Goal: Task Accomplishment & Management: Complete application form

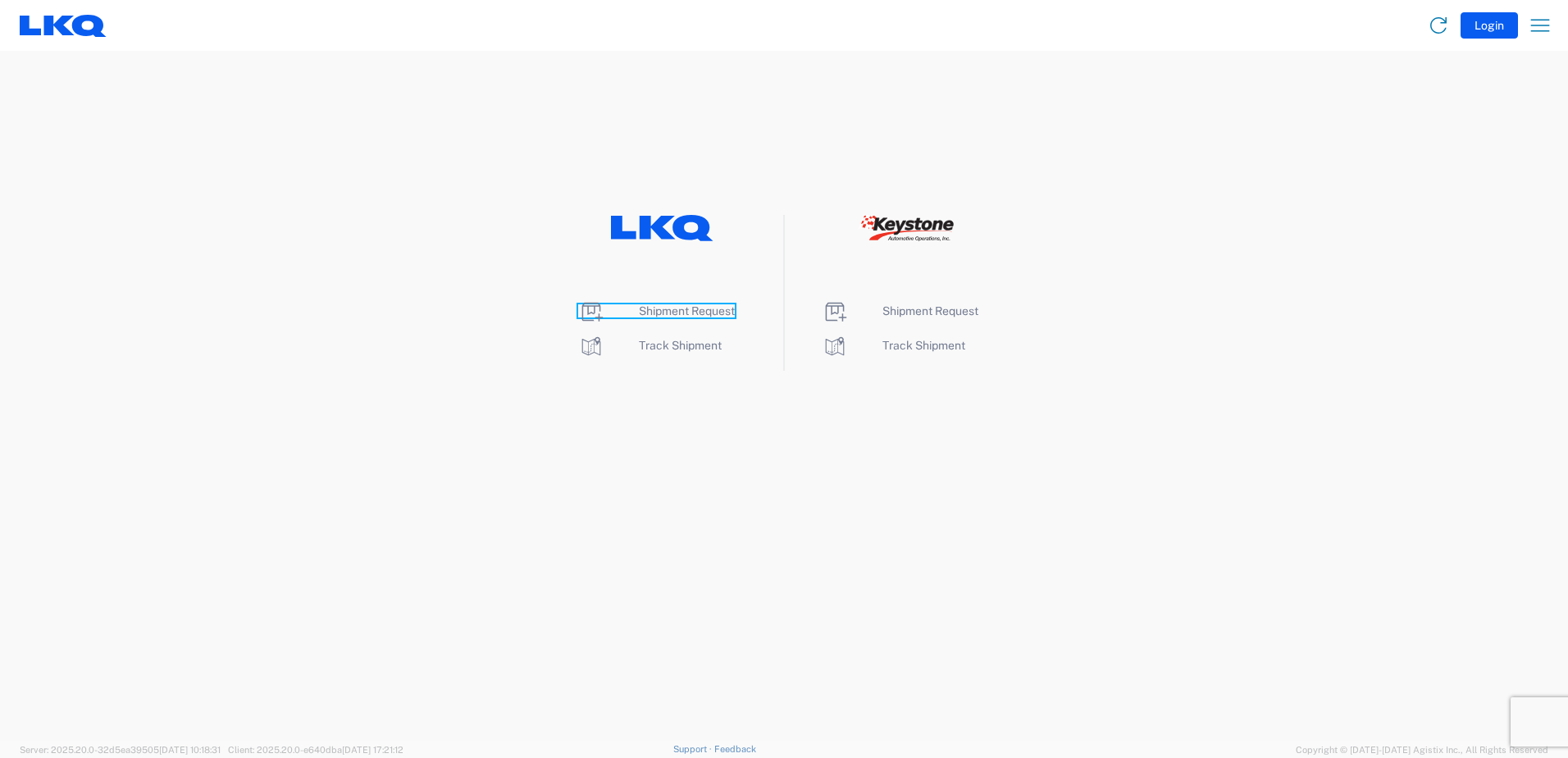
click at [710, 314] on span "Shipment Request" at bounding box center [687, 310] width 96 height 13
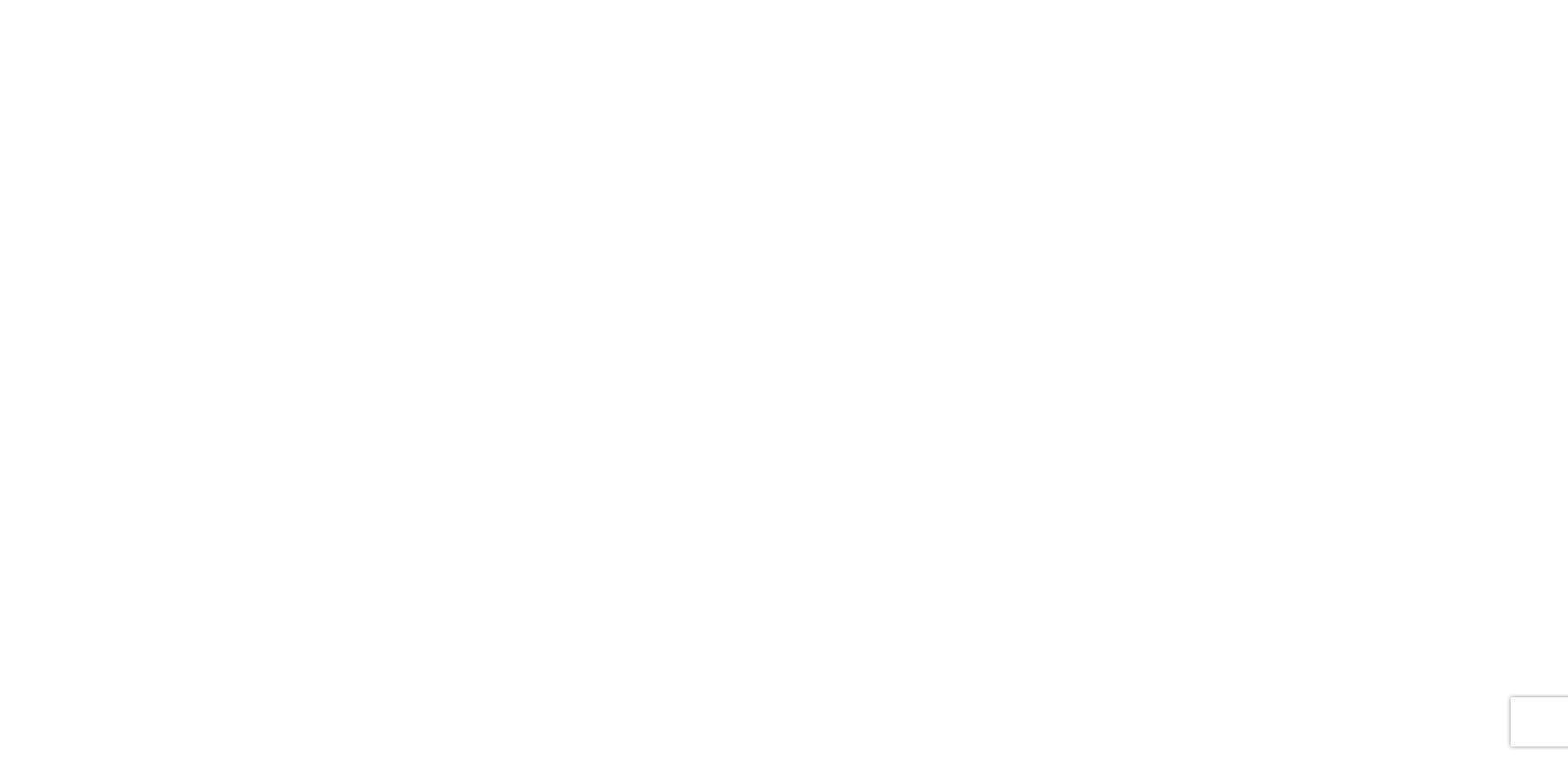
select select "FULL"
select select "LBS"
select select "IN"
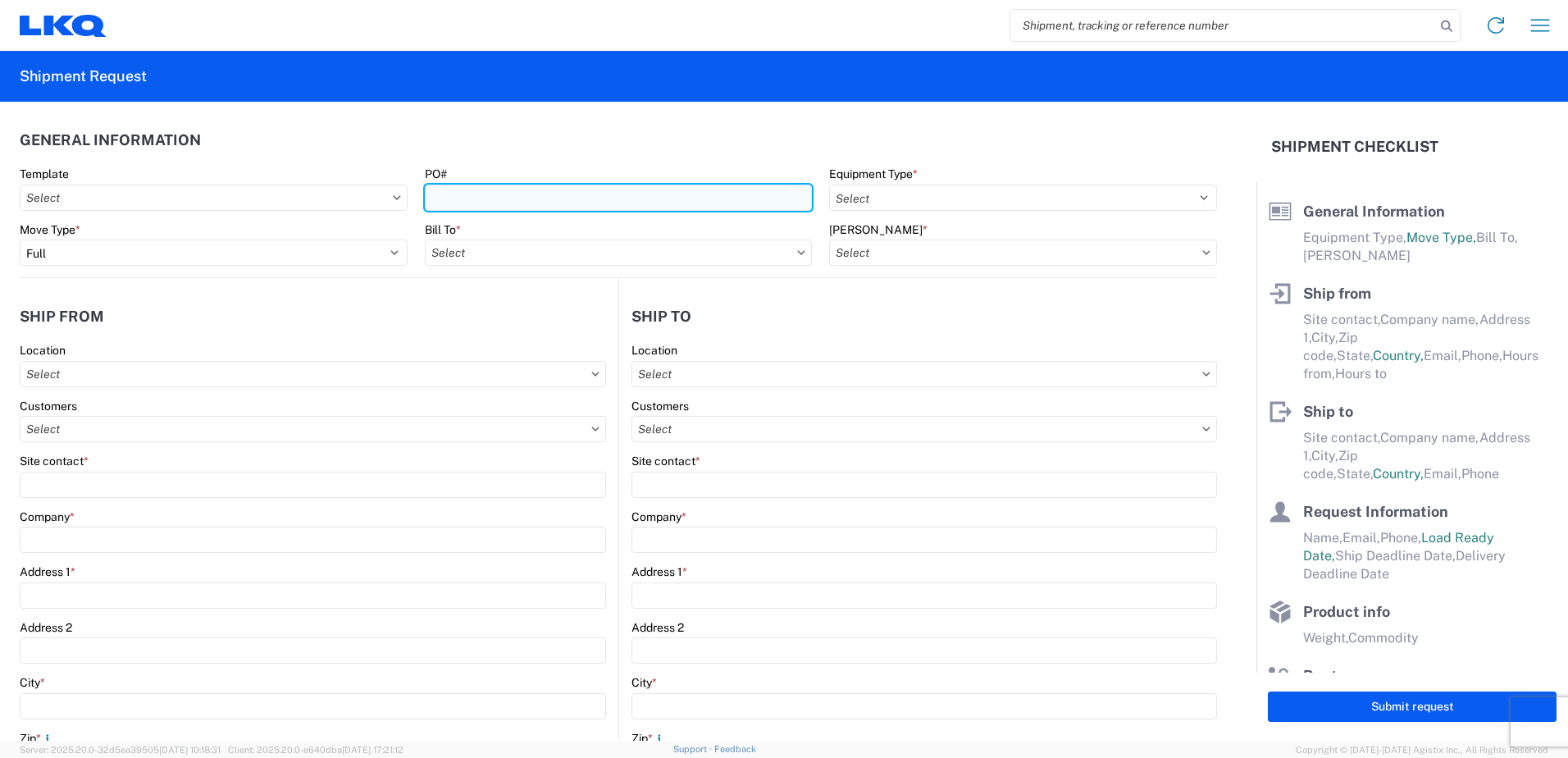
click at [466, 194] on input "PO#" at bounding box center [618, 197] width 388 height 27
type input "413363-1"
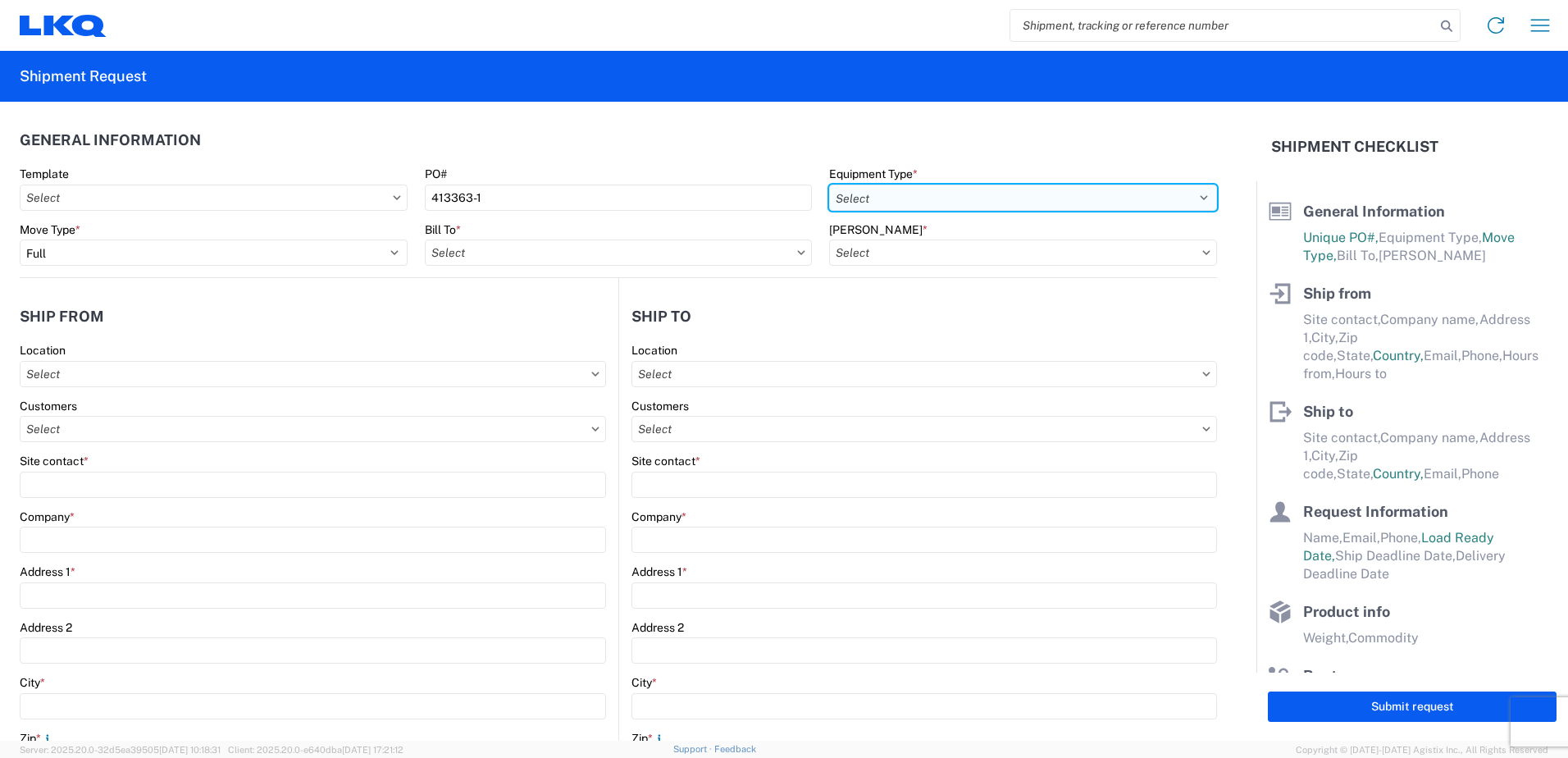
click at [949, 206] on select "Select 53’ Dry Van Flatbed Dropdeck (van) Lowboy (flatbed) Rail" at bounding box center [1022, 197] width 388 height 27
select select "STDV"
click at [829, 185] on select "Select 53’ Dry Van Flatbed Dropdeck (van) Lowboy (flatbed) Rail" at bounding box center [1022, 197] width 388 height 27
click at [504, 250] on input "text" at bounding box center [618, 252] width 388 height 27
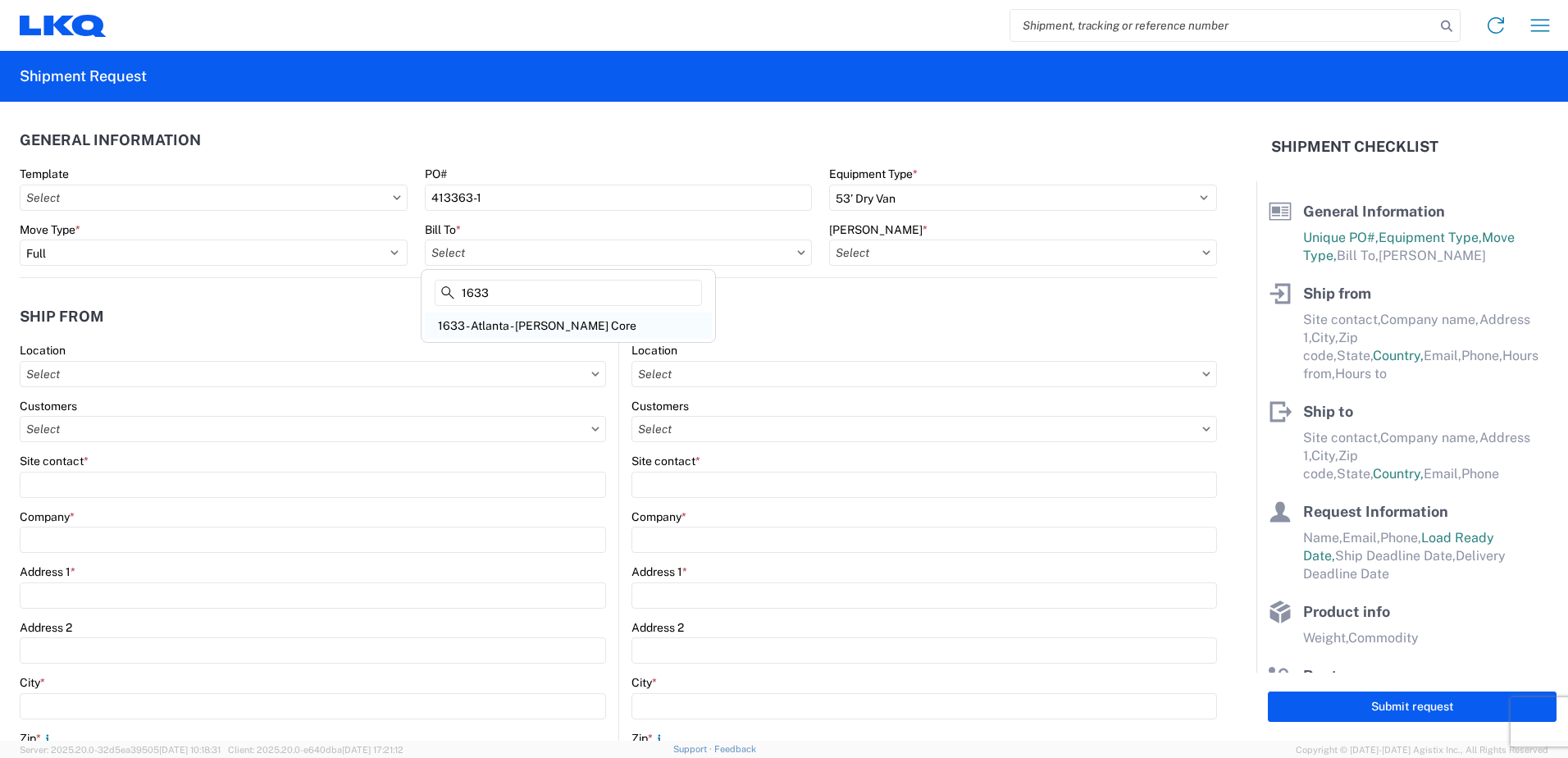
type input "1633"
click at [533, 327] on div "1633 - Atlanta - [PERSON_NAME] Core" at bounding box center [568, 325] width 287 height 27
type input "1633 - Atlanta - [PERSON_NAME] Core"
click at [904, 253] on input "text" at bounding box center [1022, 252] width 388 height 27
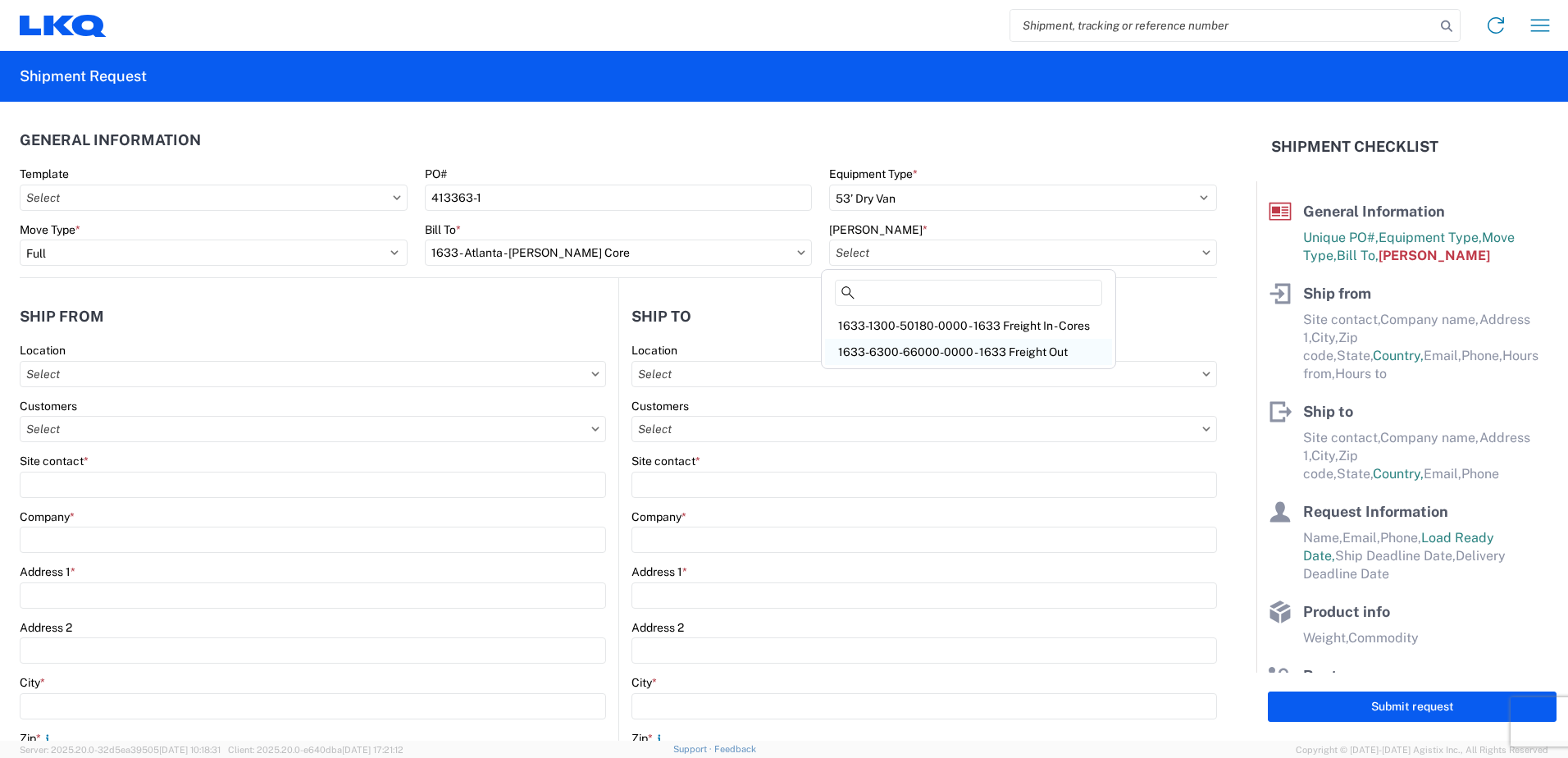
click at [945, 352] on div "1633-6300-66000-0000 - 1633 Freight Out" at bounding box center [968, 352] width 287 height 27
type input "1633-6300-66000-0000 - 1633 Freight Out"
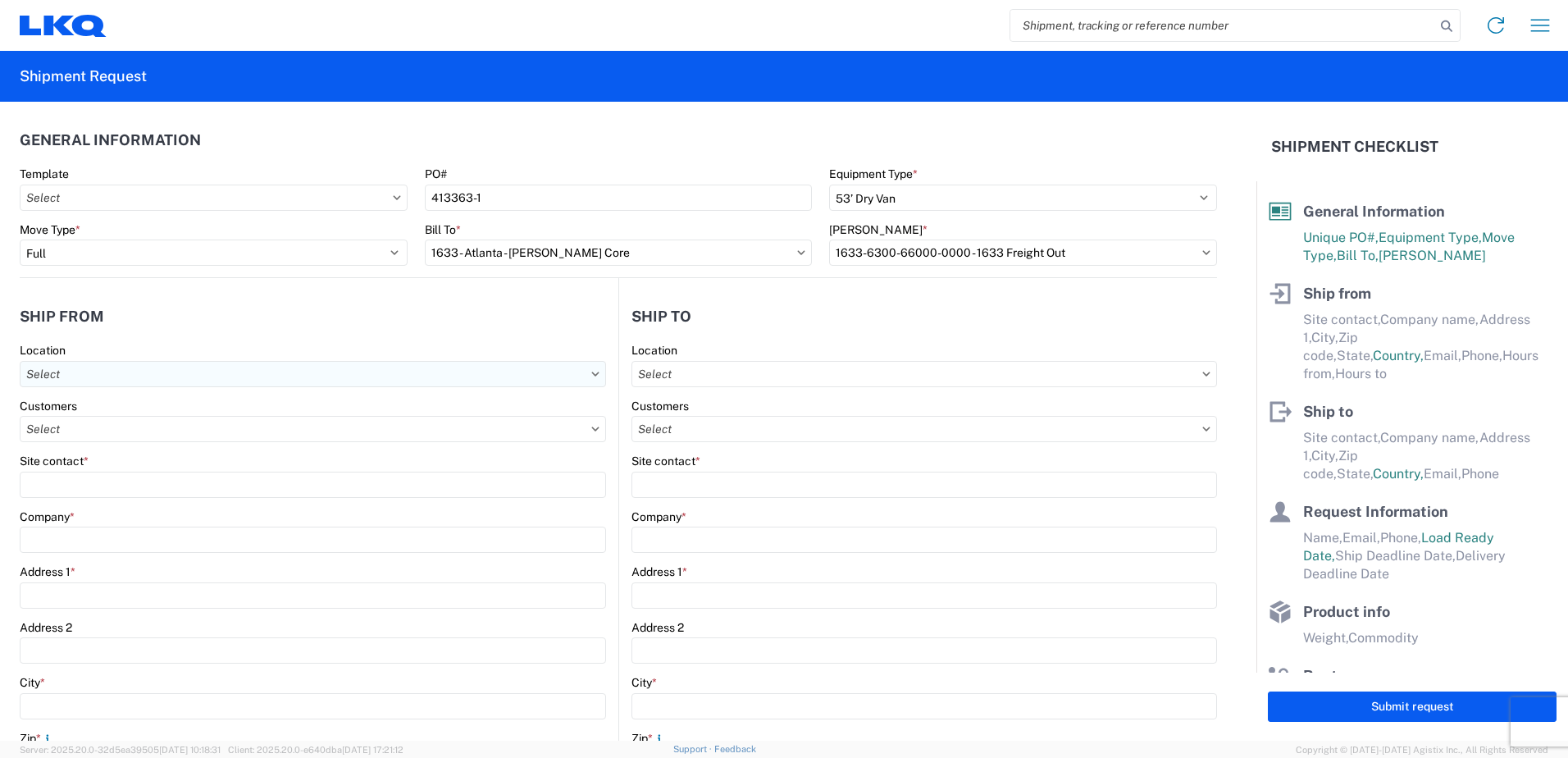
click at [61, 376] on input "text" at bounding box center [312, 374] width 586 height 27
type input "1633"
click at [102, 449] on div "1633 - Atlanta - [PERSON_NAME] Core" at bounding box center [167, 447] width 287 height 27
type input "1633 - Atlanta - [PERSON_NAME] Core"
type input "LKQ Corporation"
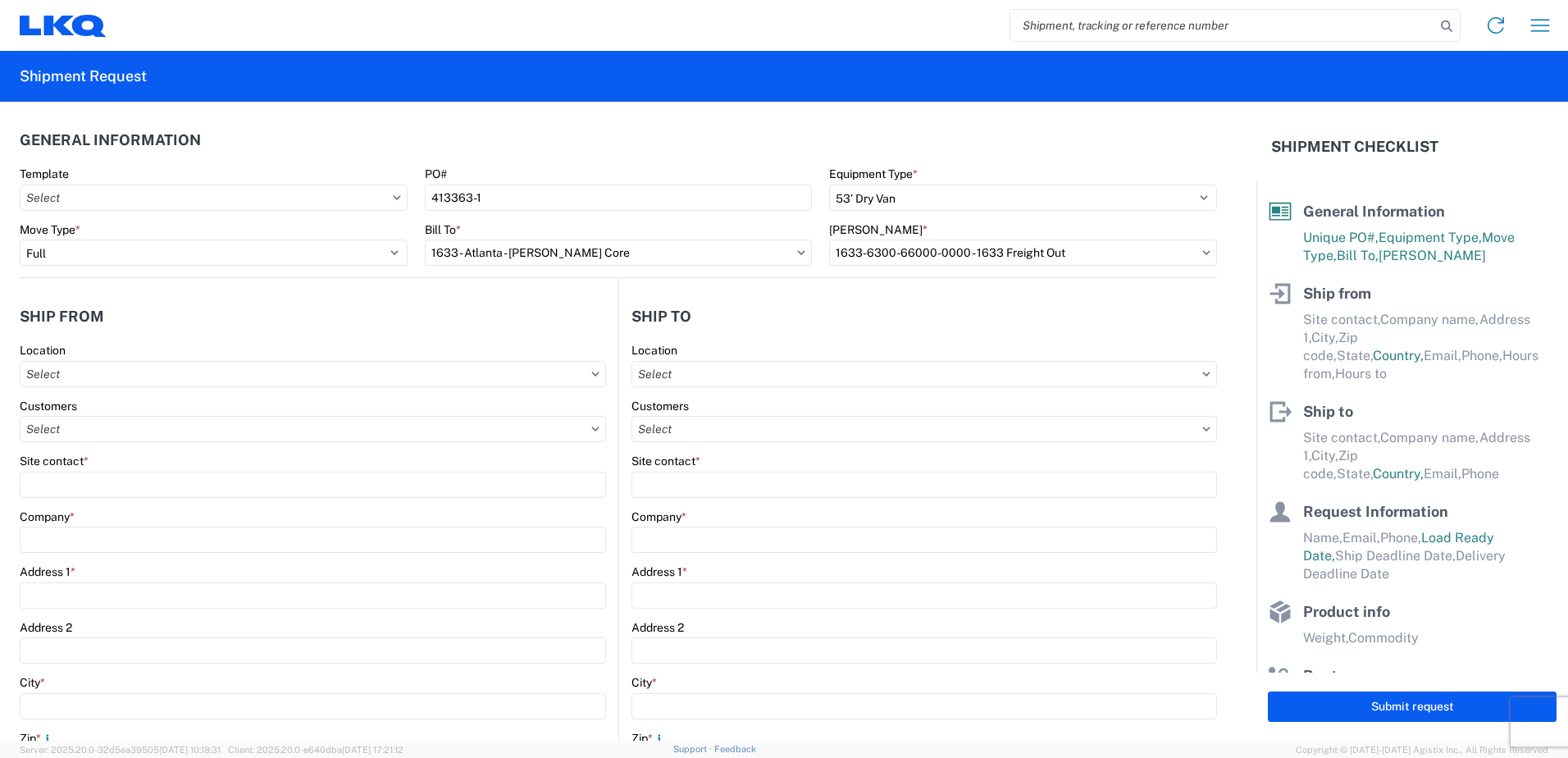
type input "[STREET_ADDRESS][PERSON_NAME][PERSON_NAME]"
type input "[GEOGRAPHIC_DATA]"
type input "30336"
select select "GA"
select select "US"
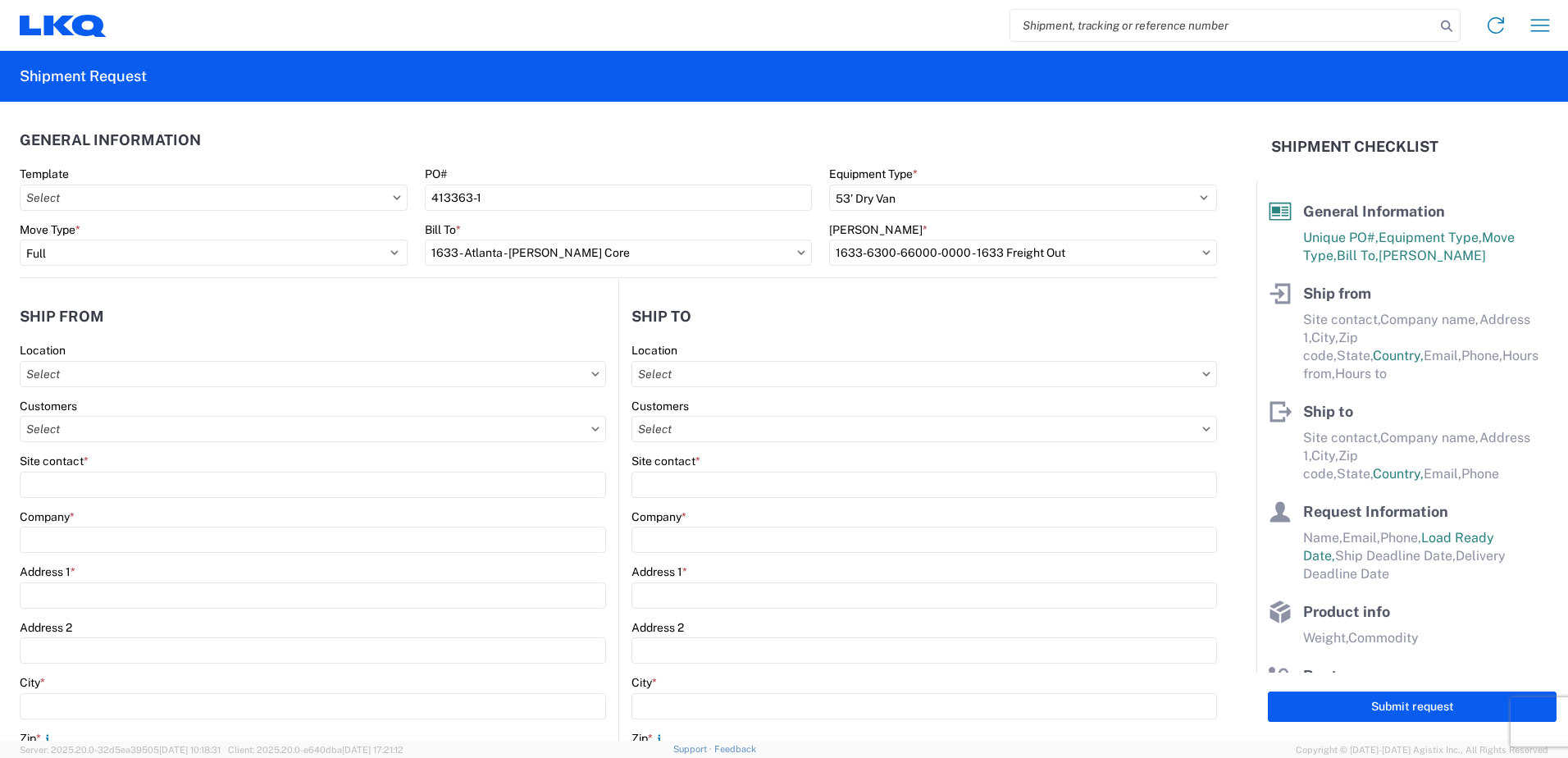
type input "[PHONE_NUMBER]"
type input "00:00"
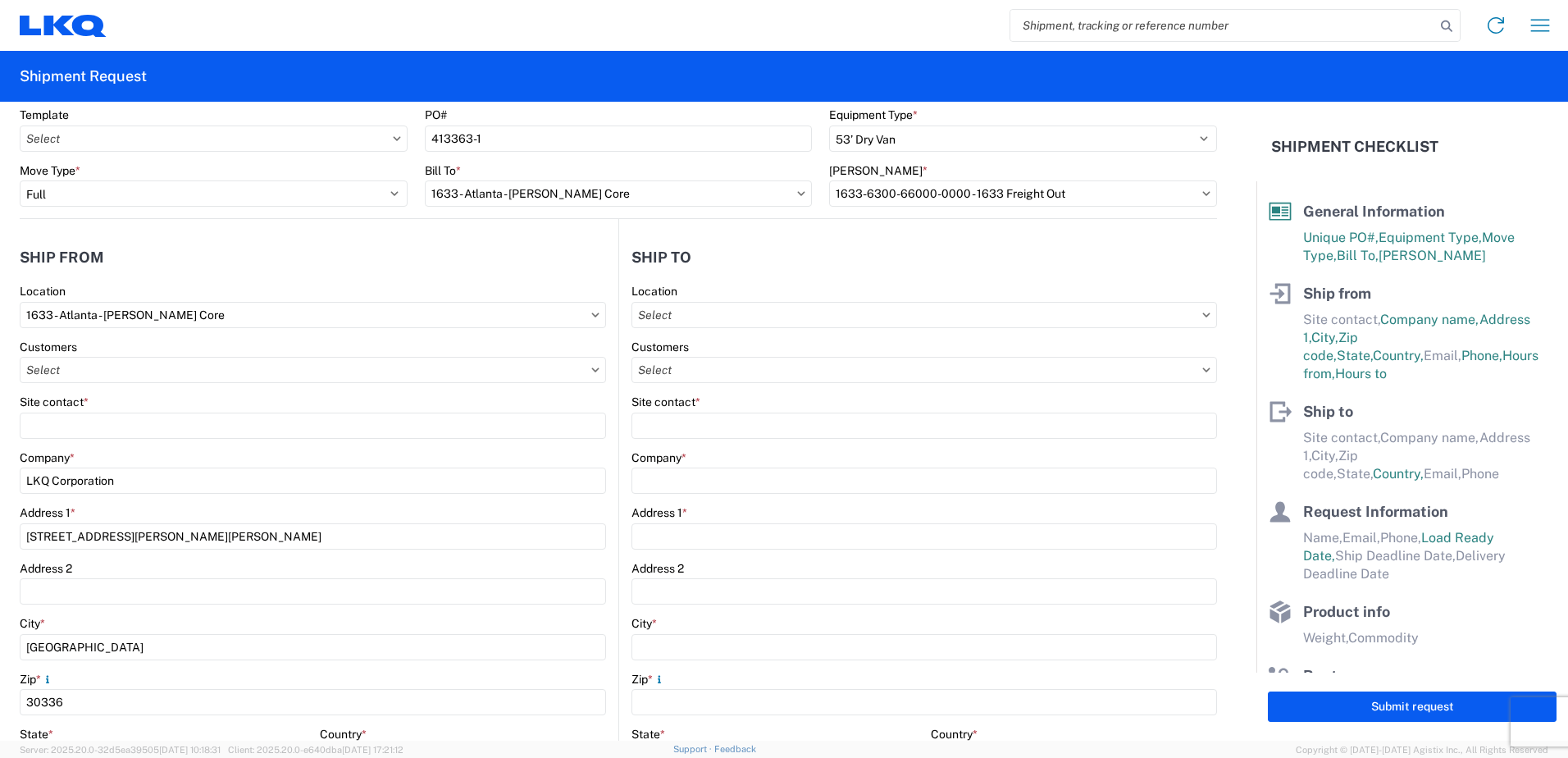
scroll to position [82, 0]
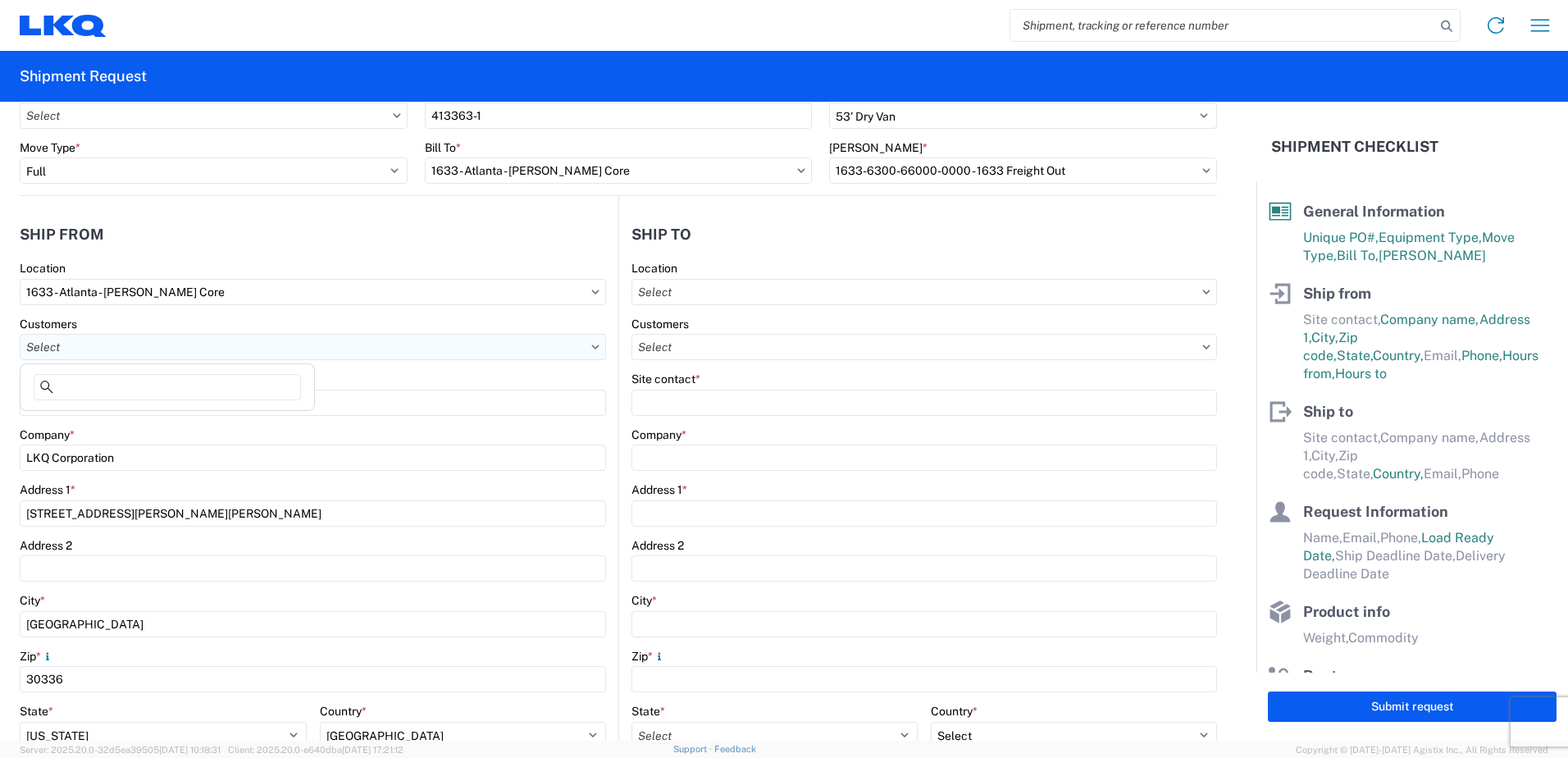
click at [73, 345] on input "text" at bounding box center [312, 347] width 586 height 27
click at [107, 314] on agx-form-control-wrapper-v2 "Location 1633 - [GEOGRAPHIC_DATA] - [PERSON_NAME] Core" at bounding box center [312, 289] width 586 height 56
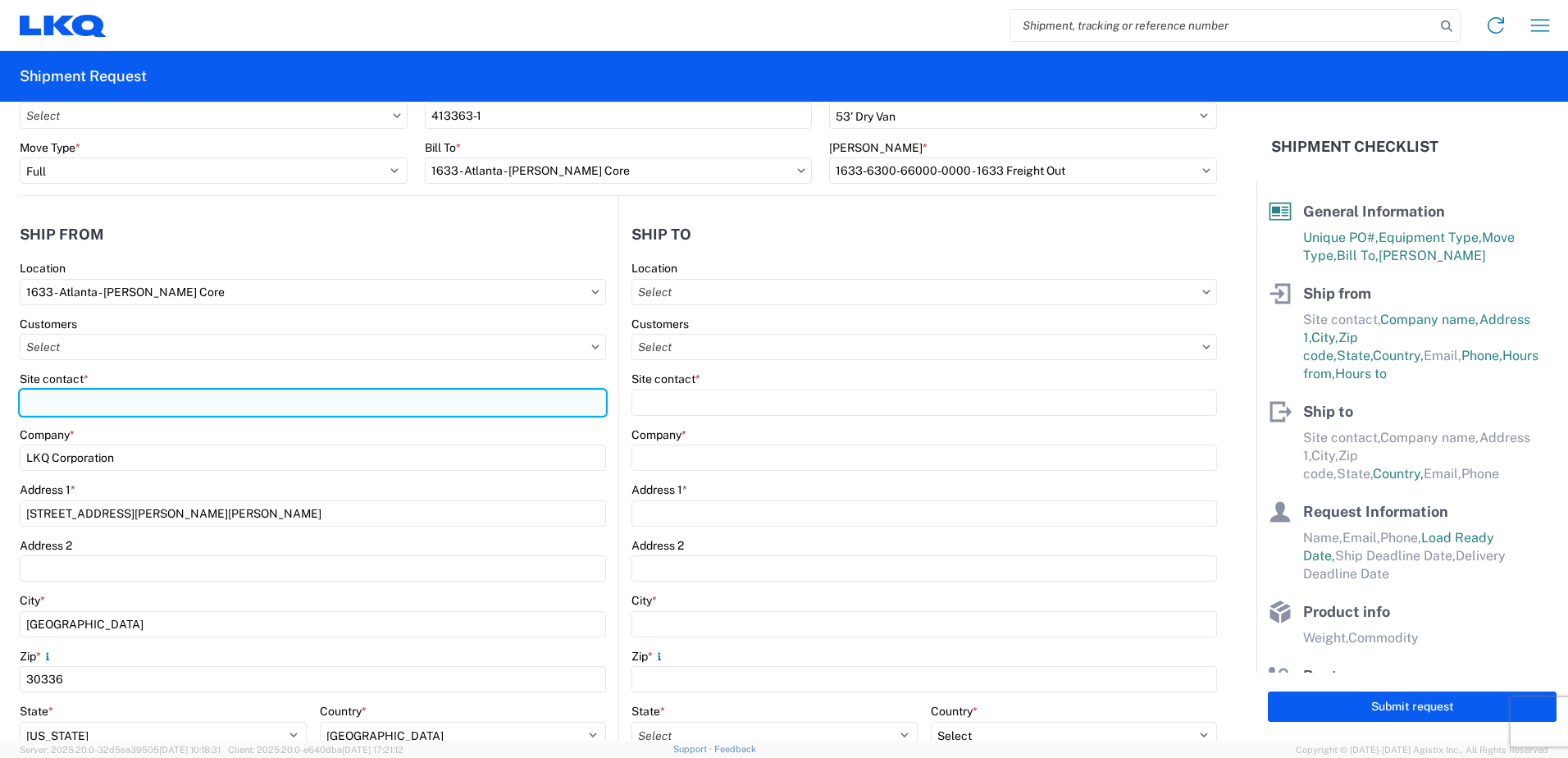
click at [43, 405] on input "Site contact *" at bounding box center [312, 403] width 586 height 27
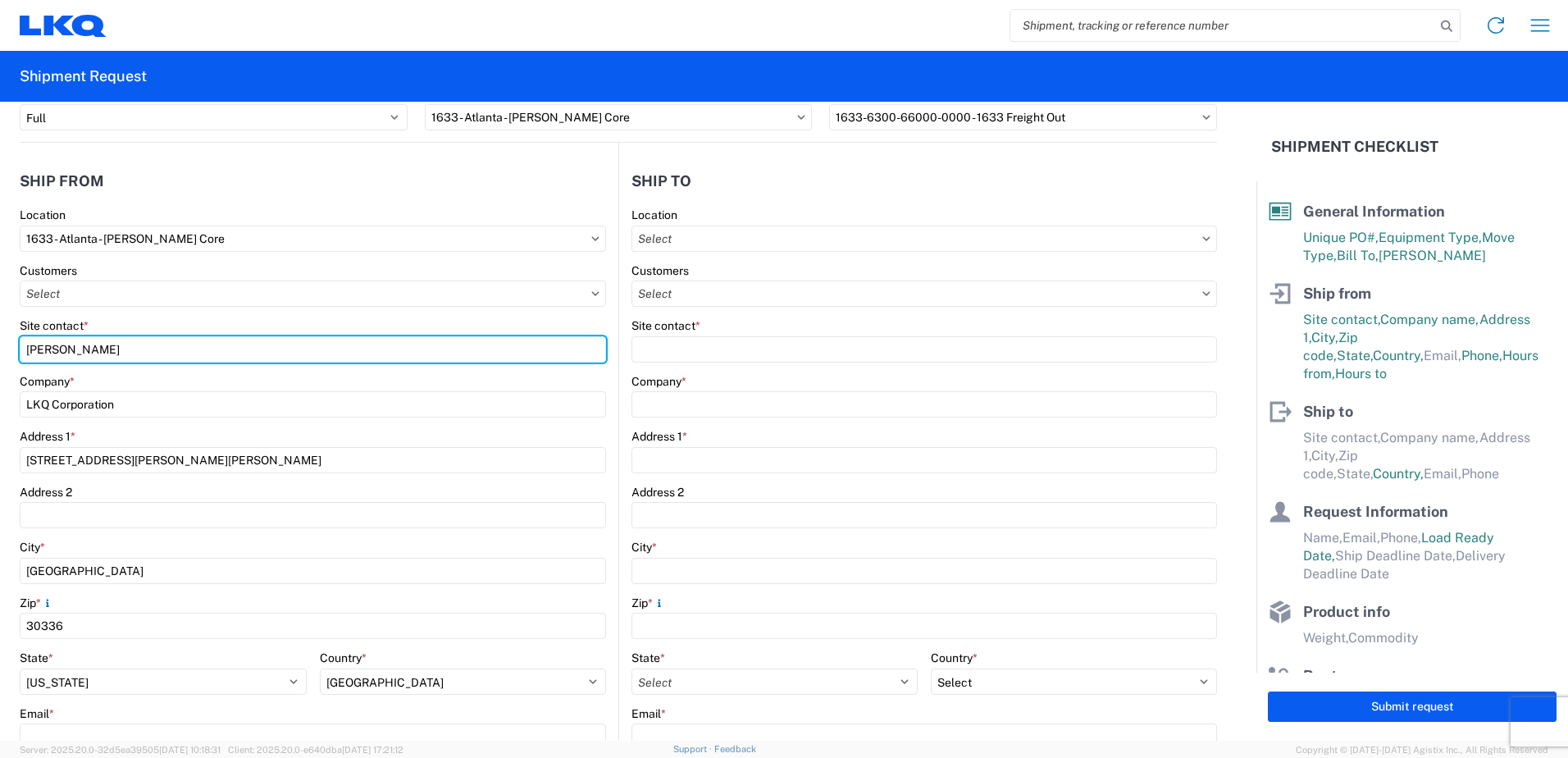
scroll to position [164, 0]
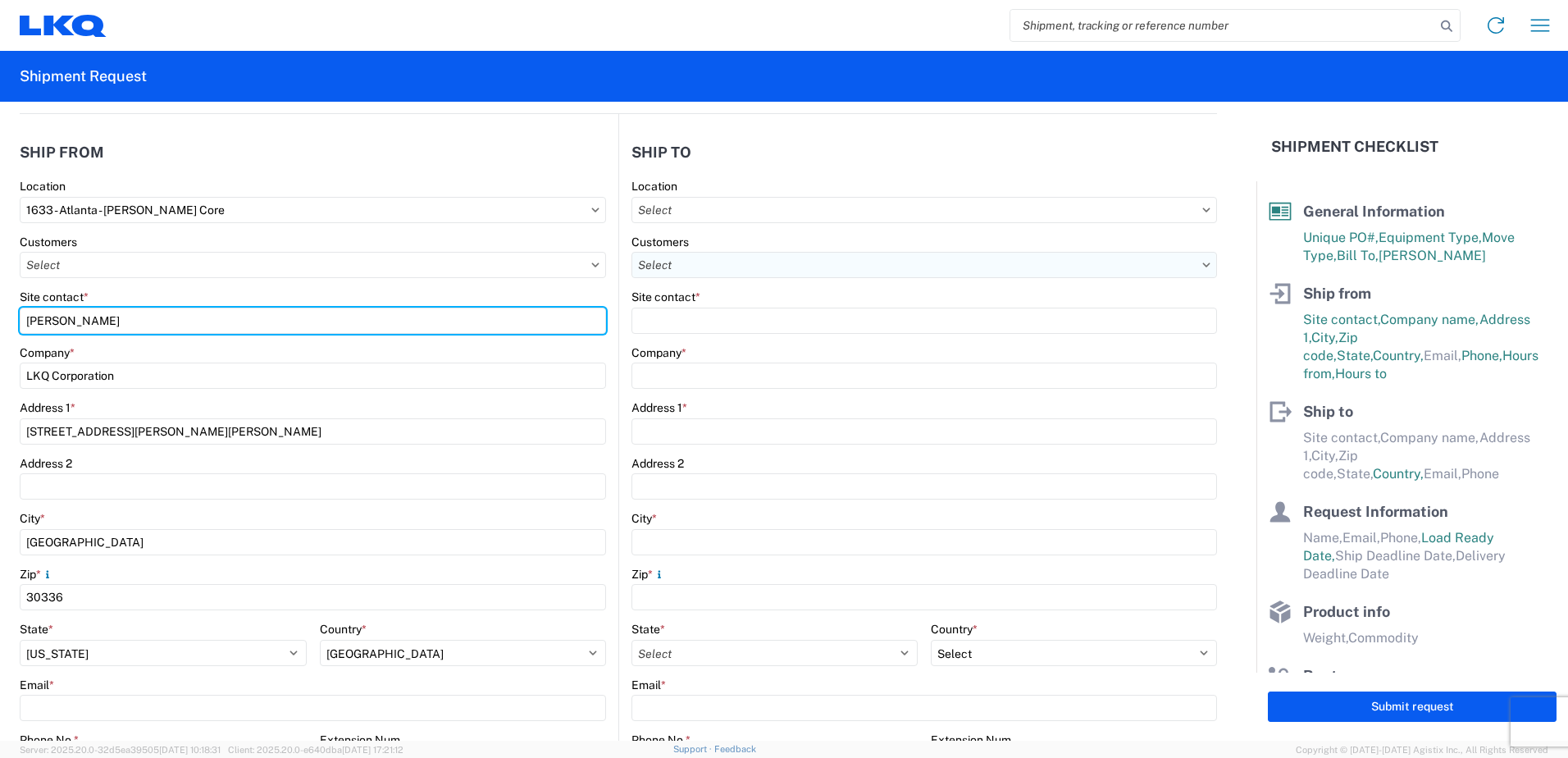
type input "[PERSON_NAME]"
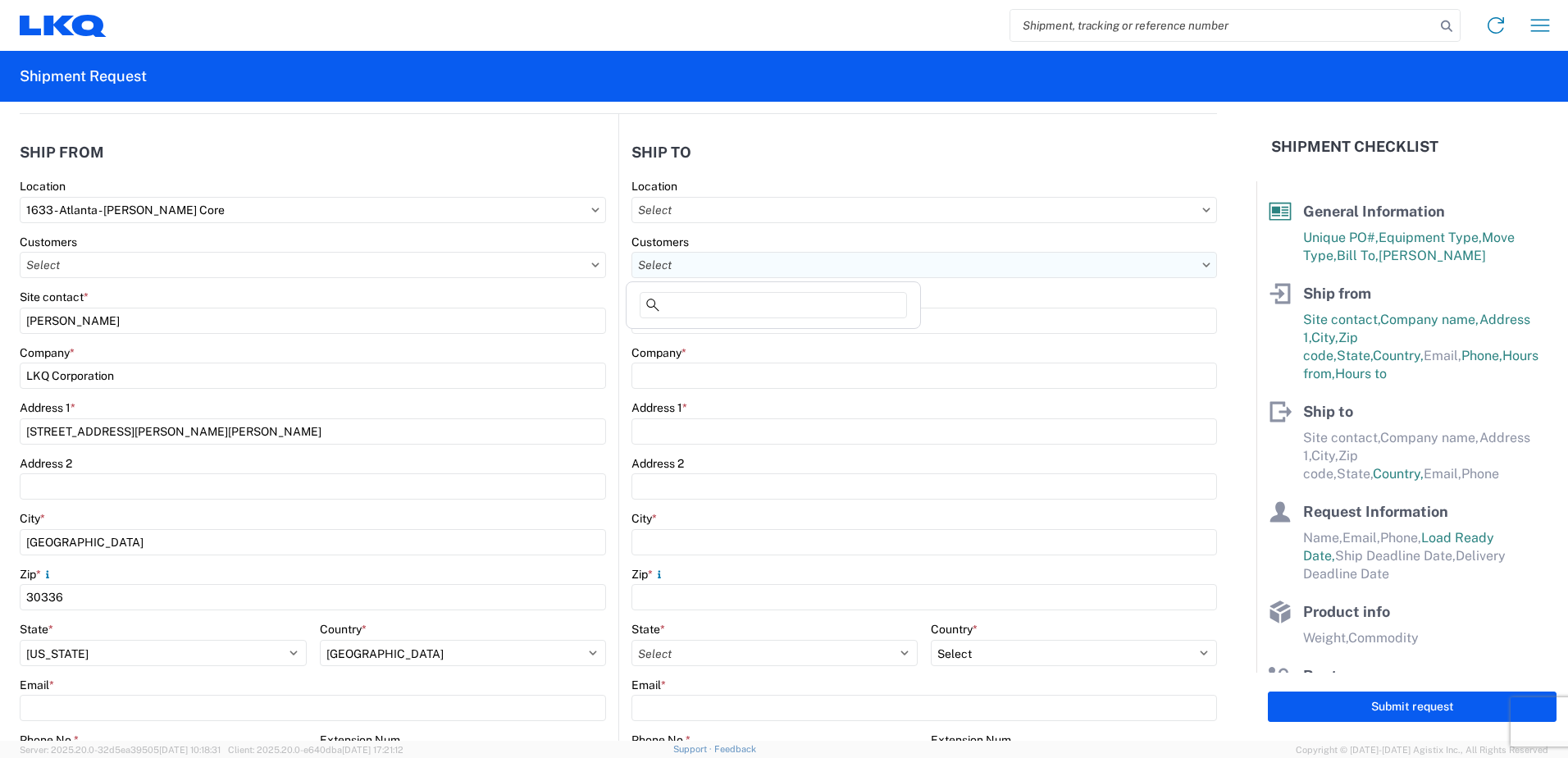
click at [675, 262] on input "text" at bounding box center [923, 265] width 586 height 27
type input "bbb"
click at [561, 312] on agx-block-ui "Home Shipment request Shipment tracking Shipment Request General Information Te…" at bounding box center [784, 379] width 1568 height 758
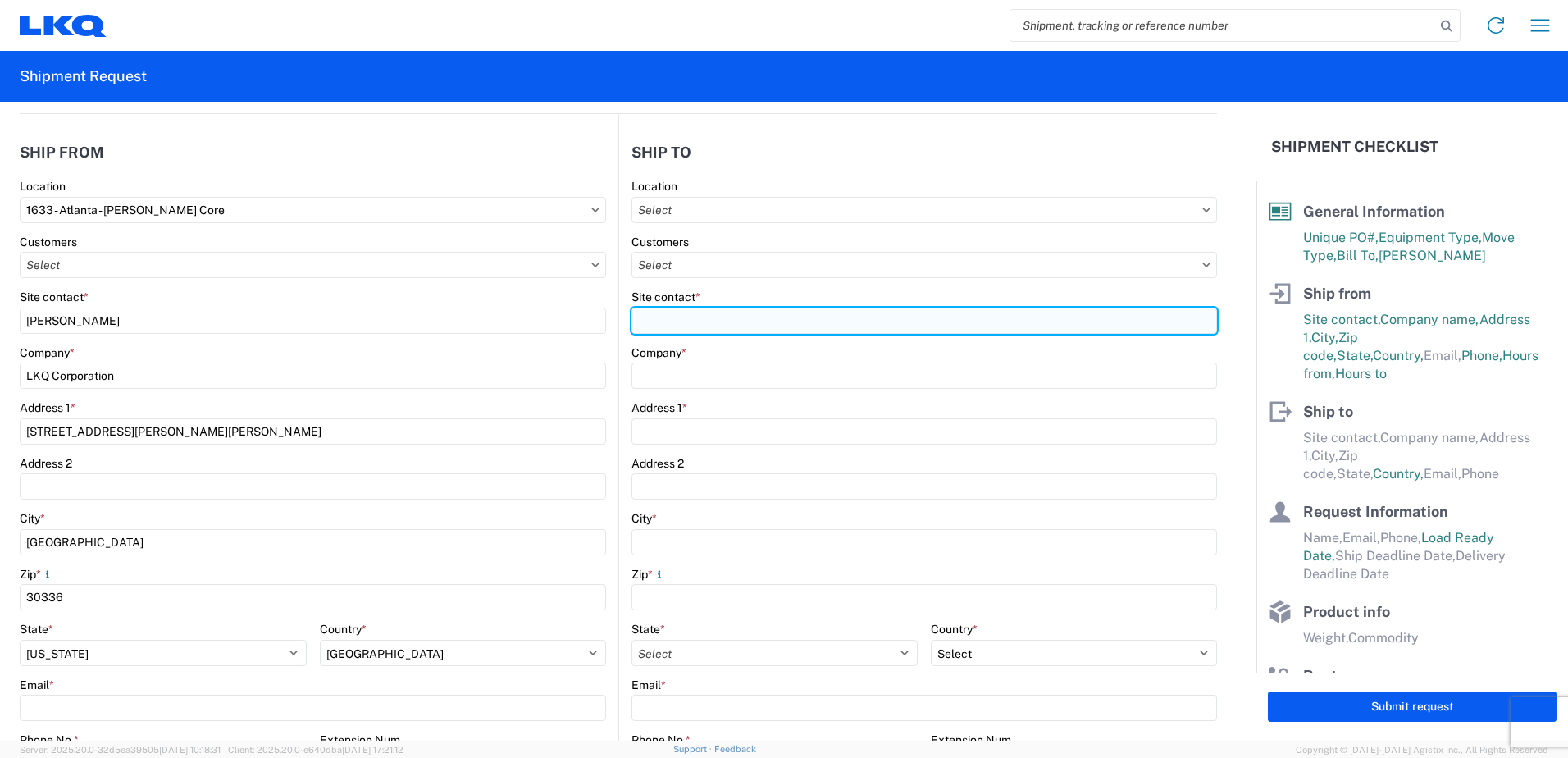
click at [660, 319] on input "Site contact *" at bounding box center [923, 320] width 586 height 27
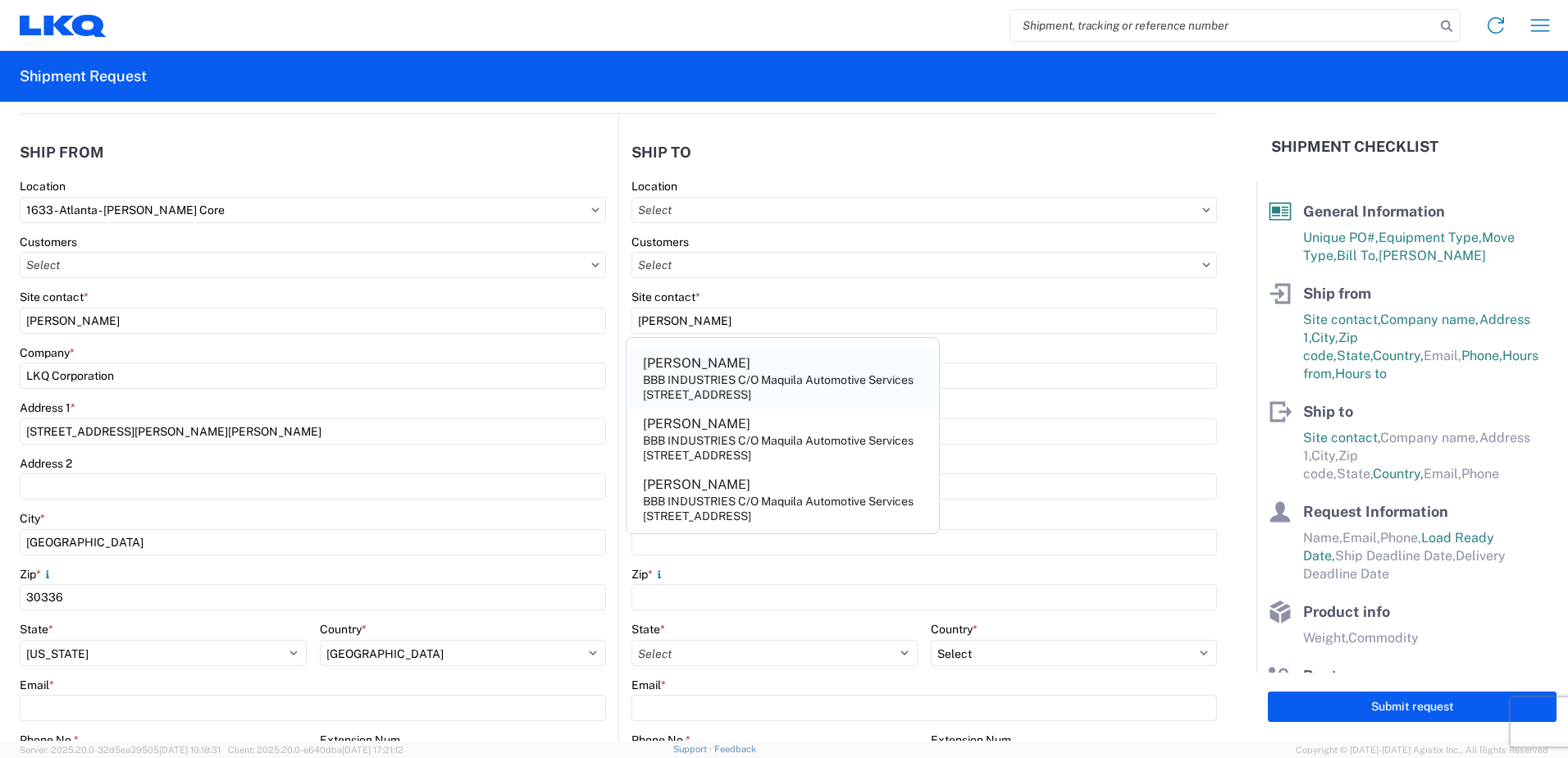
click at [719, 377] on div "BBB INDUSTRIES C/O Maquila Automotive Services" at bounding box center [778, 379] width 271 height 15
type input "[PERSON_NAME]"
type input "BBB INDUSTRIES C/O Maquila Automotive Services"
type input "[STREET_ADDRESS]"
type input "[PERSON_NAME]"
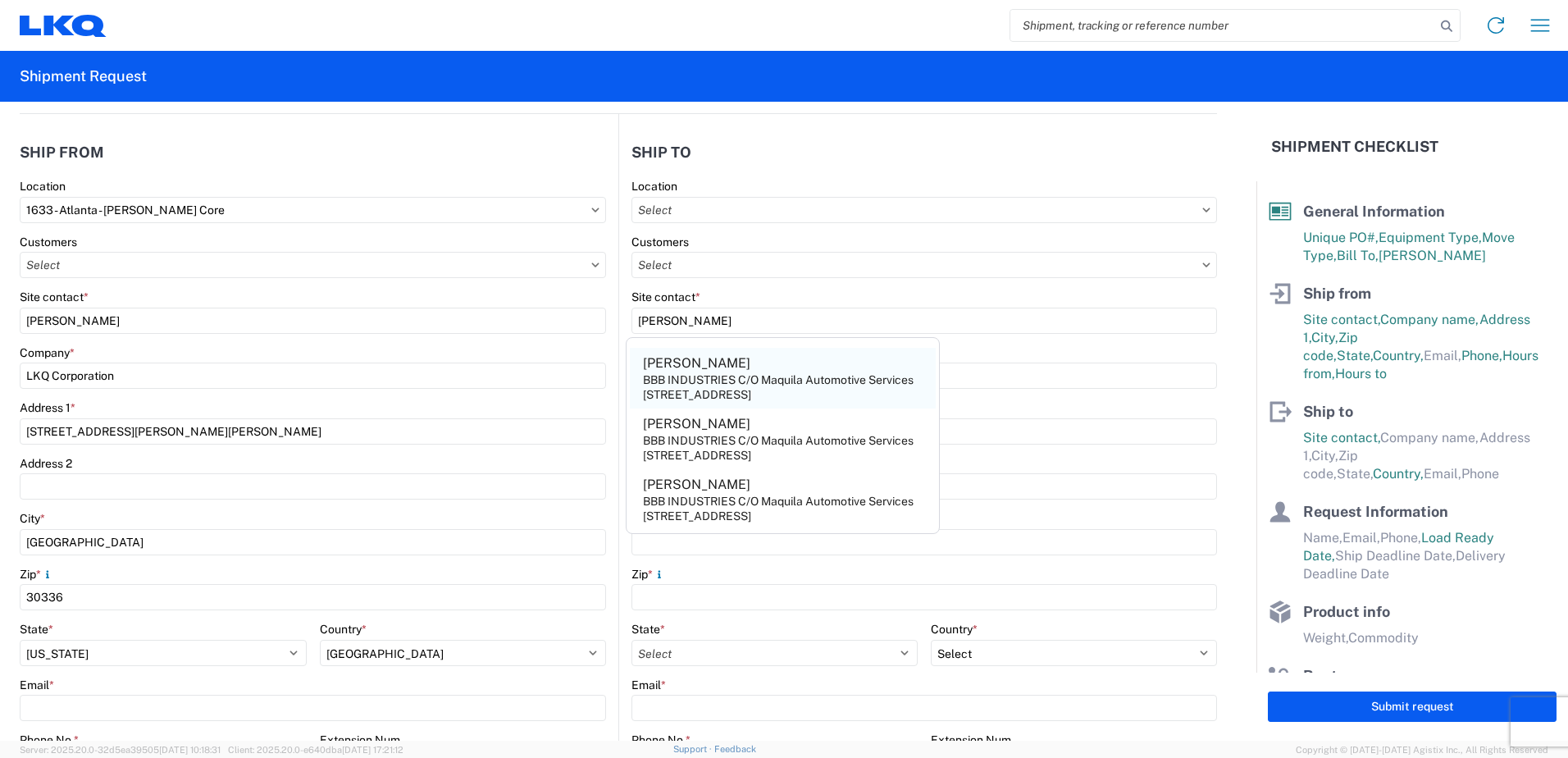
type input "78577"
select select "[GEOGRAPHIC_DATA]"
select select "US"
type input "[EMAIL_ADDRESS][DOMAIN_NAME]"
type input "[PHONE_NUMBER]"
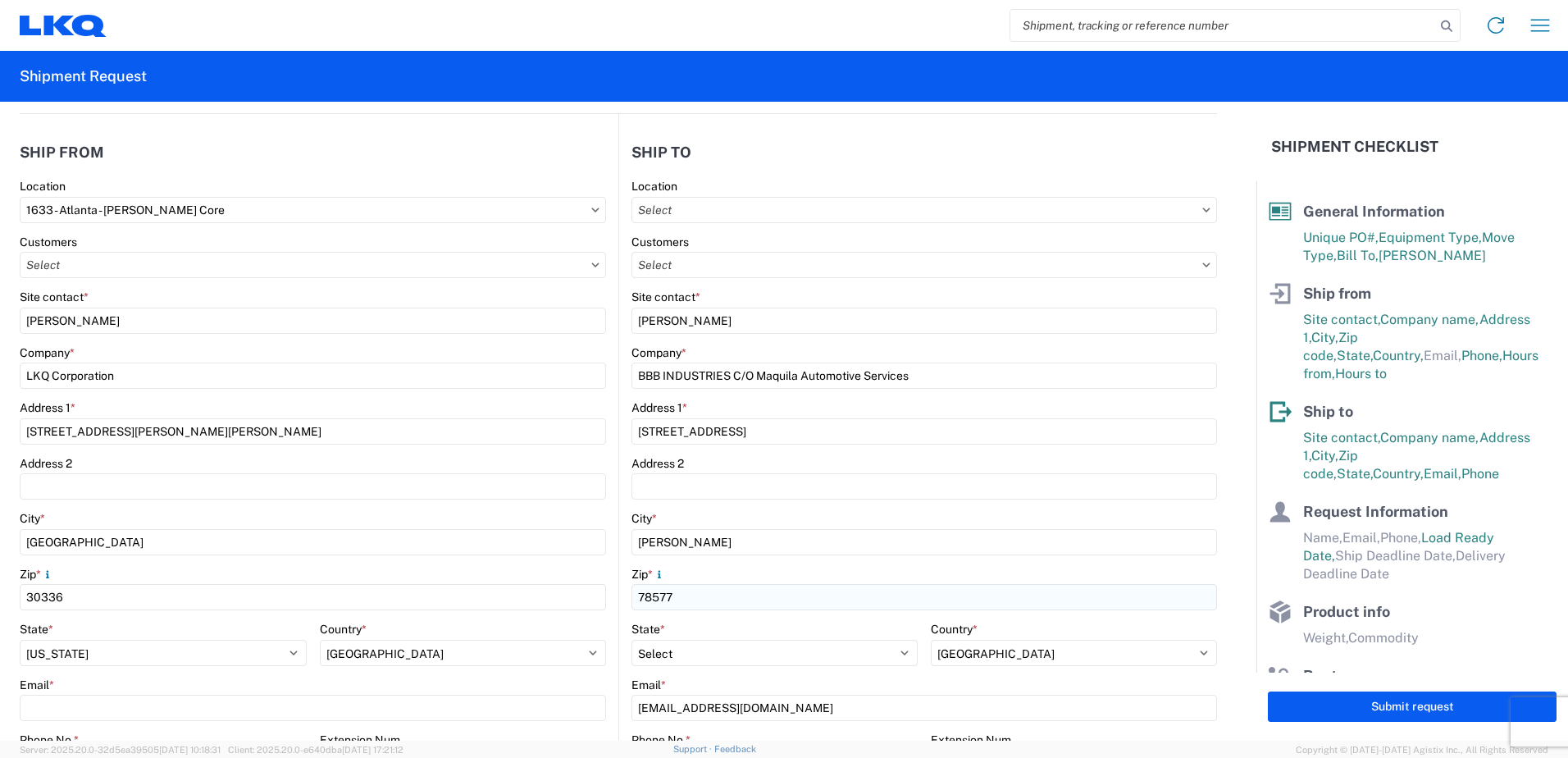
scroll to position [246, 0]
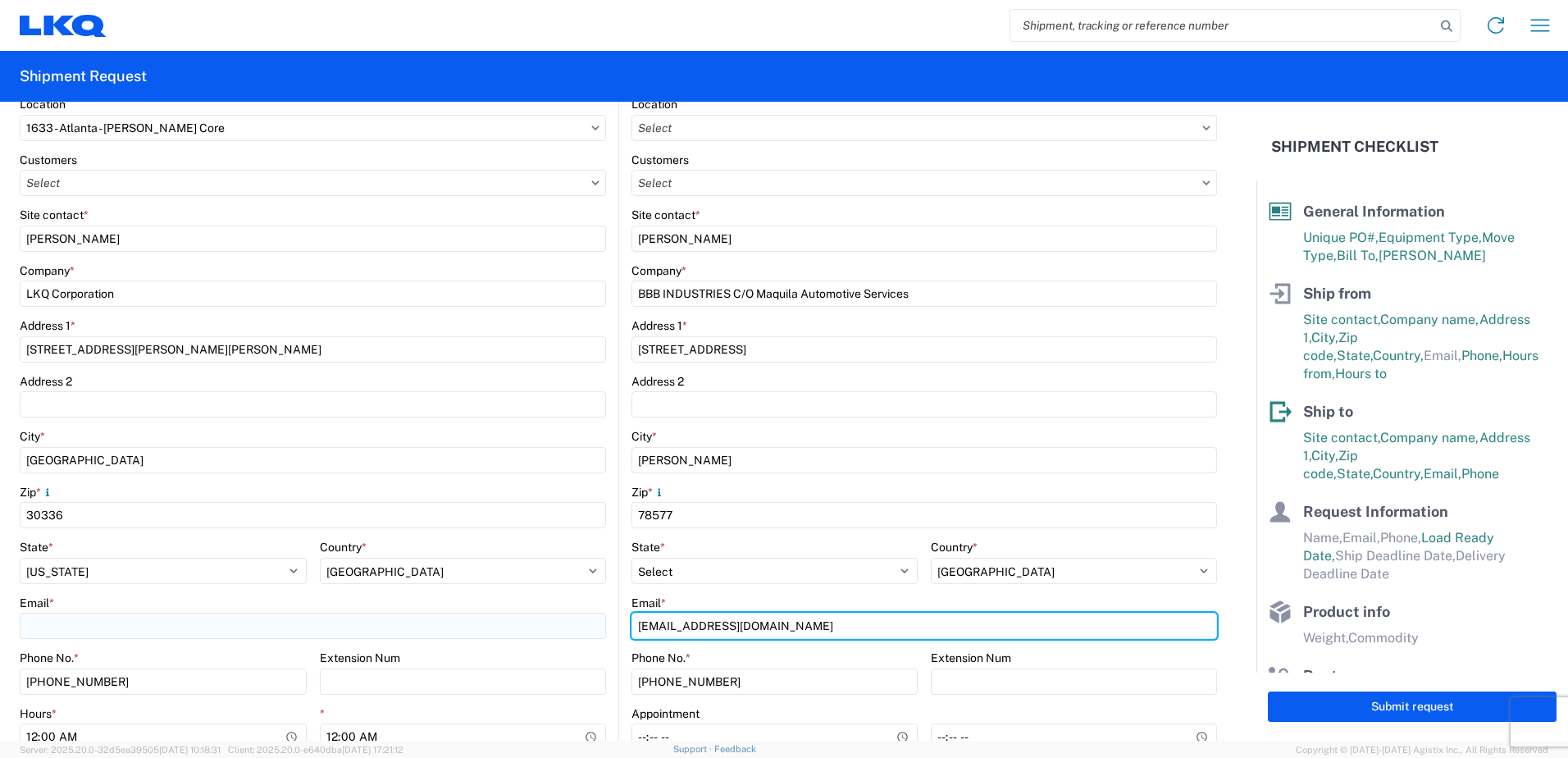
drag, startPoint x: 795, startPoint y: 630, endPoint x: 554, endPoint y: 619, distance: 241.3
click at [554, 619] on div "Ship from 1633 Location 1633 - [GEOGRAPHIC_DATA] - [PERSON_NAME] Core Customers…" at bounding box center [618, 425] width 1197 height 785
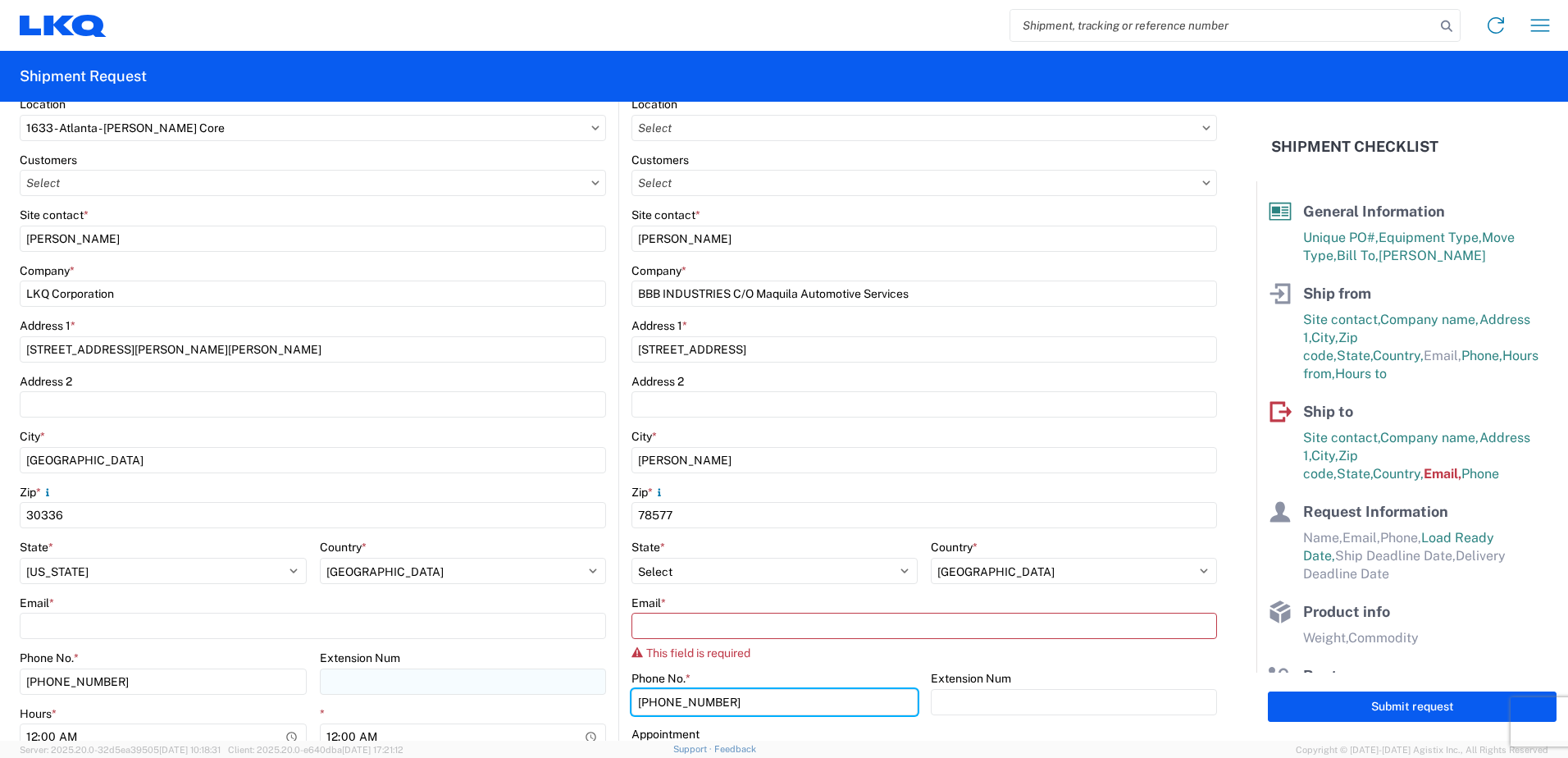
drag, startPoint x: 726, startPoint y: 684, endPoint x: 512, endPoint y: 671, distance: 214.4
click at [517, 674] on div "Ship from 1633 Location 1633 - [GEOGRAPHIC_DATA] - [PERSON_NAME] Core Customers…" at bounding box center [618, 435] width 1197 height 806
type input "[PHONE_NUMBER]"
click at [706, 601] on div "Email *" at bounding box center [923, 603] width 586 height 15
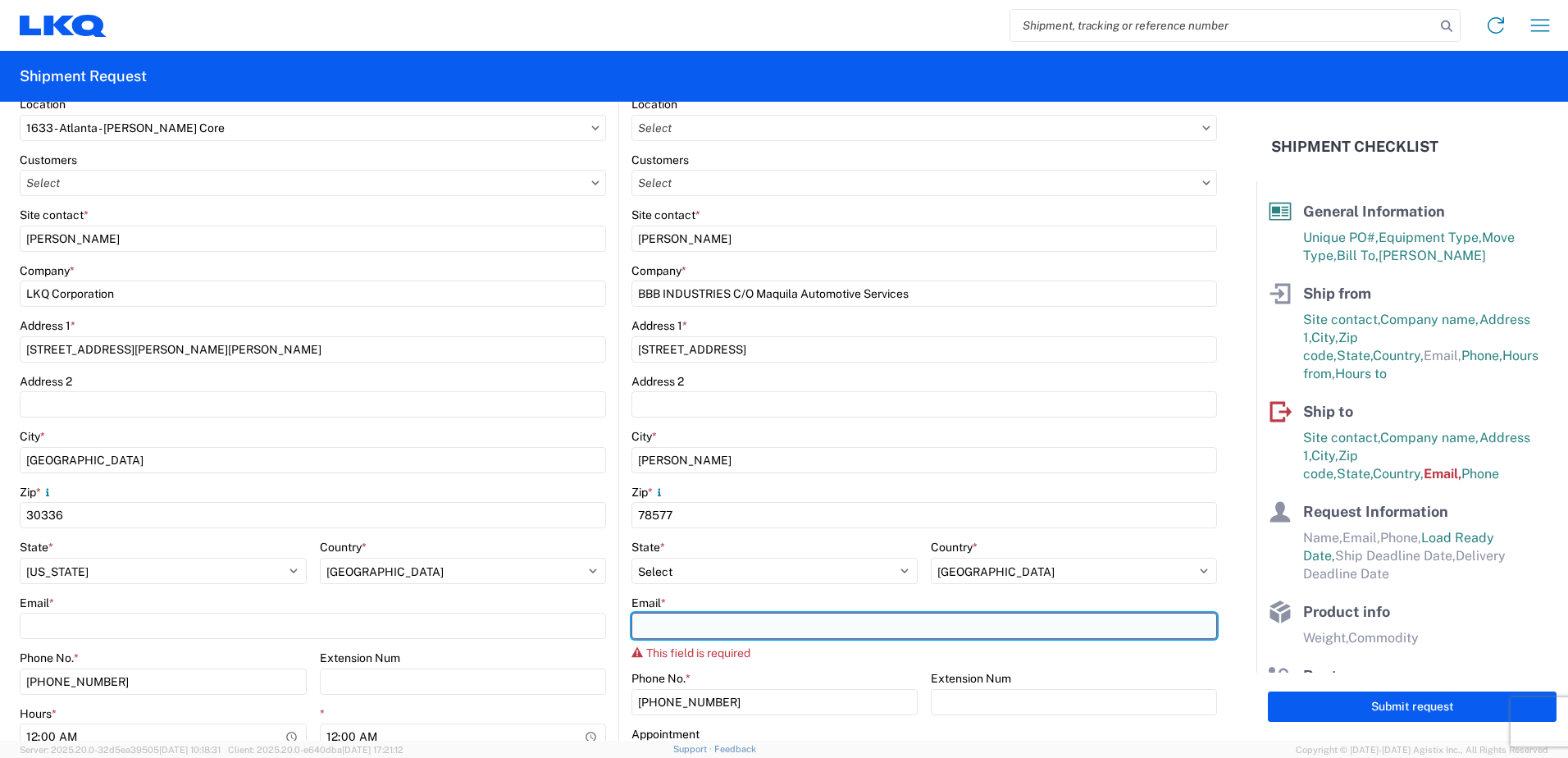
click at [668, 625] on input "Email *" at bounding box center [923, 625] width 586 height 27
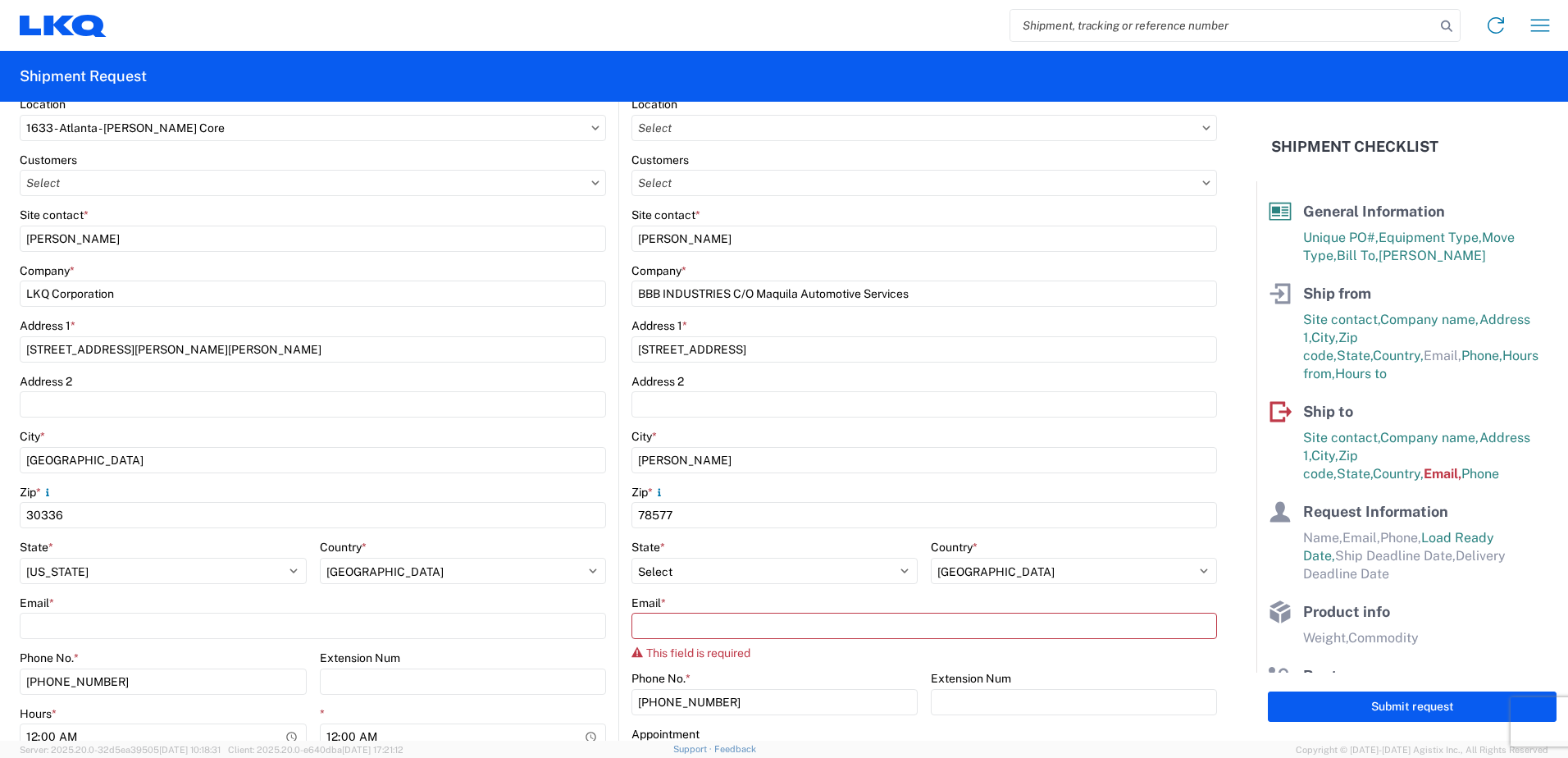
click at [601, 614] on main "1633 Location 1633 - [GEOGRAPHIC_DATA] - [PERSON_NAME] Core Customers Site cont…" at bounding box center [319, 458] width 599 height 721
click at [805, 661] on agx-form-control-wrapper-v2 "Email * This field is required" at bounding box center [923, 634] width 586 height 77
click at [907, 711] on input "[PHONE_NUMBER]" at bounding box center [774, 702] width 287 height 27
click at [892, 733] on div "Appointment" at bounding box center [774, 733] width 287 height 15
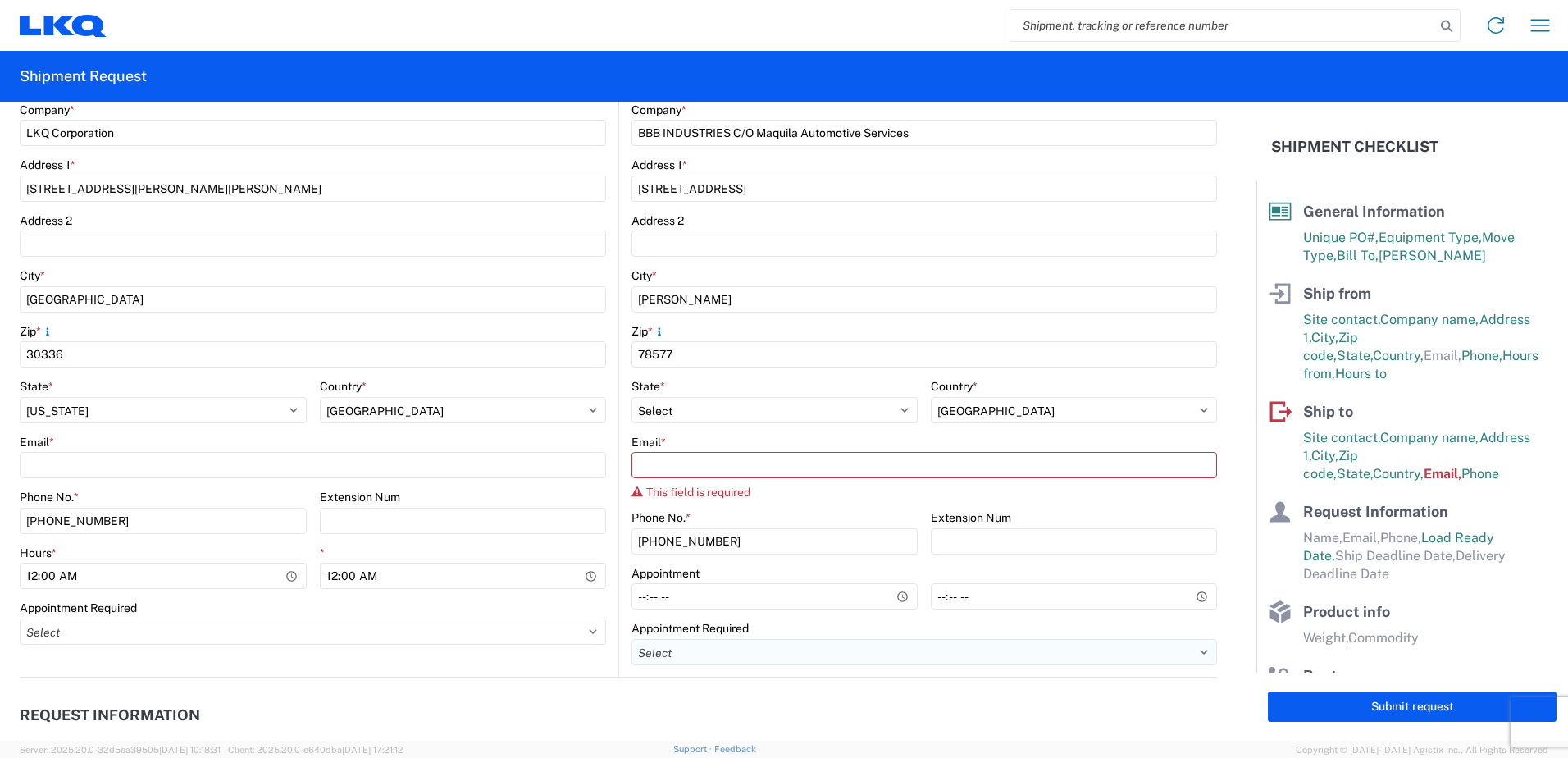
scroll to position [410, 0]
click at [836, 676] on agx-request-info "Request Information Name * Email * Merchant Phone * Load Ready Date * [DATE] Ex…" at bounding box center [618, 763] width 1197 height 177
click at [750, 719] on header "Request Information" at bounding box center [618, 713] width 1197 height 37
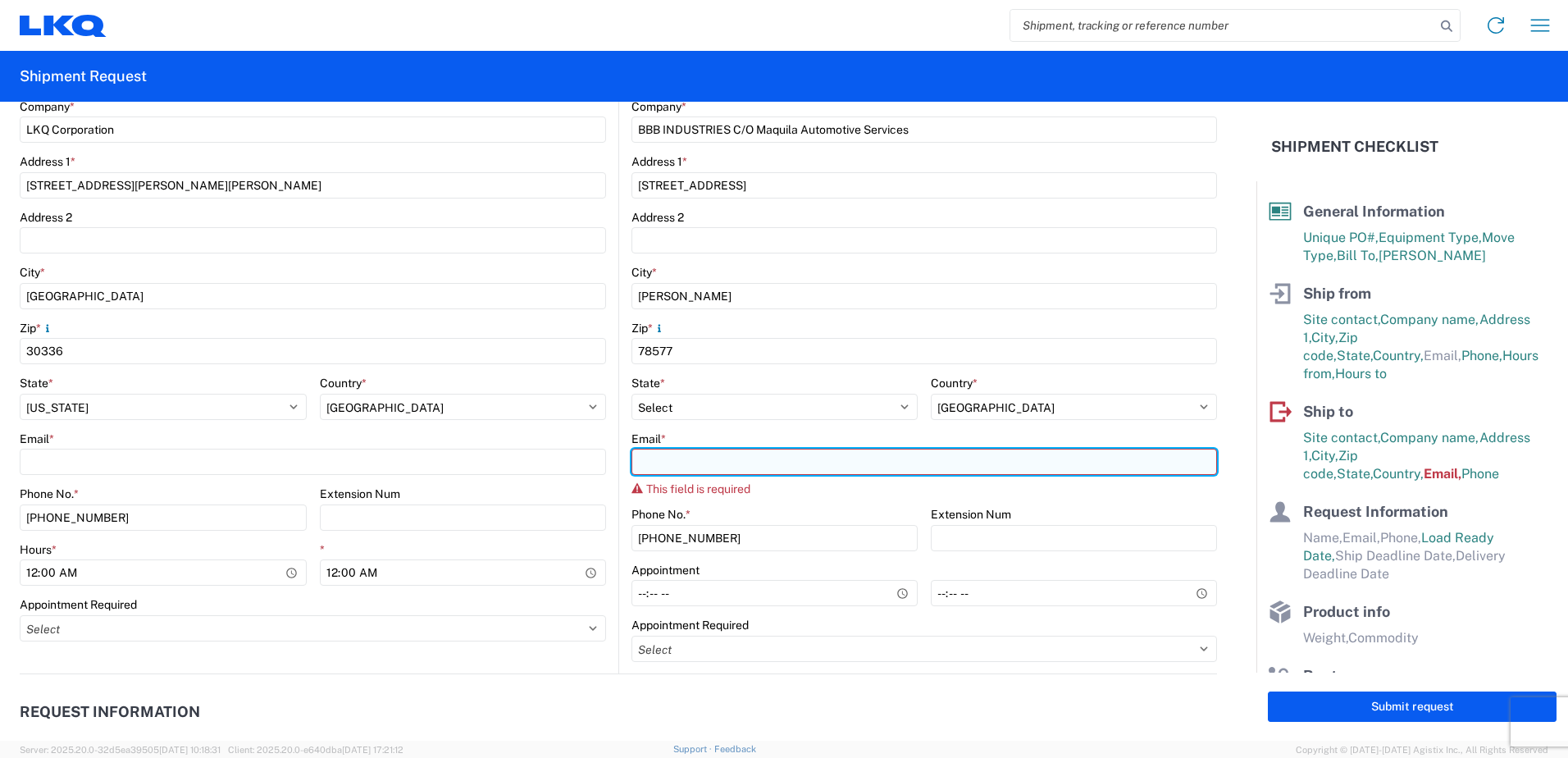
click at [661, 466] on input "Email *" at bounding box center [923, 461] width 586 height 27
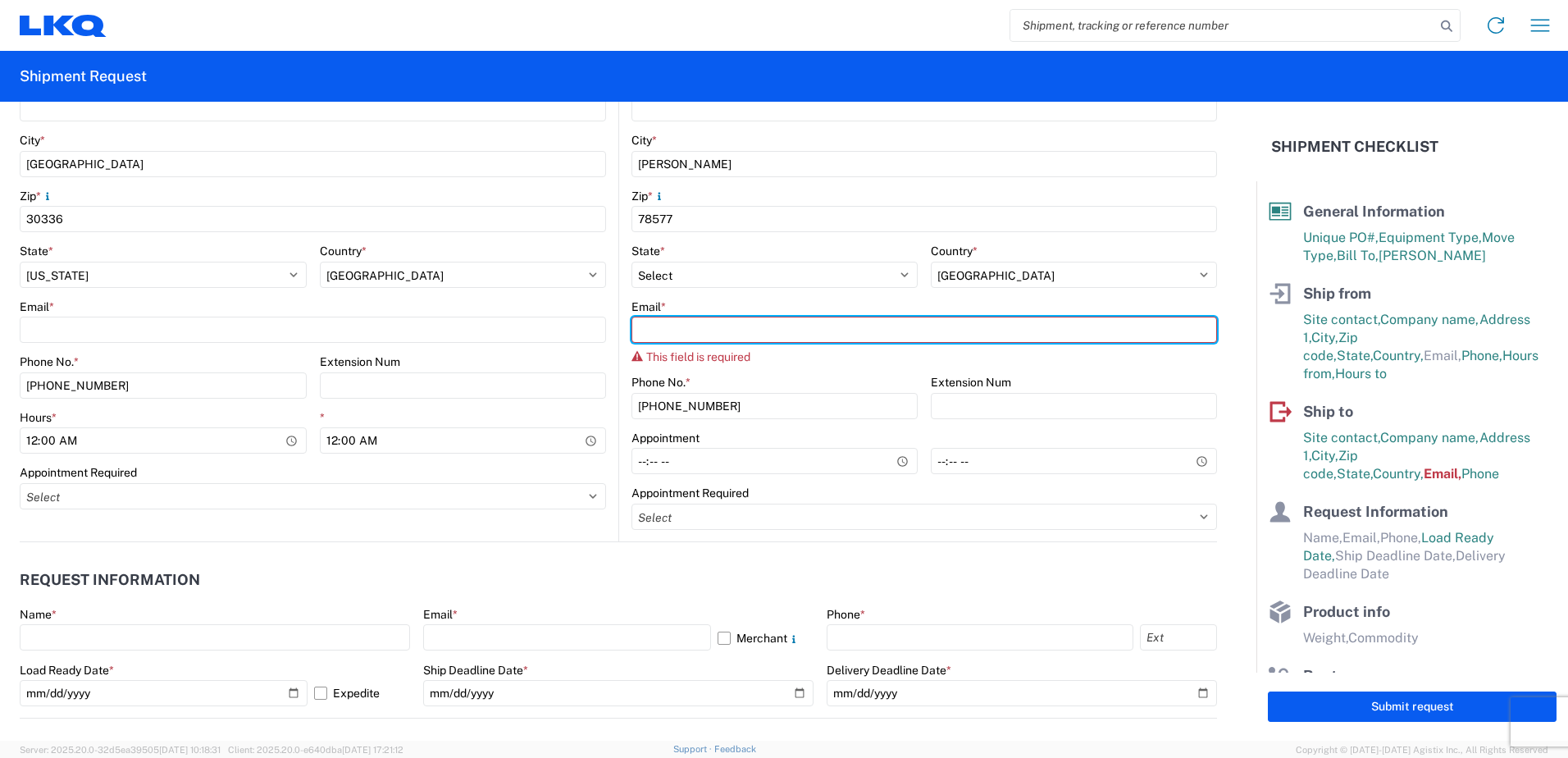
scroll to position [492, 0]
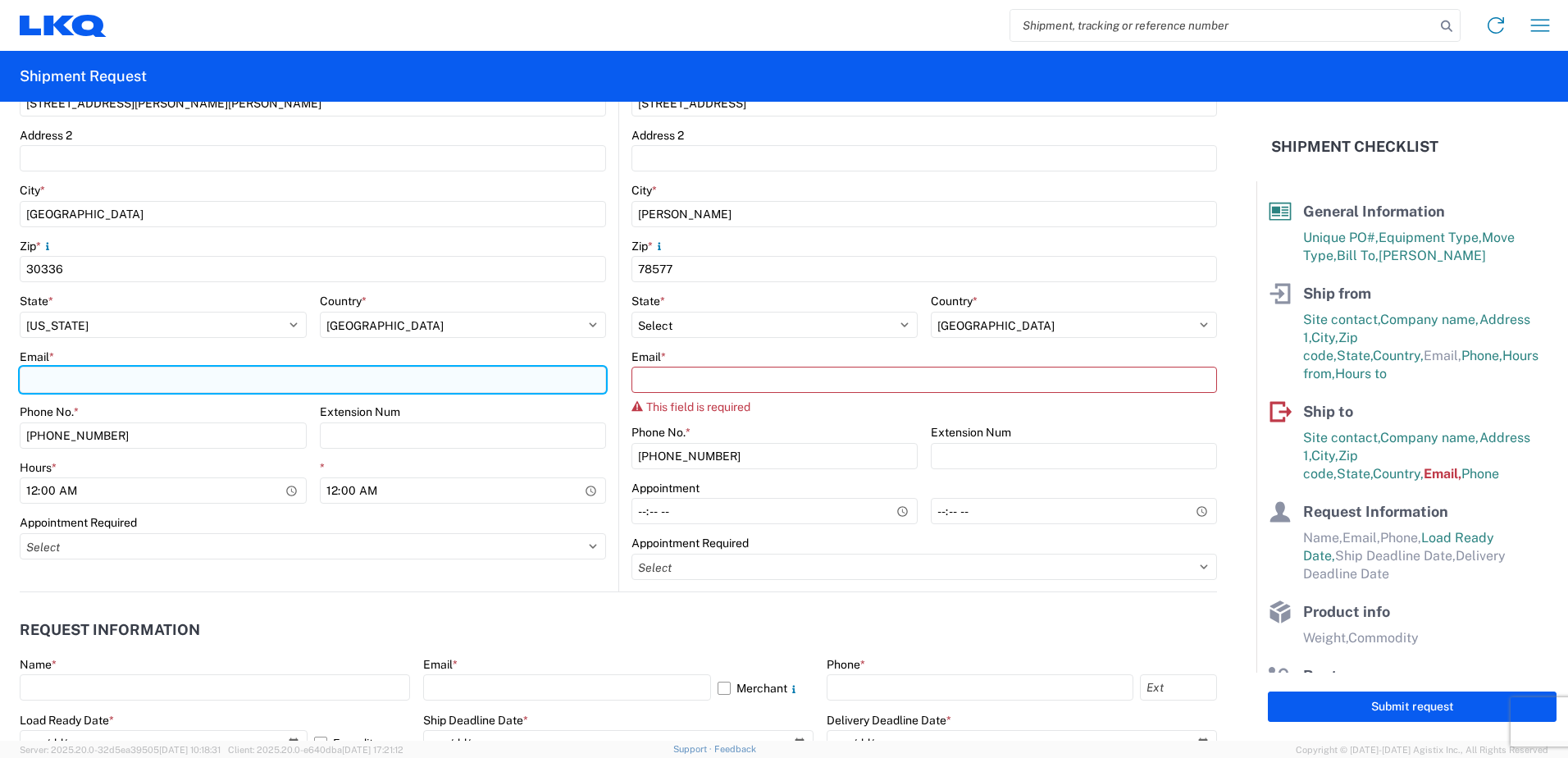
click at [73, 387] on input "Email *" at bounding box center [312, 379] width 586 height 27
type input "[EMAIL_ADDRESS][DOMAIN_NAME]"
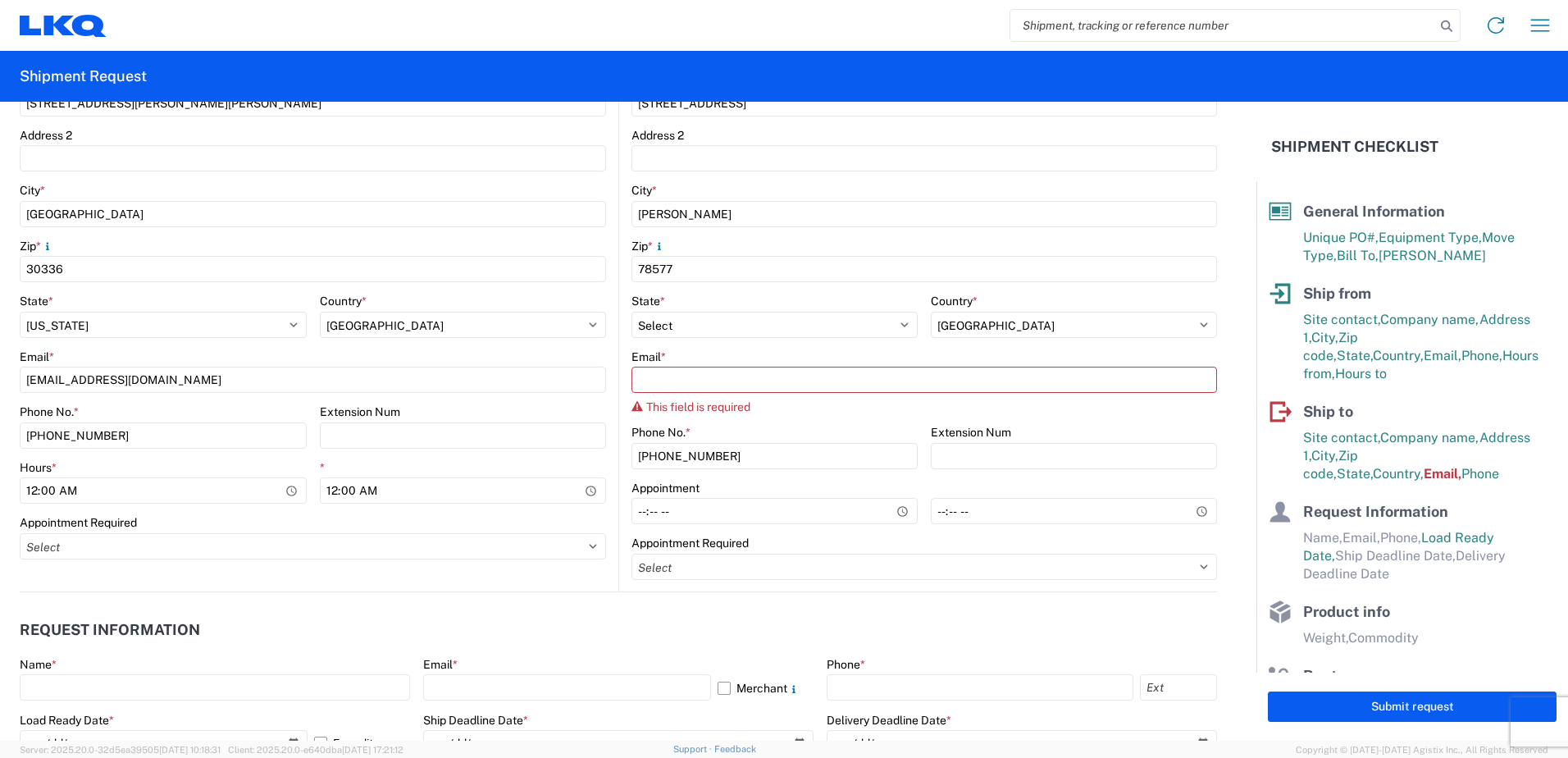
click at [91, 352] on div "Email *" at bounding box center [312, 356] width 586 height 15
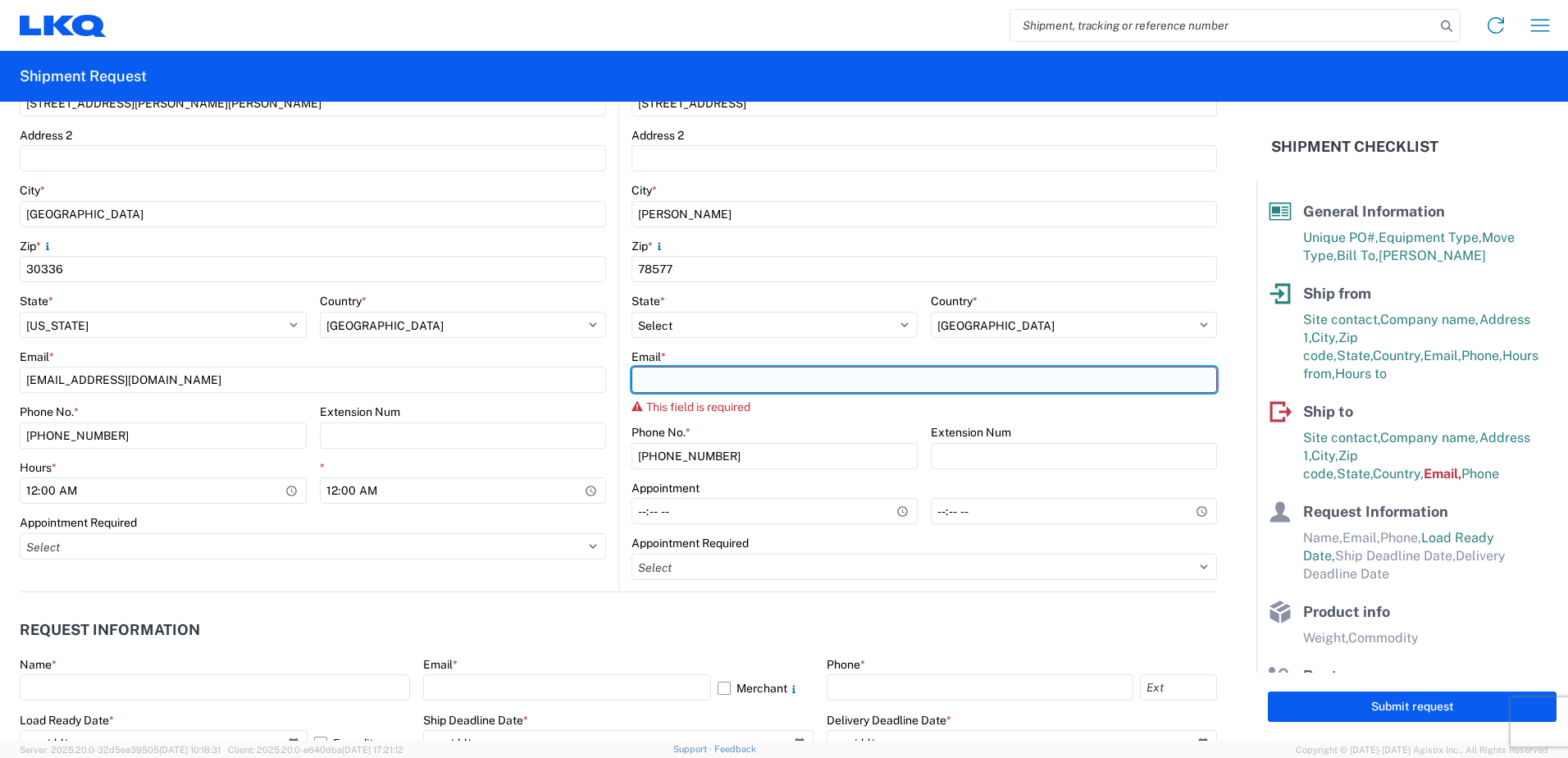
click at [700, 379] on input "Email *" at bounding box center [923, 379] width 586 height 27
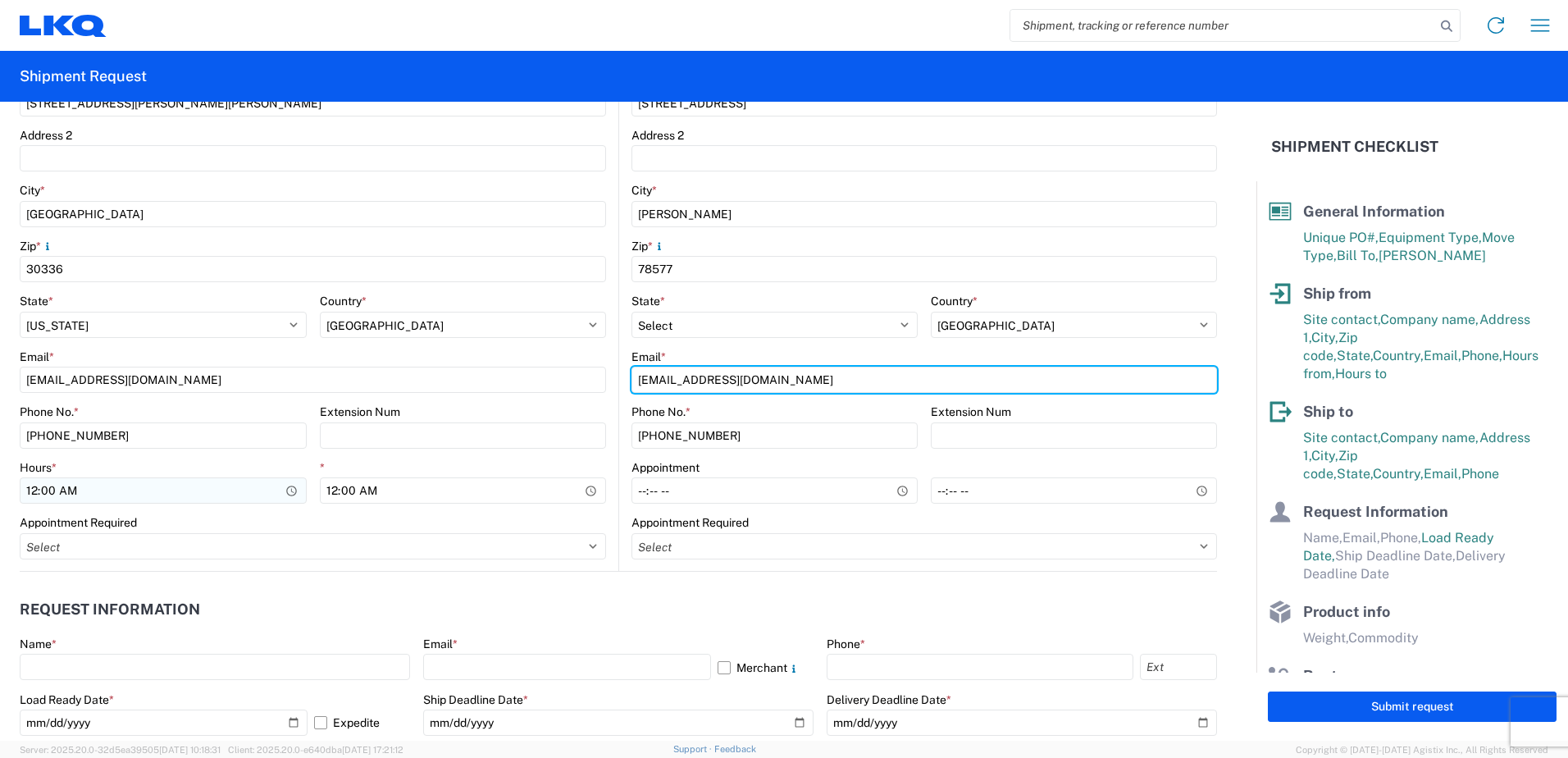
type input "[EMAIL_ADDRESS][DOMAIN_NAME]"
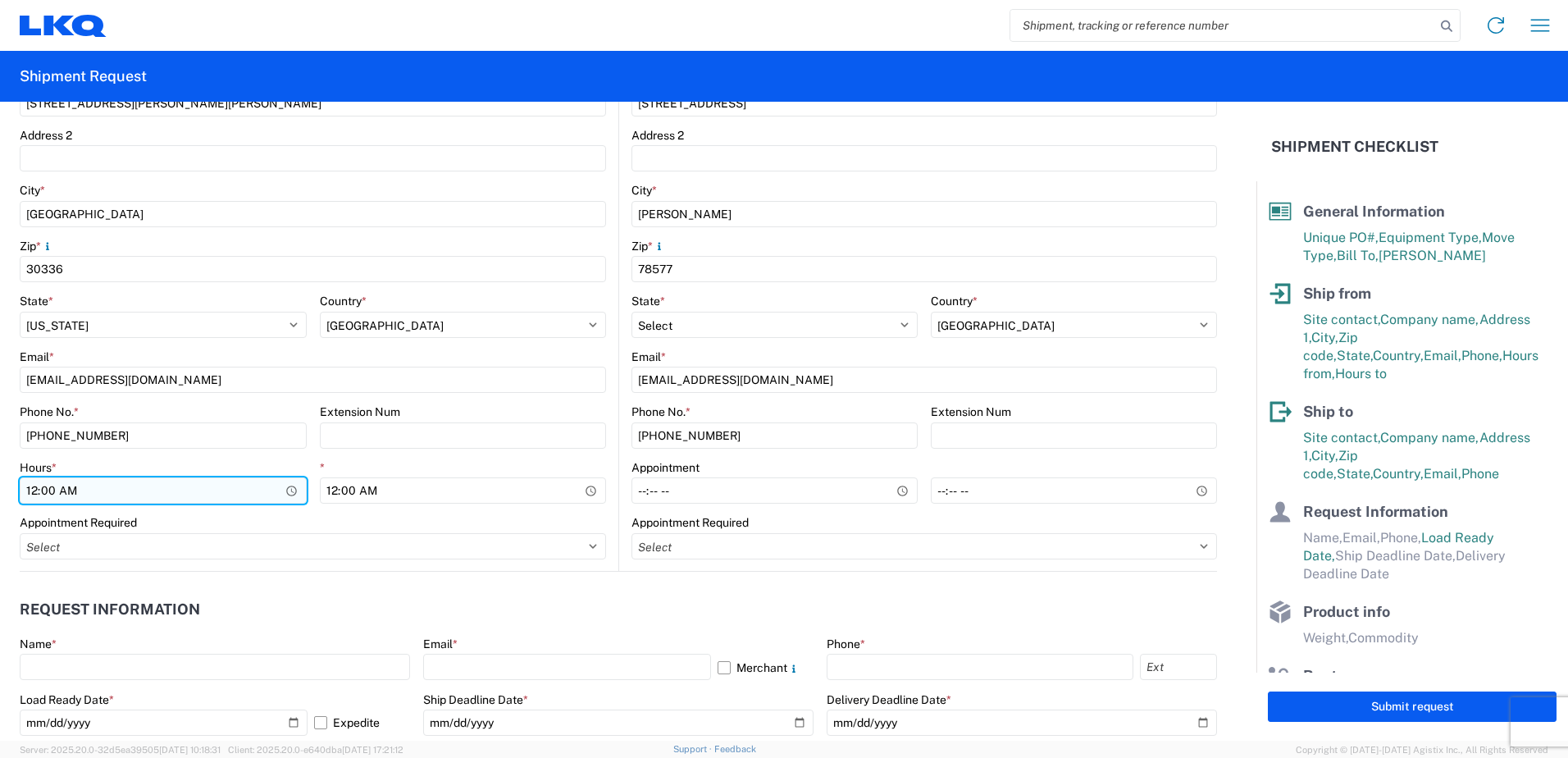
click at [290, 491] on input "00:00" at bounding box center [163, 490] width 287 height 27
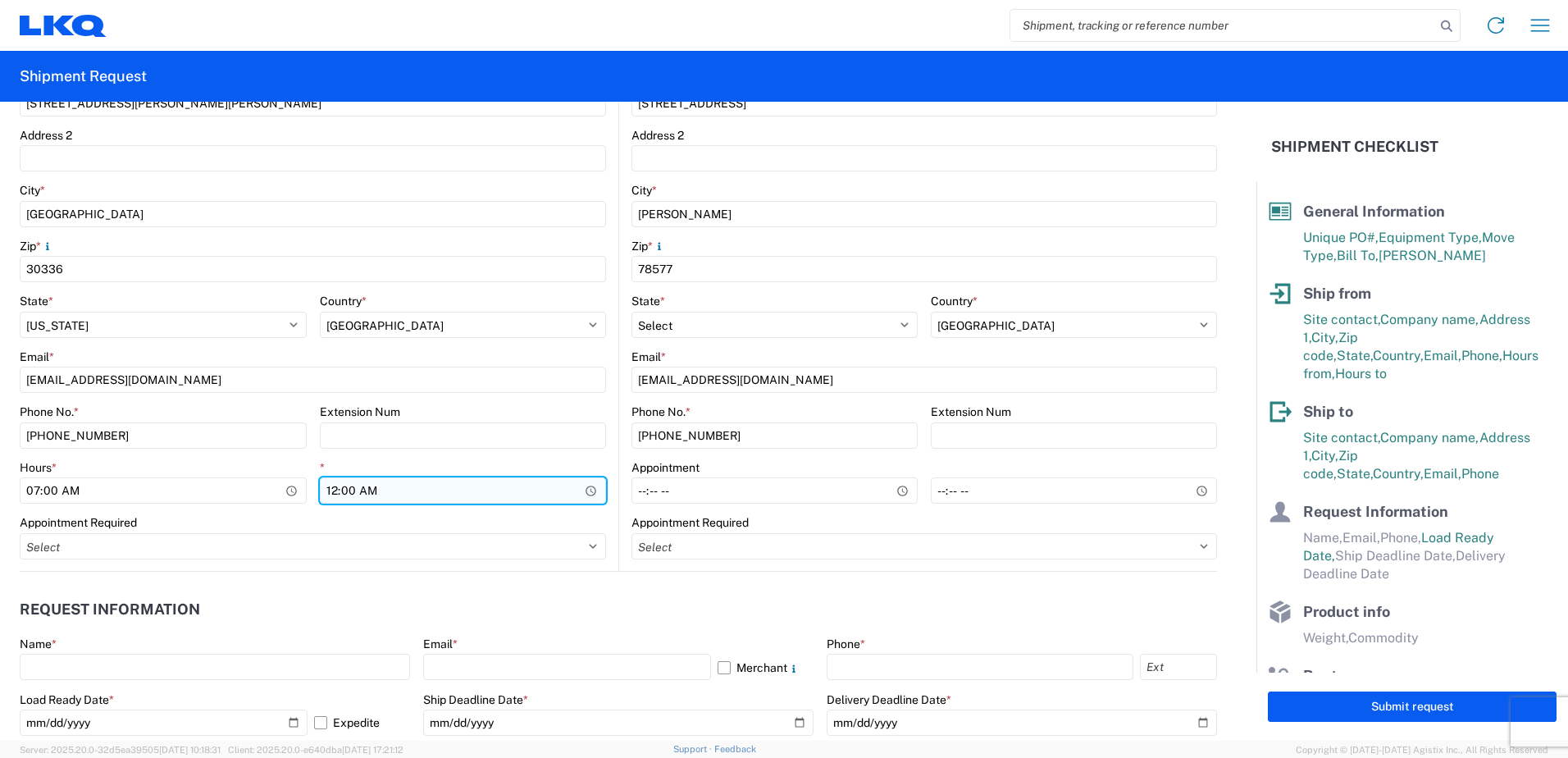
type input "07:00"
click at [590, 491] on input "00:00" at bounding box center [463, 490] width 287 height 27
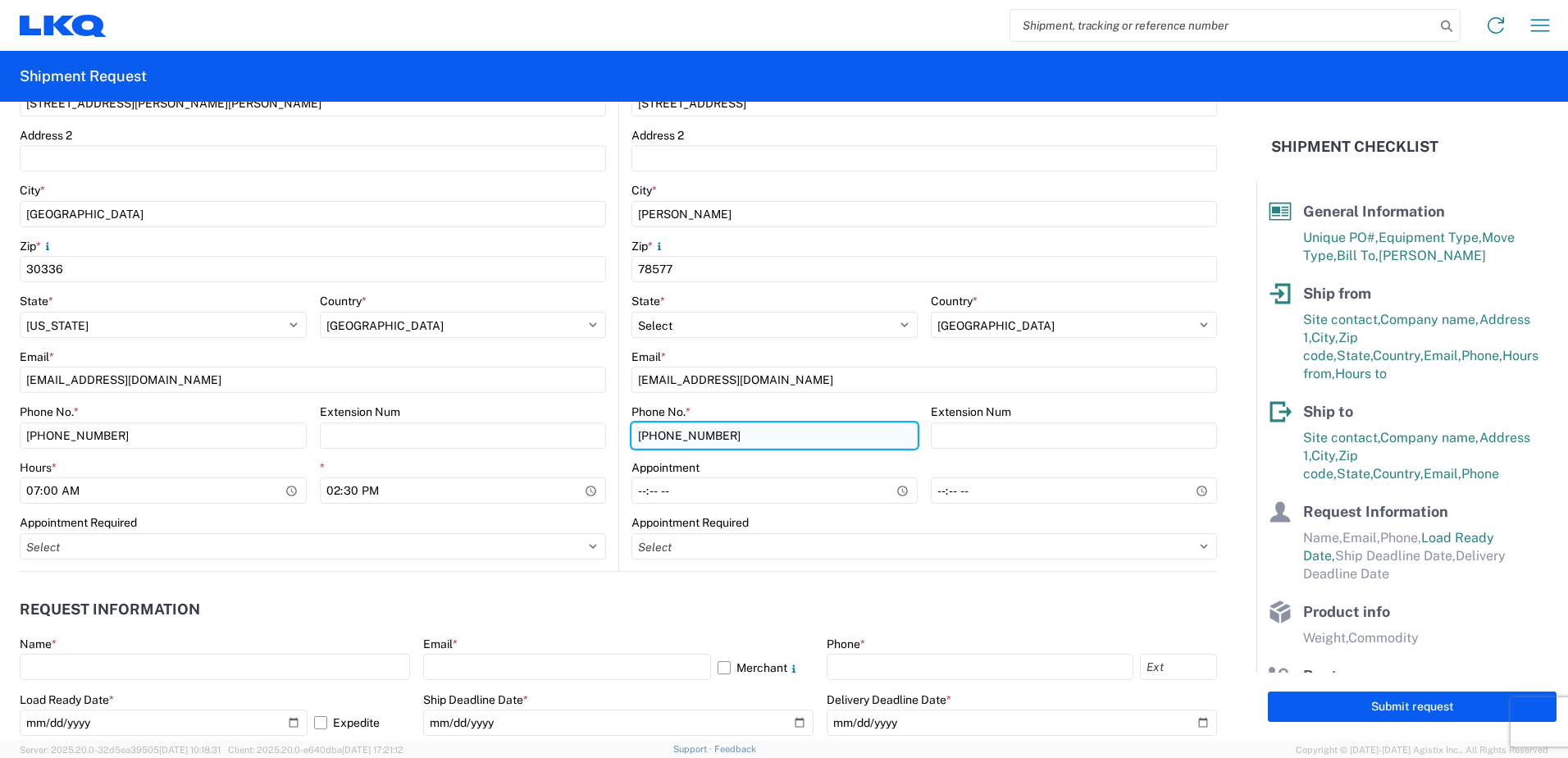
type input "14:30"
click at [750, 435] on input "[PHONE_NUMBER]" at bounding box center [774, 435] width 287 height 27
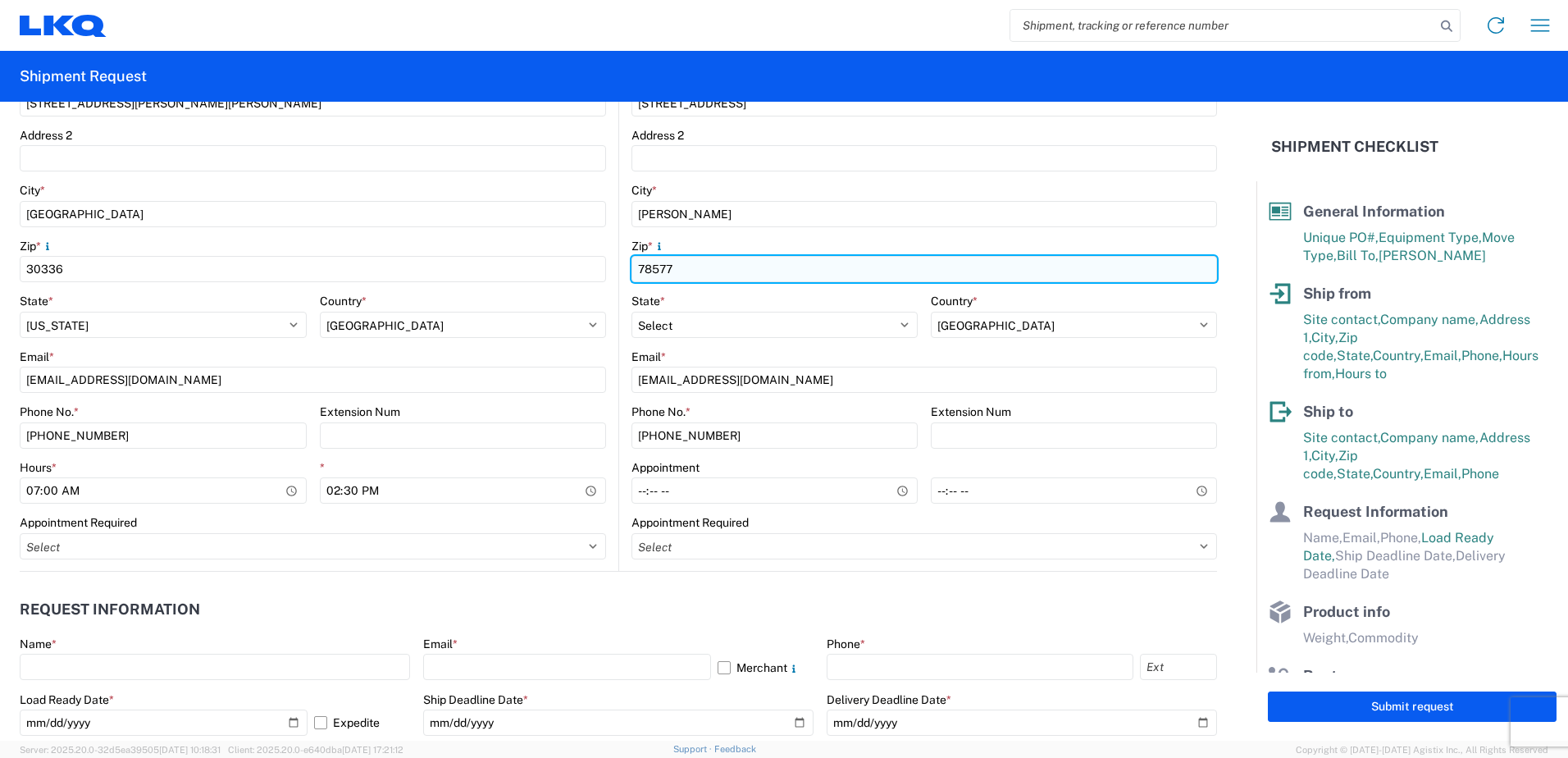
click at [734, 268] on input "78577" at bounding box center [923, 269] width 586 height 27
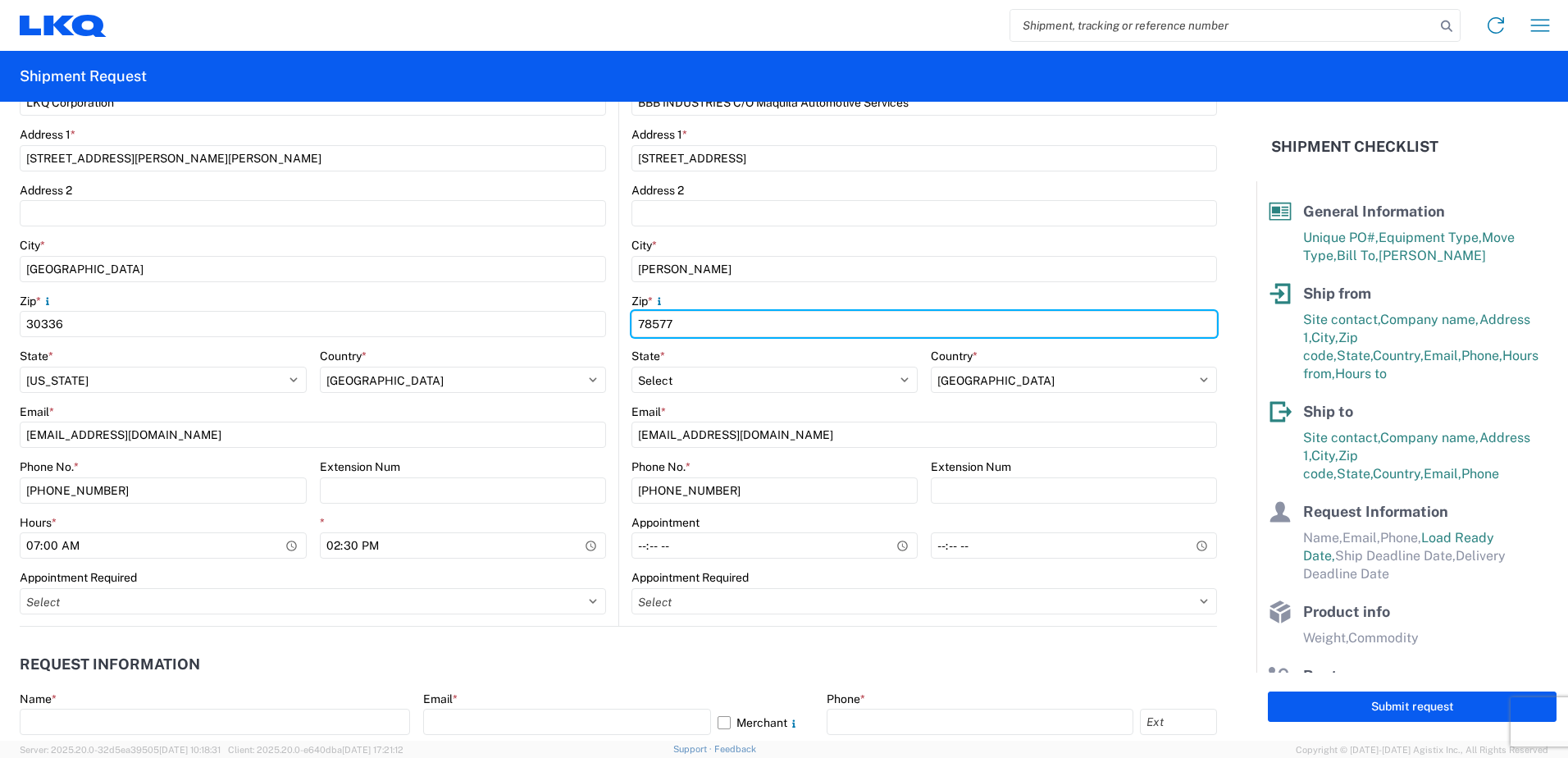
scroll to position [164, 0]
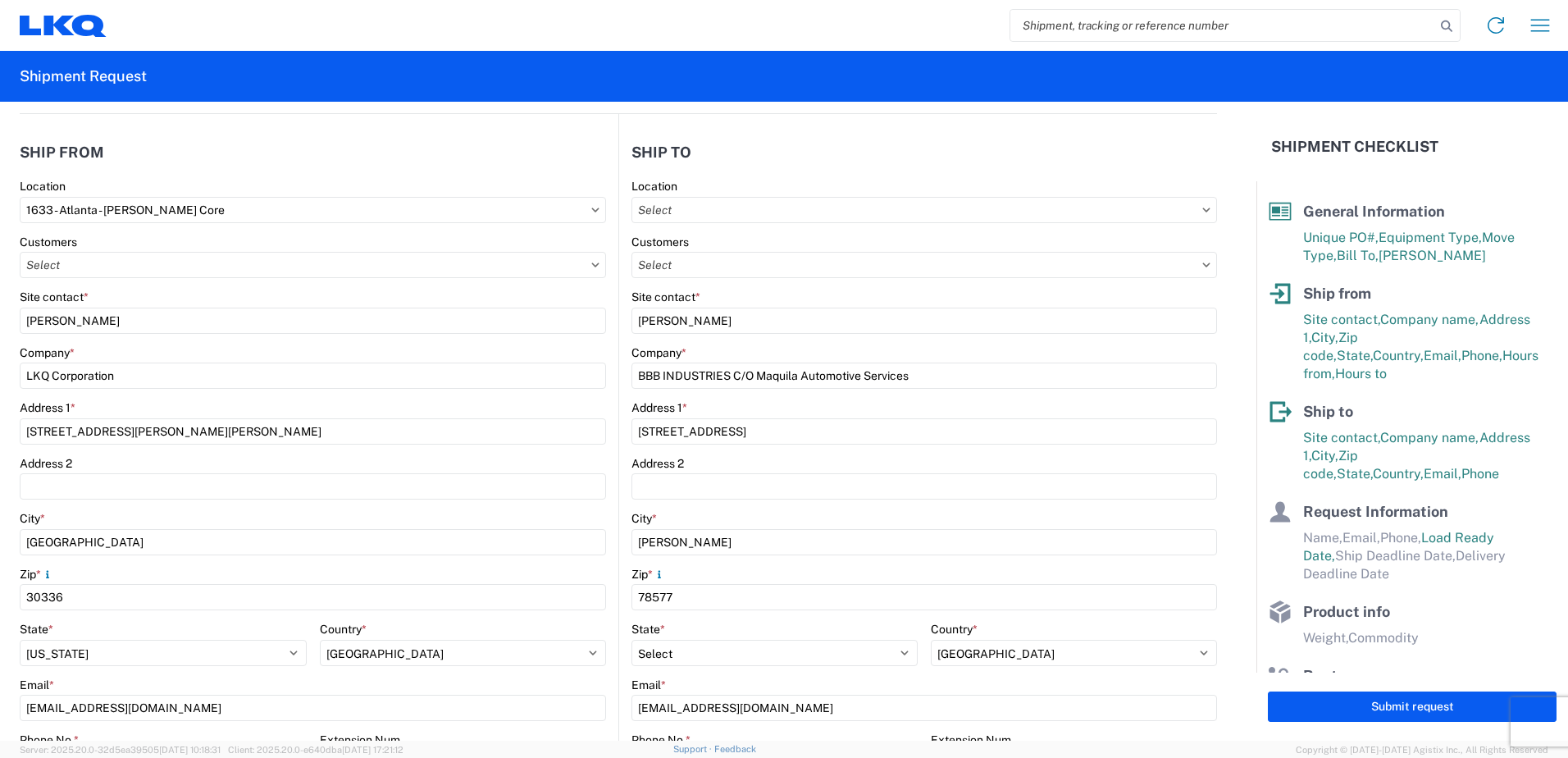
click at [689, 127] on agx-shipment-stop-widget-v2 "Ship to Location Customers Site contact * [PERSON_NAME] Company * BBB INDUSTRIE…" at bounding box center [917, 507] width 599 height 785
click at [1198, 264] on input "text" at bounding box center [923, 265] width 586 height 27
click at [716, 127] on agx-shipment-stop-widget-v2 "Ship to Location Customers Site contact * [PERSON_NAME] Company * BBB INDUSTRIE…" at bounding box center [917, 507] width 599 height 785
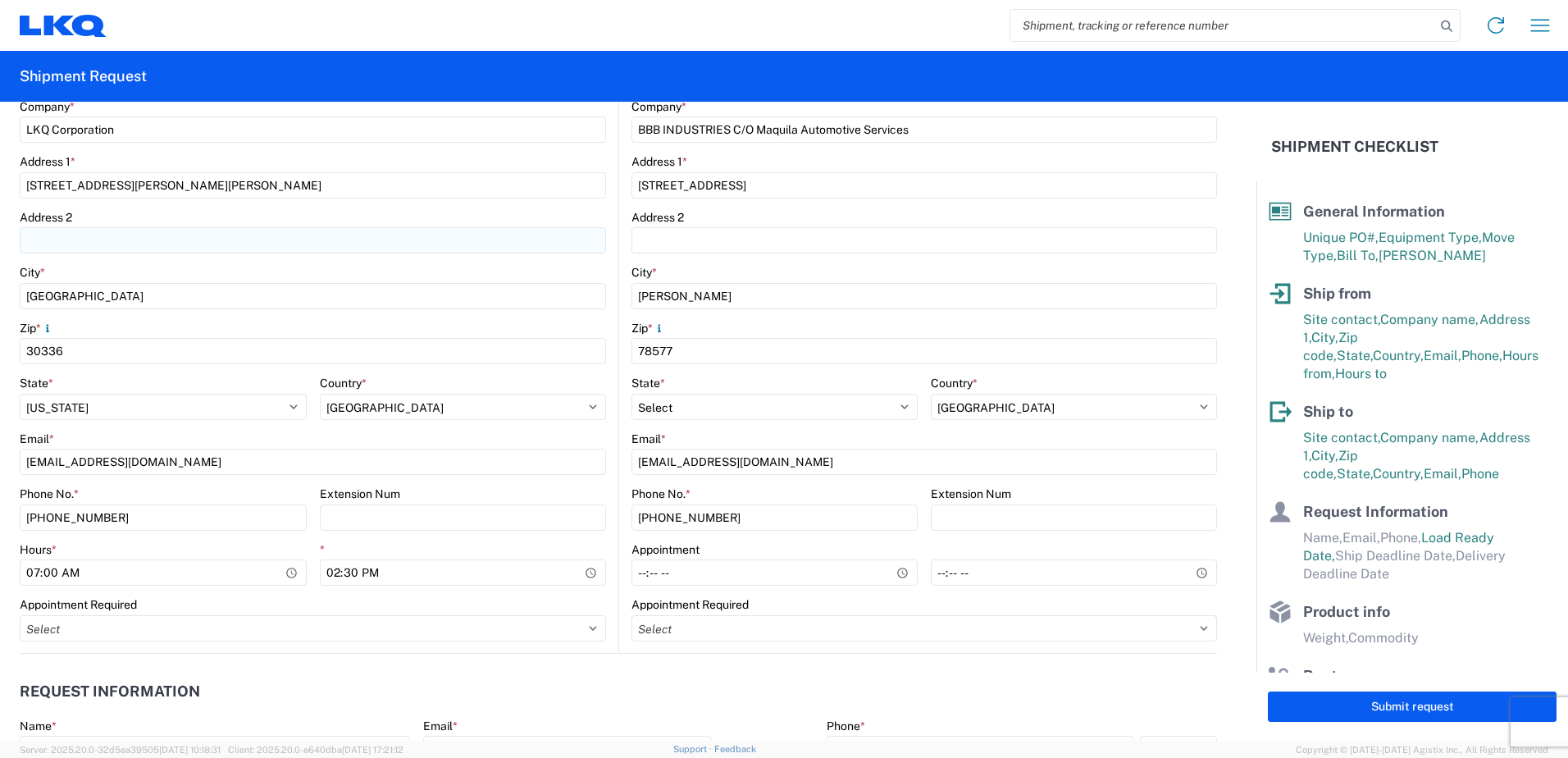
scroll to position [492, 0]
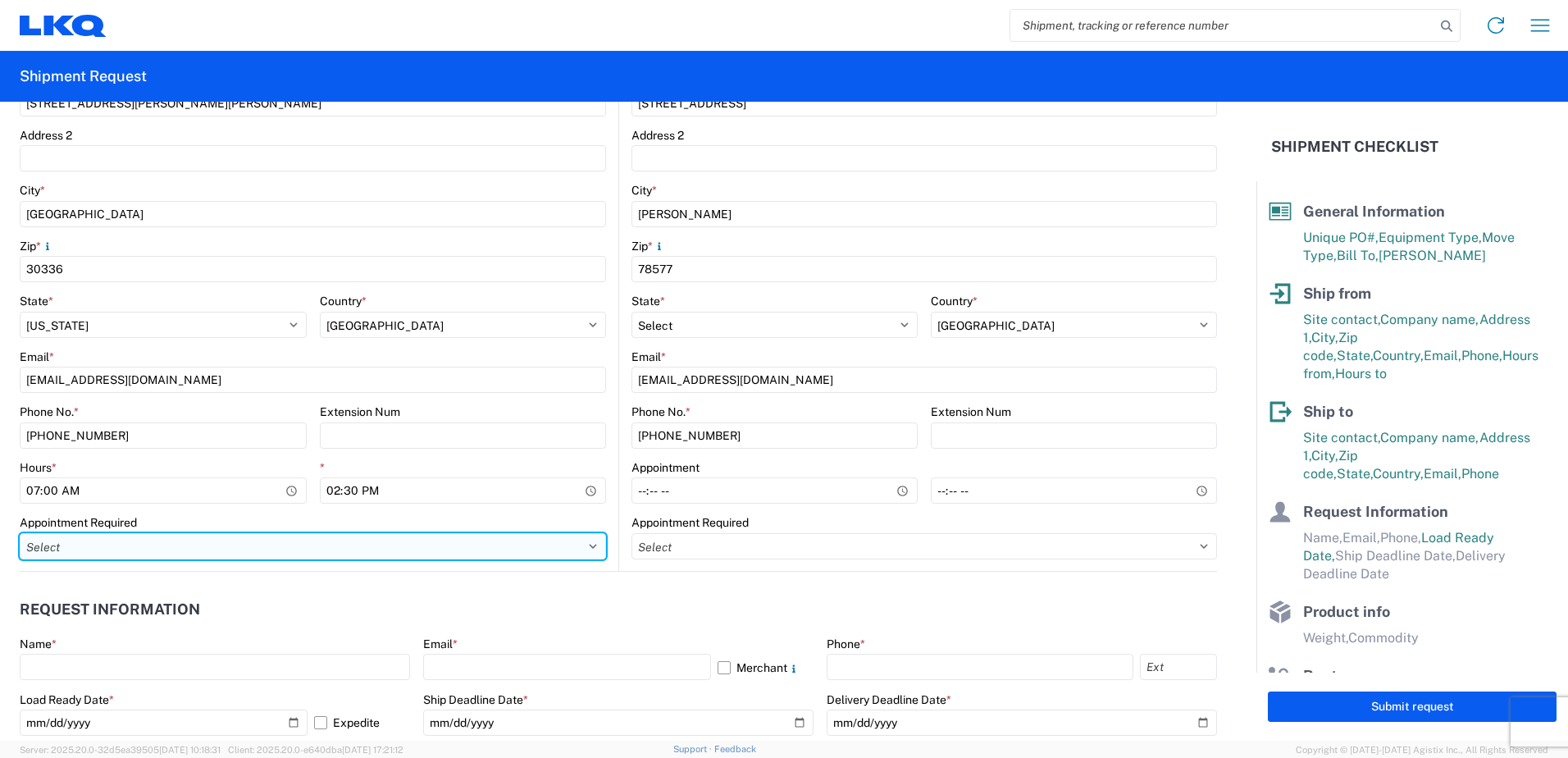
click at [585, 550] on select "Select Appt Required Appt Not Required Appt - First available" at bounding box center [312, 546] width 586 height 27
select select "apptNotRequired"
click at [20, 533] on select "Select Appt Required Appt Not Required Appt - First available" at bounding box center [312, 546] width 586 height 27
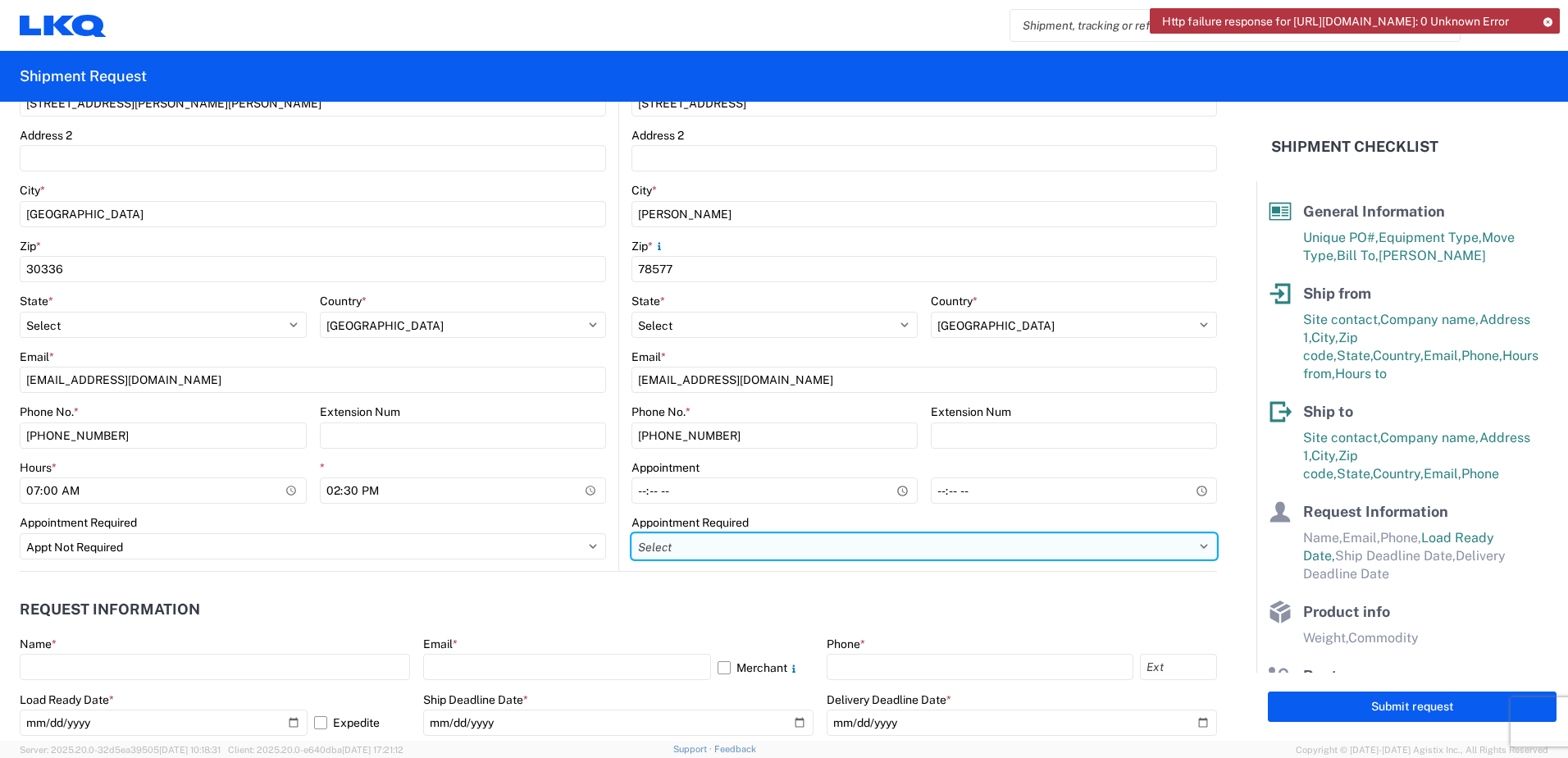
click at [727, 545] on select "Select Appt Required Appt Not Required Appt - First available" at bounding box center [923, 546] width 586 height 27
select select "apptNotRequired"
click at [631, 533] on select "Select Appt Required Appt Not Required Appt - First available" at bounding box center [923, 546] width 586 height 27
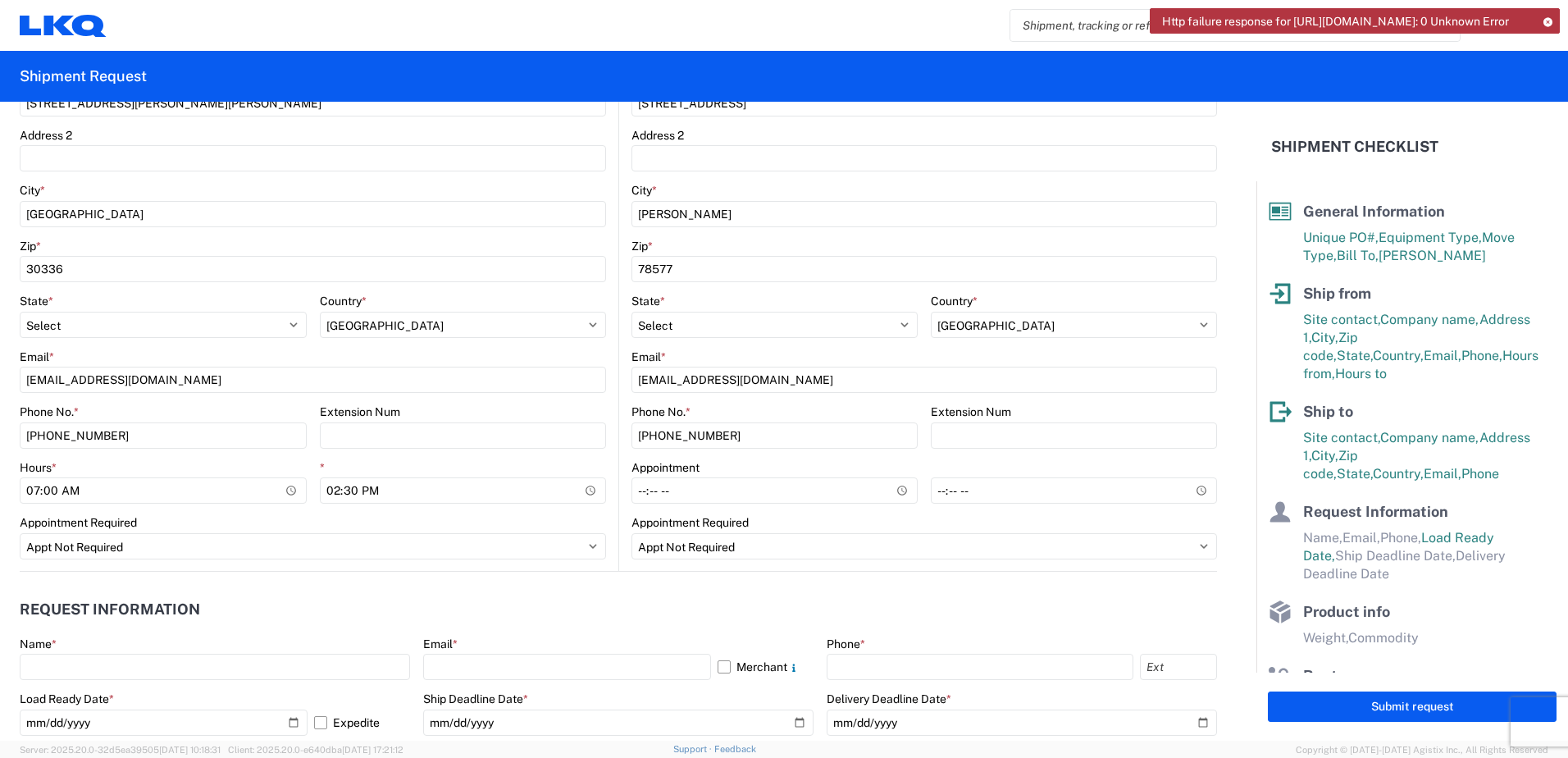
click at [673, 612] on header "Request Information" at bounding box center [618, 610] width 1197 height 37
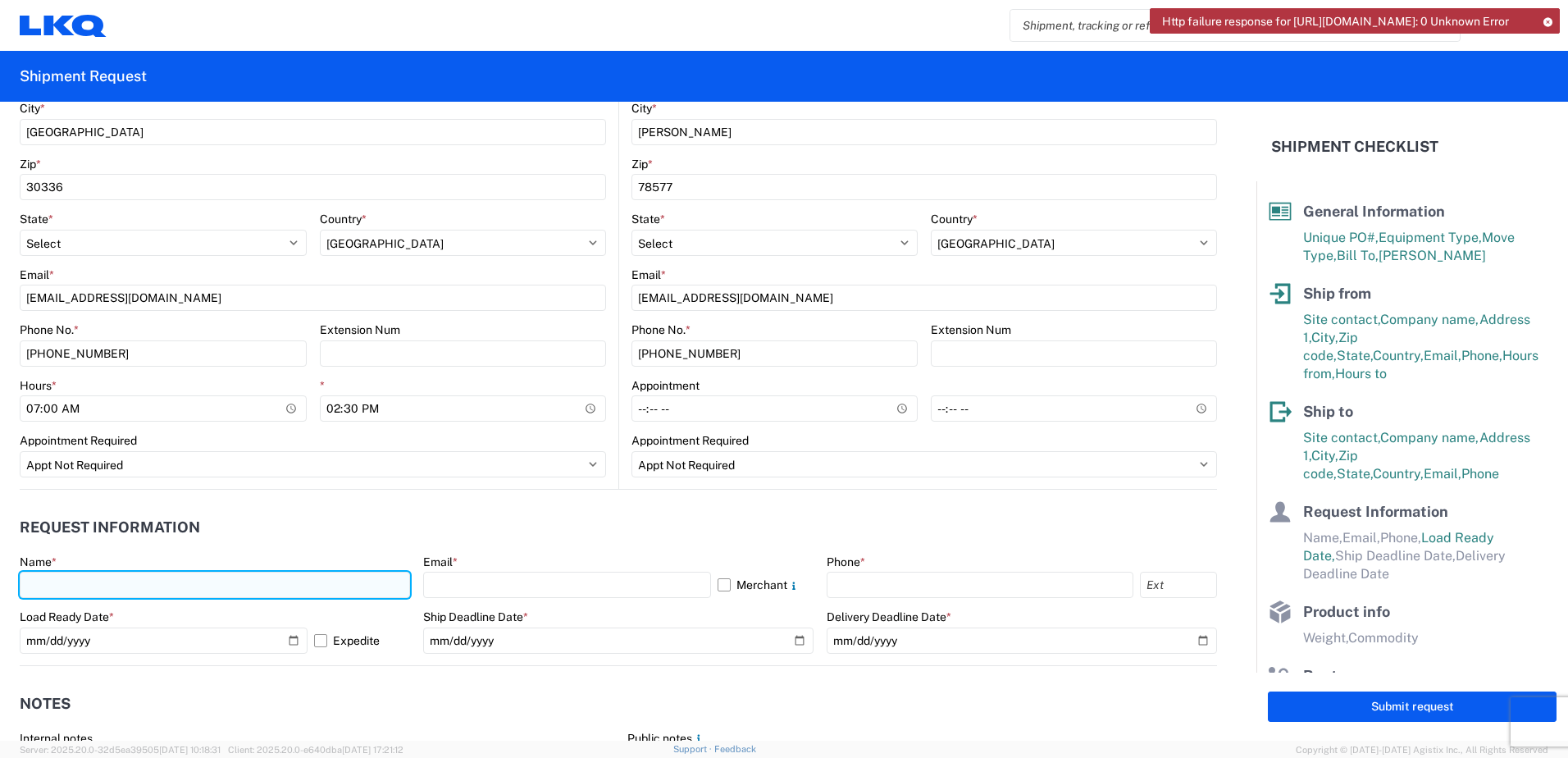
click at [54, 581] on input "text" at bounding box center [215, 584] width 391 height 27
type input "[PERSON_NAME]"
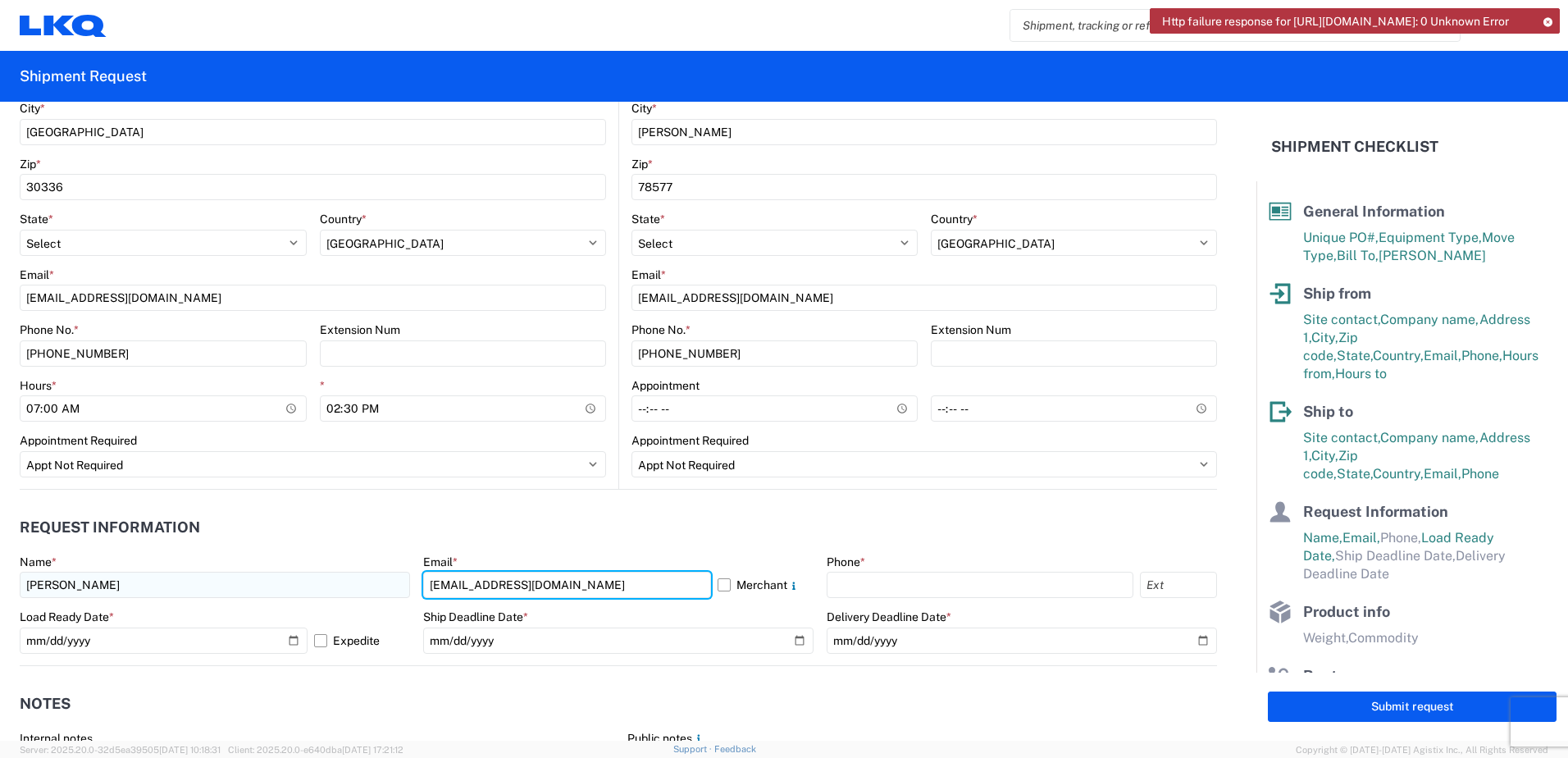
type input "[EMAIL_ADDRESS][DOMAIN_NAME]"
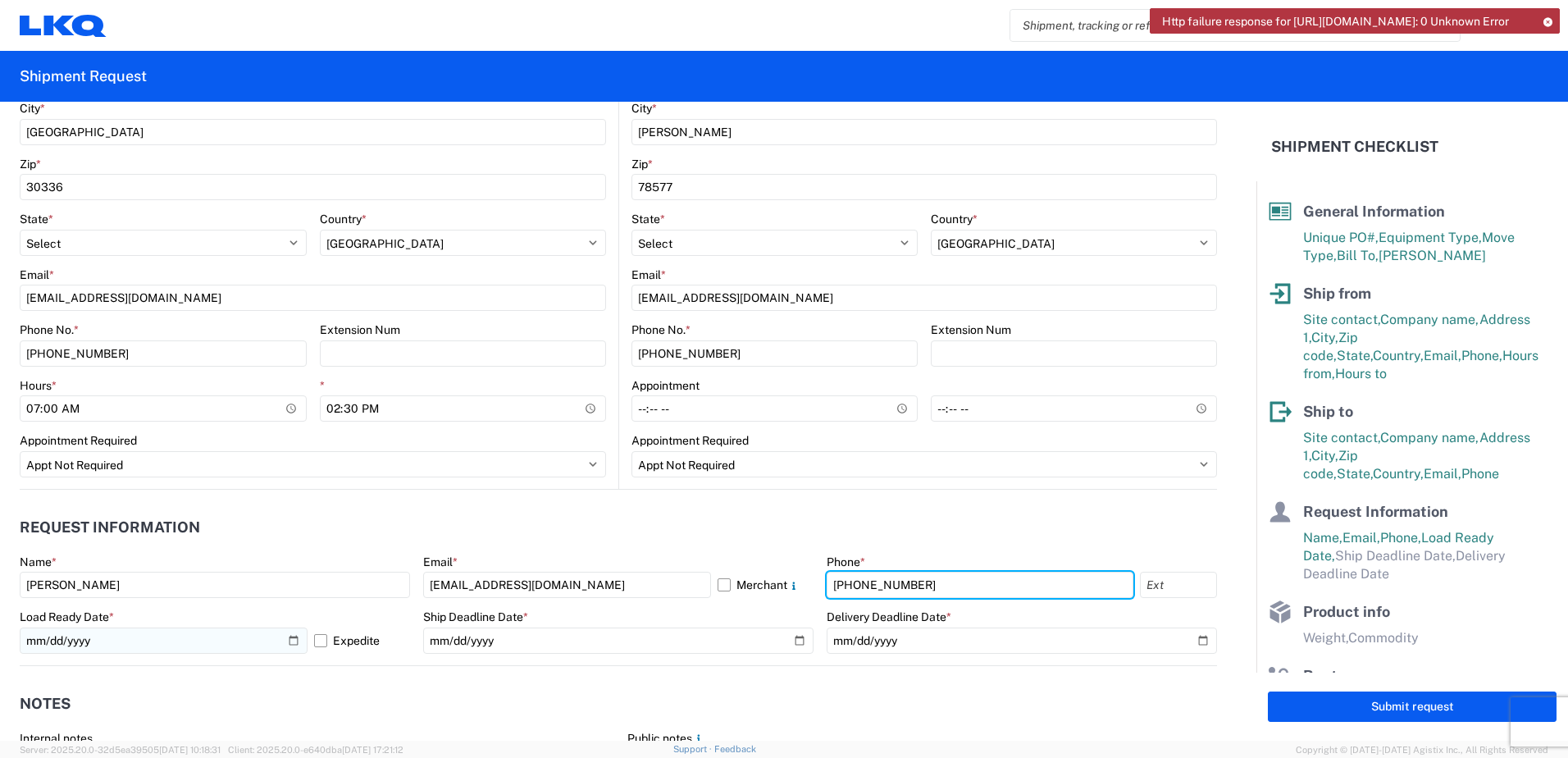
type input "[PHONE_NUMBER]"
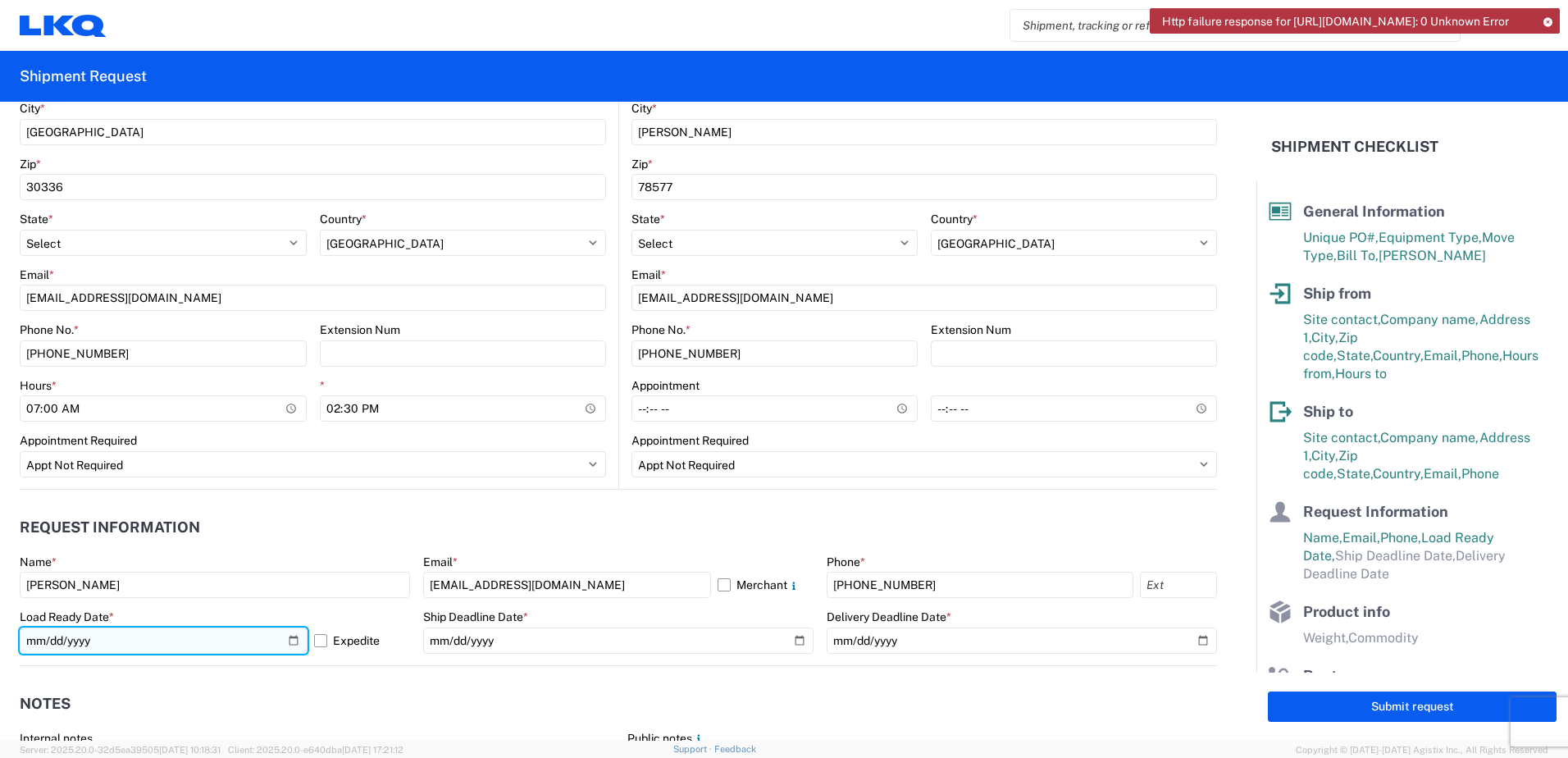
click at [291, 643] on input "[DATE]" at bounding box center [163, 640] width 287 height 27
type input "[DATE]"
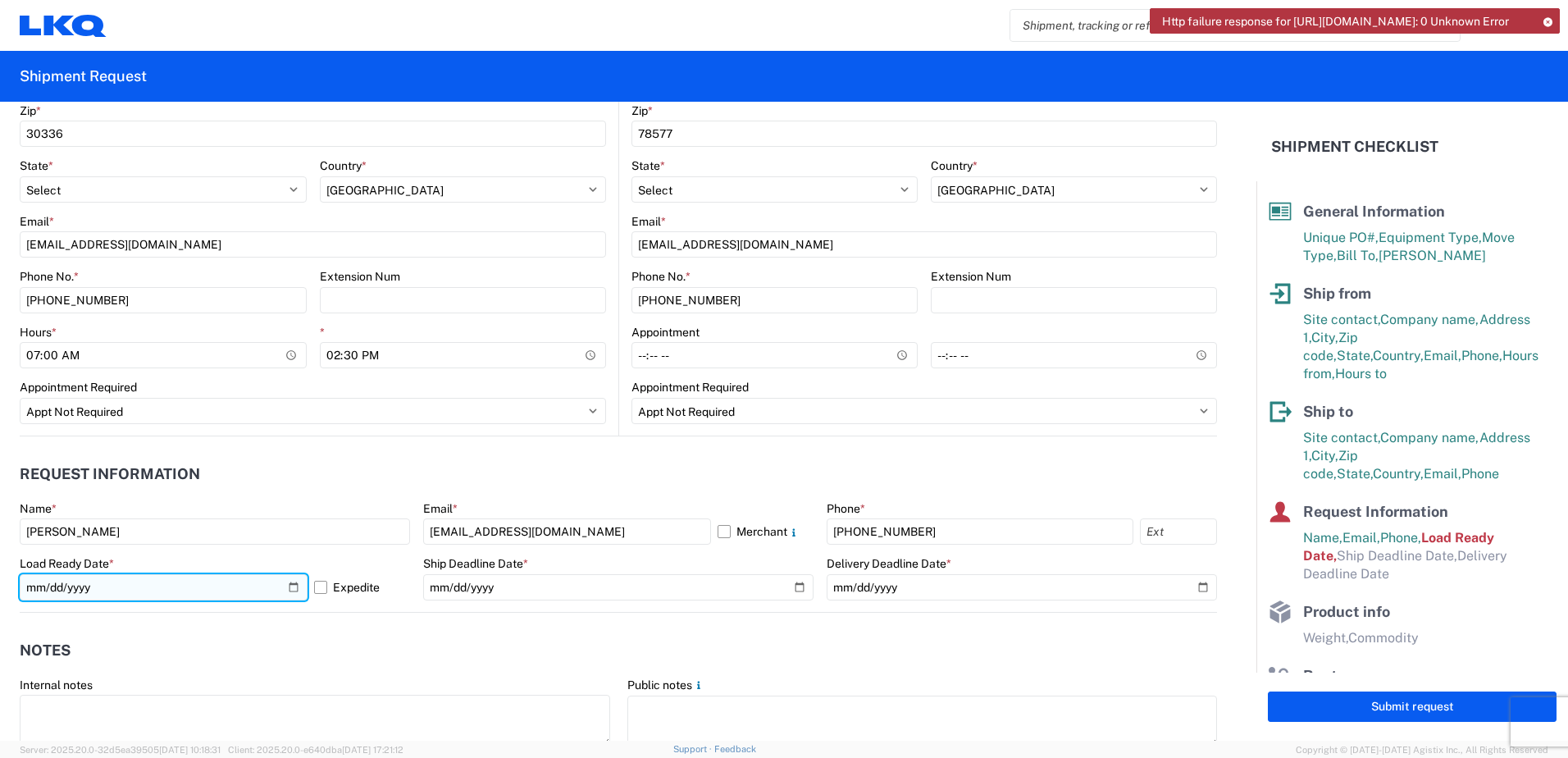
scroll to position [656, 0]
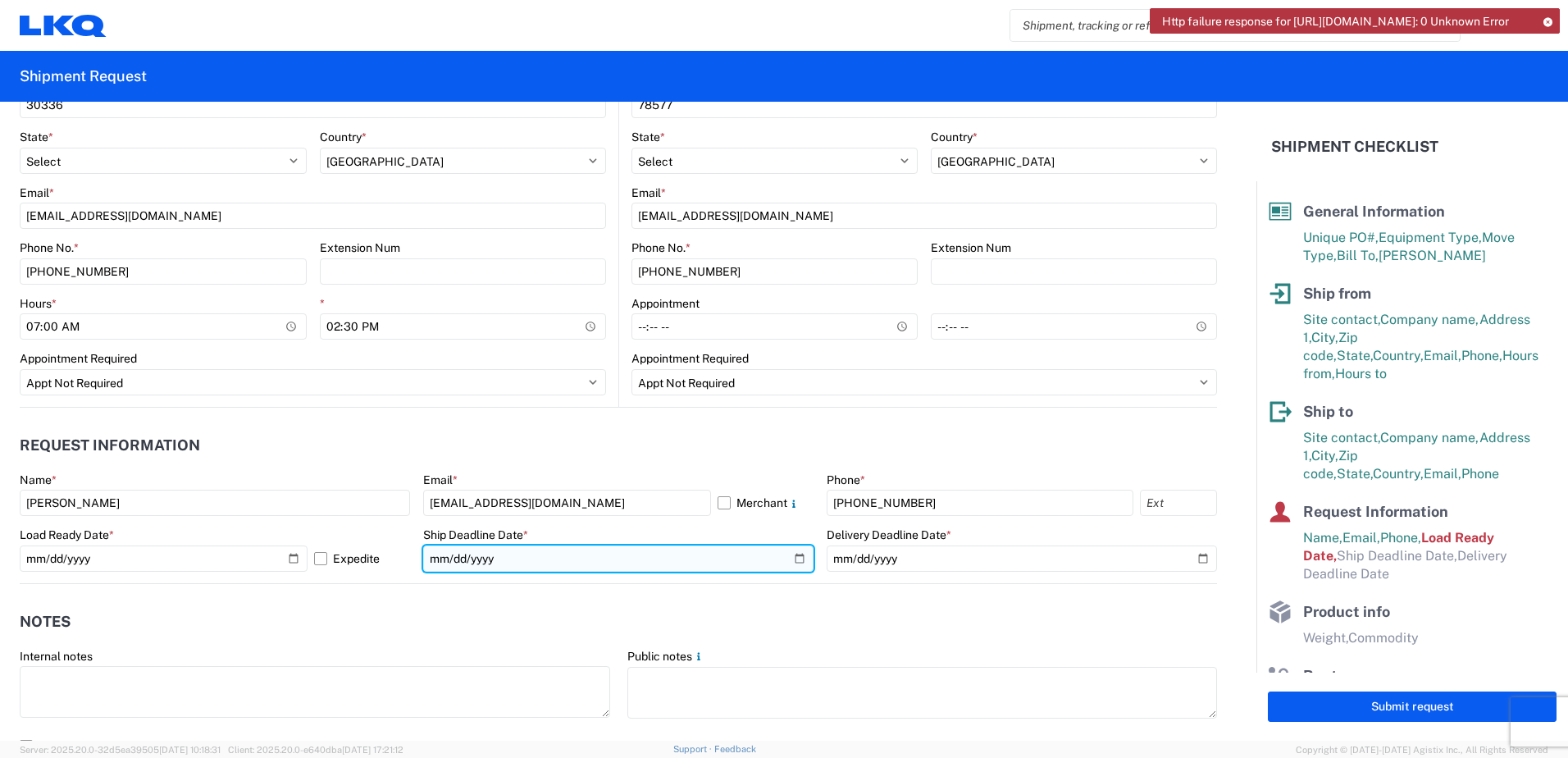
click at [790, 561] on input "date" at bounding box center [618, 559] width 391 height 27
type input "[DATE]"
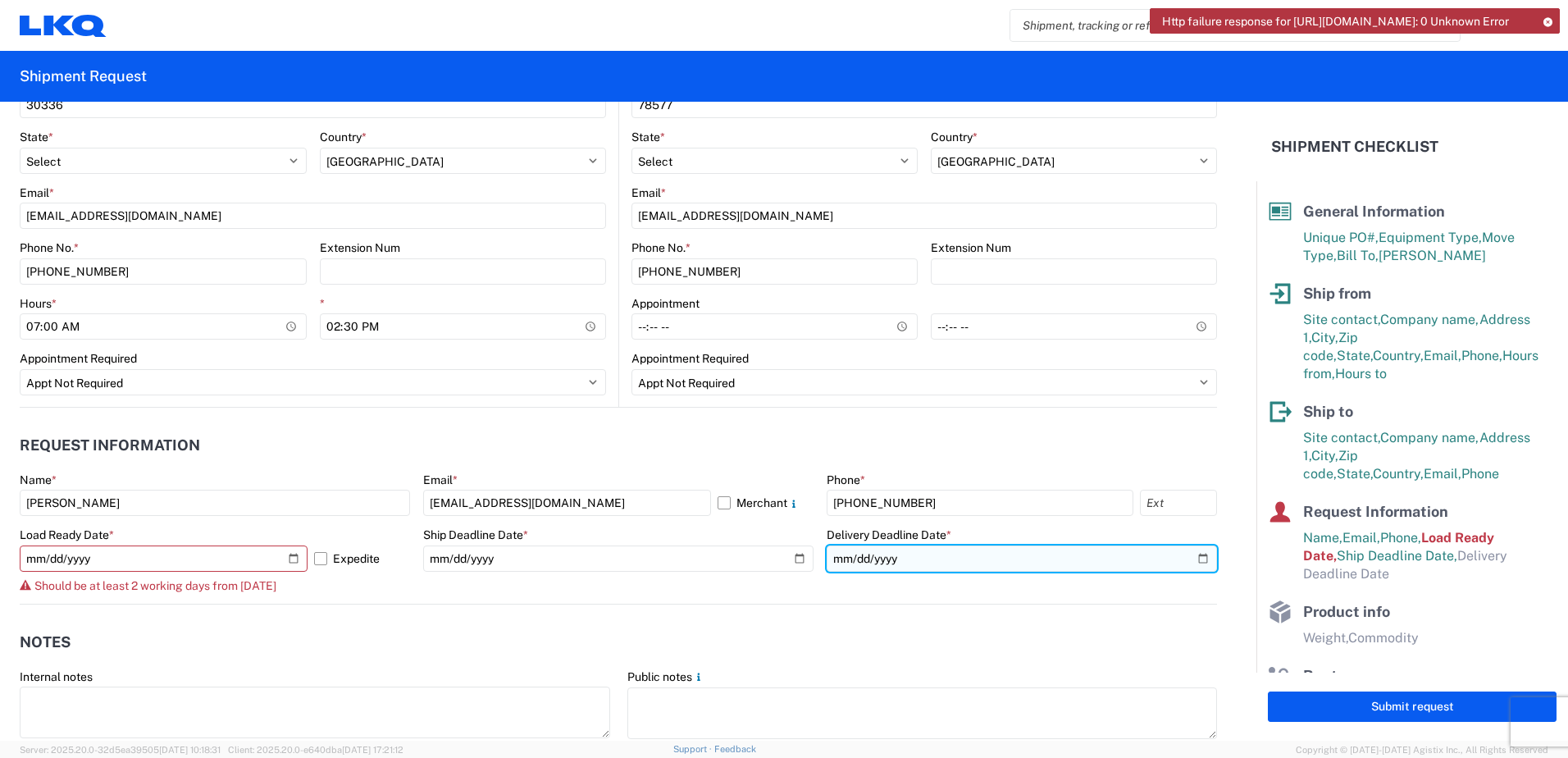
click at [1190, 561] on input "date" at bounding box center [1021, 559] width 391 height 27
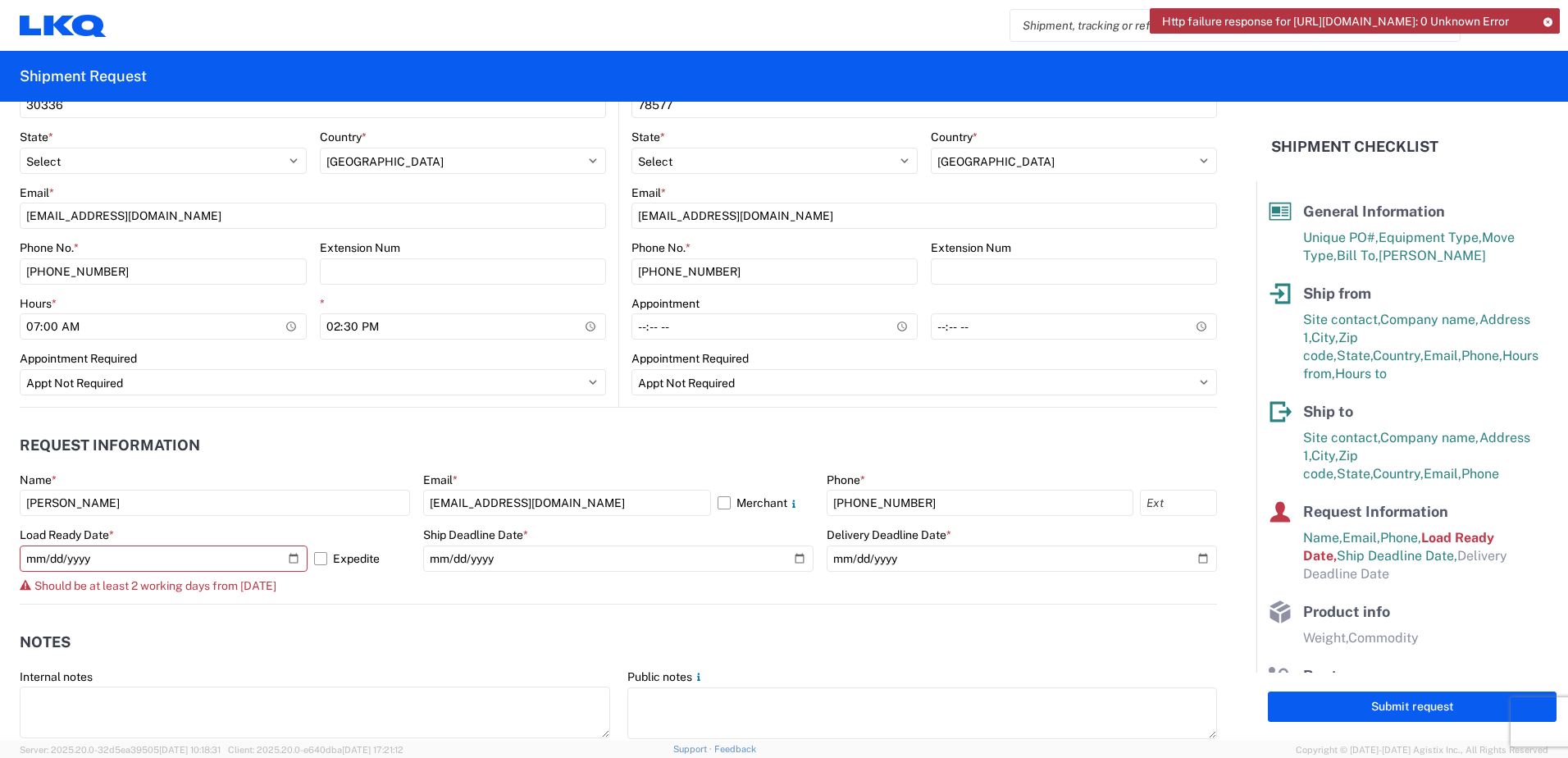
click at [954, 608] on agx-notes "Notes Internal notes Public notes Quote only" at bounding box center [618, 693] width 1197 height 177
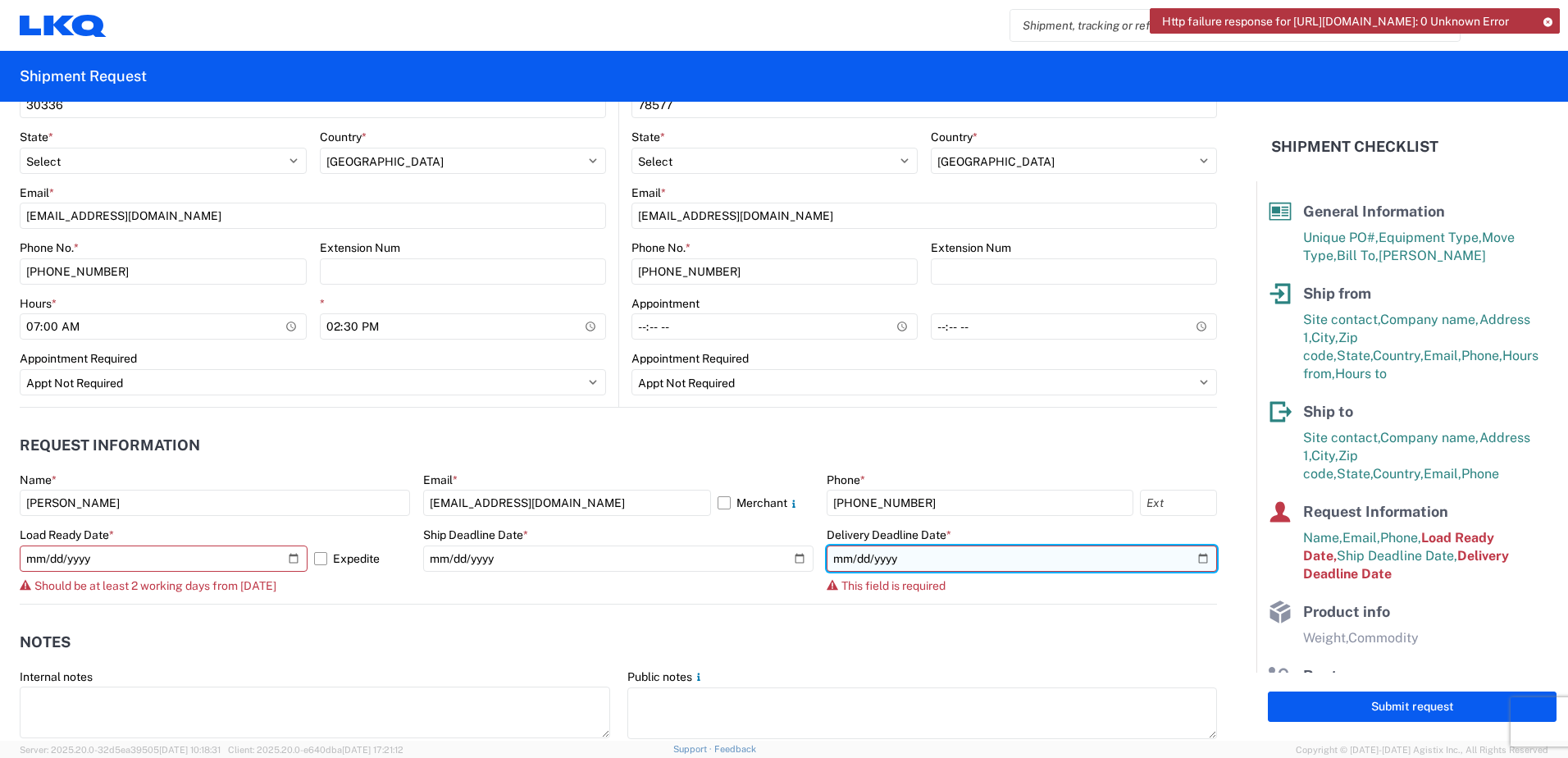
click at [1188, 556] on input "date" at bounding box center [1021, 559] width 391 height 27
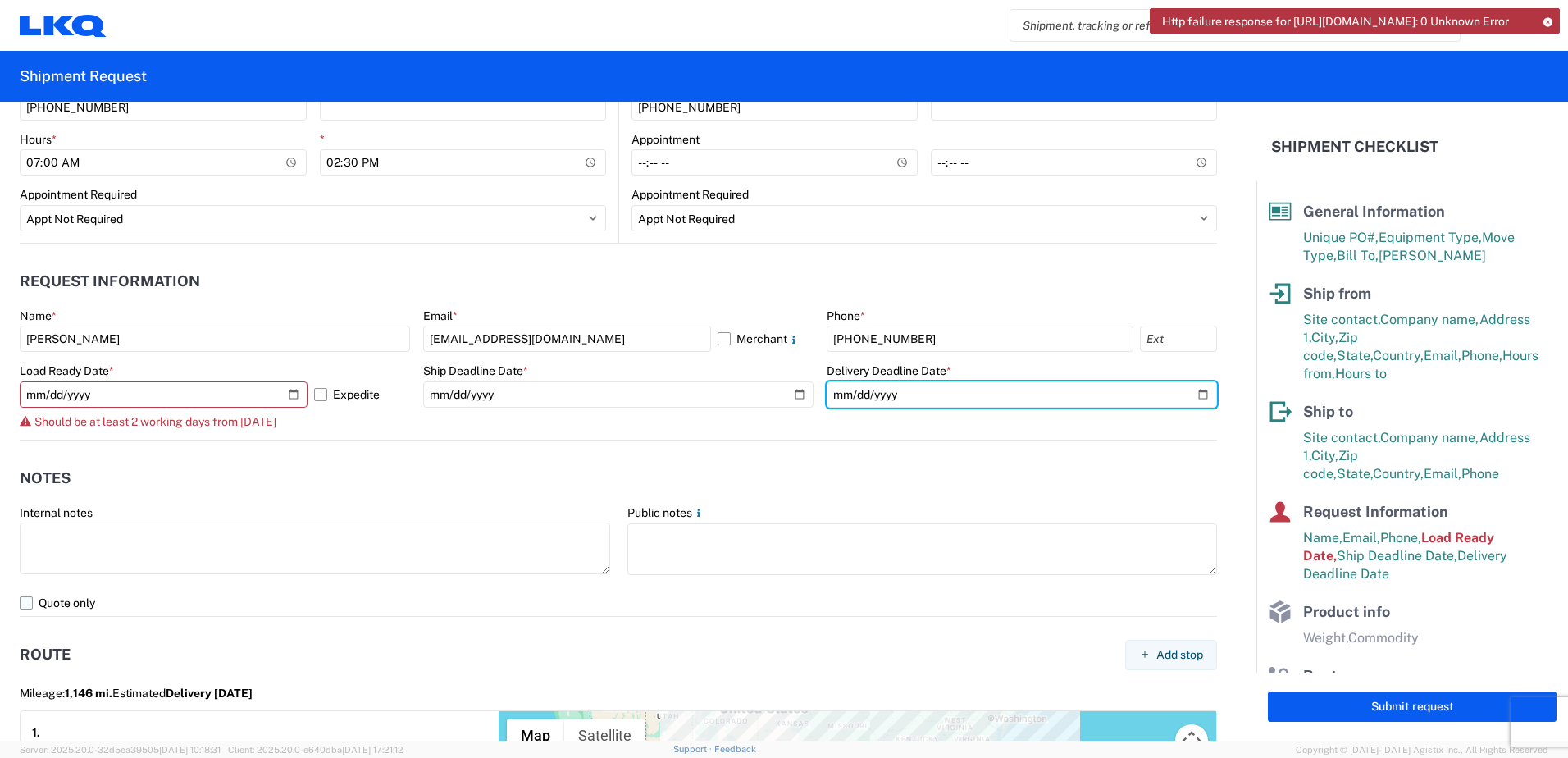
scroll to position [902, 0]
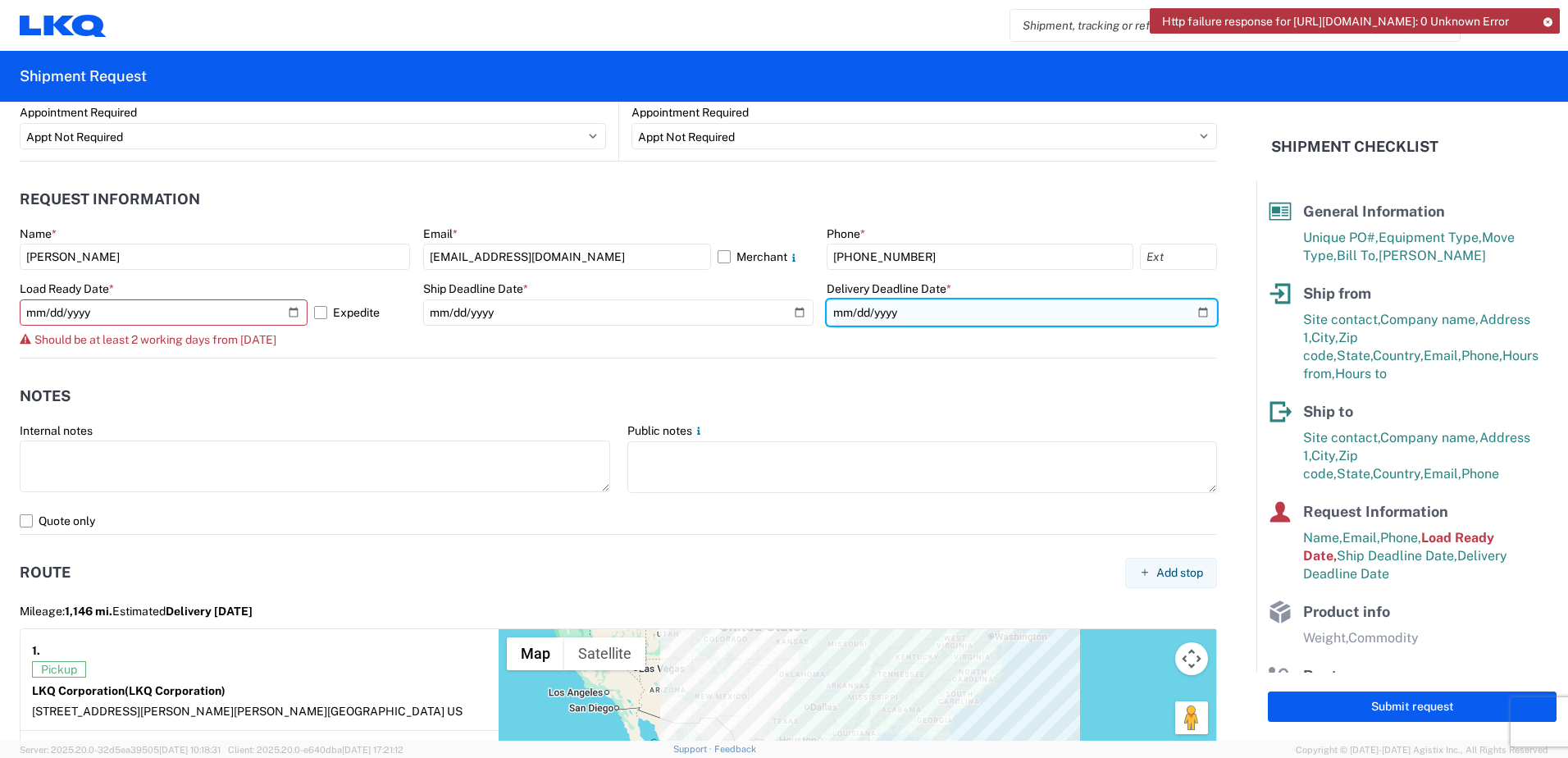
click at [1193, 308] on input "[DATE]" at bounding box center [1021, 312] width 391 height 27
type input "[DATE]"
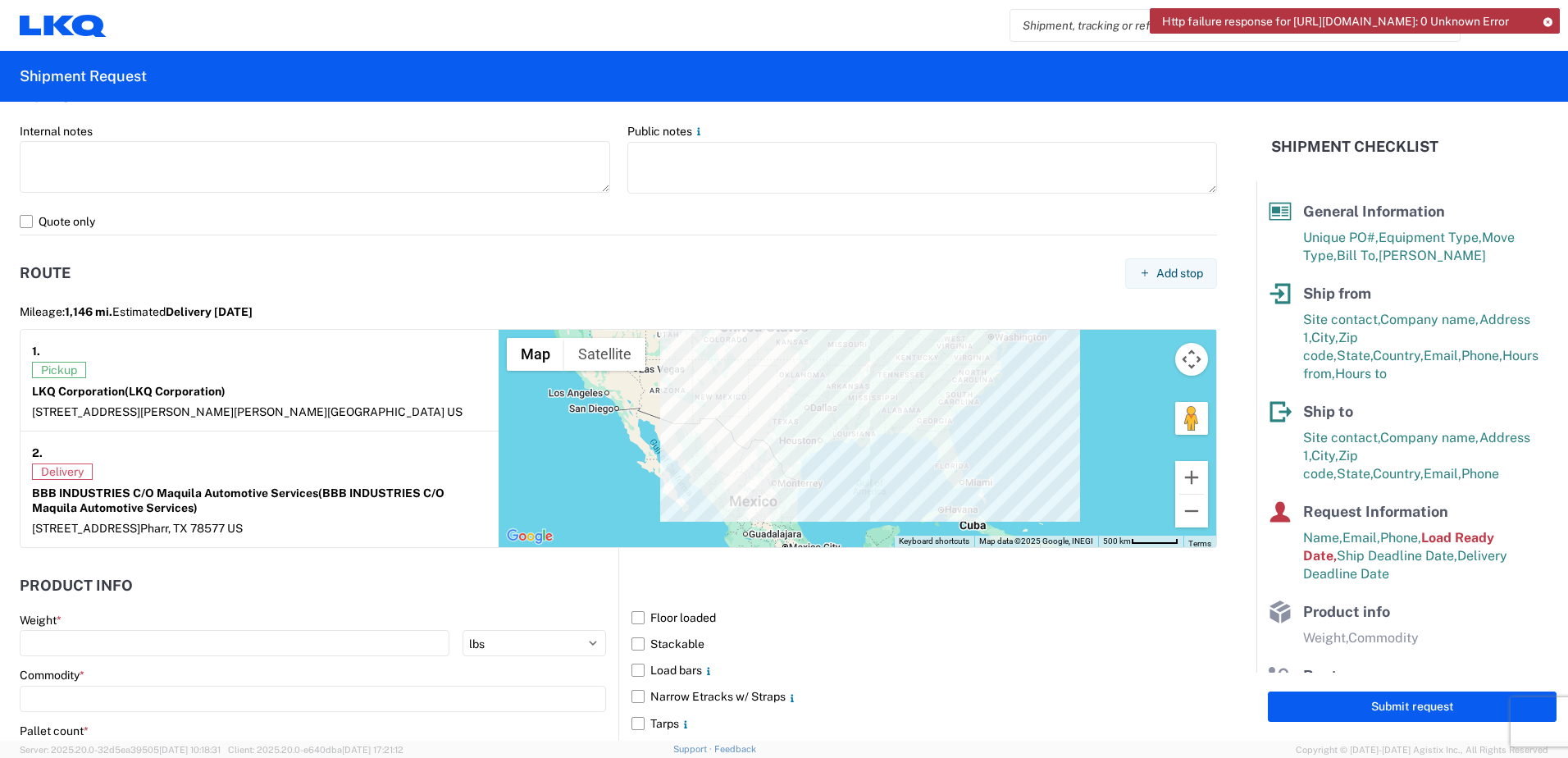
scroll to position [1230, 0]
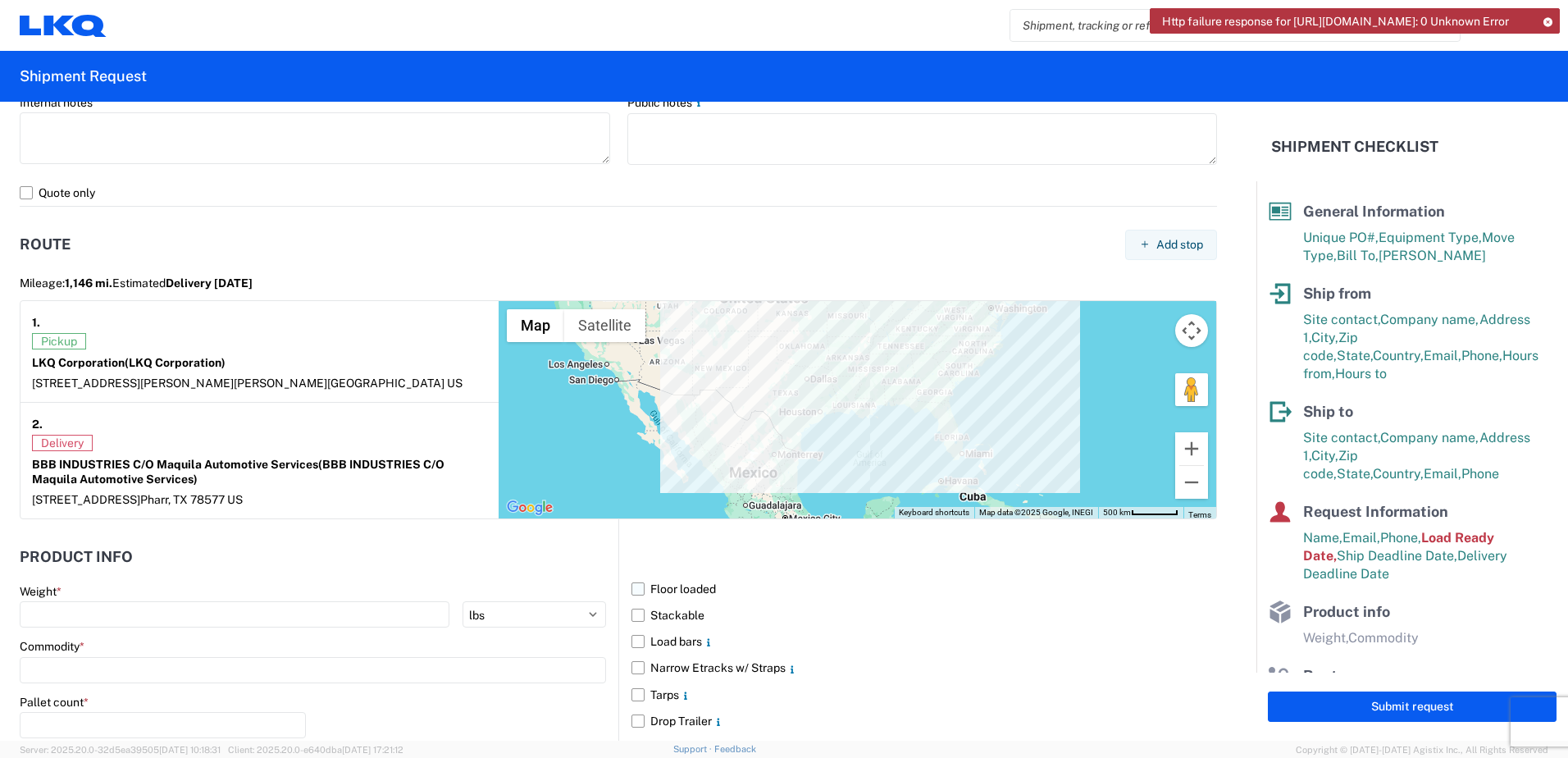
click at [633, 588] on label "Floor loaded" at bounding box center [923, 589] width 586 height 27
click at [0, 0] on input "Floor loaded" at bounding box center [0, 0] width 0 height 0
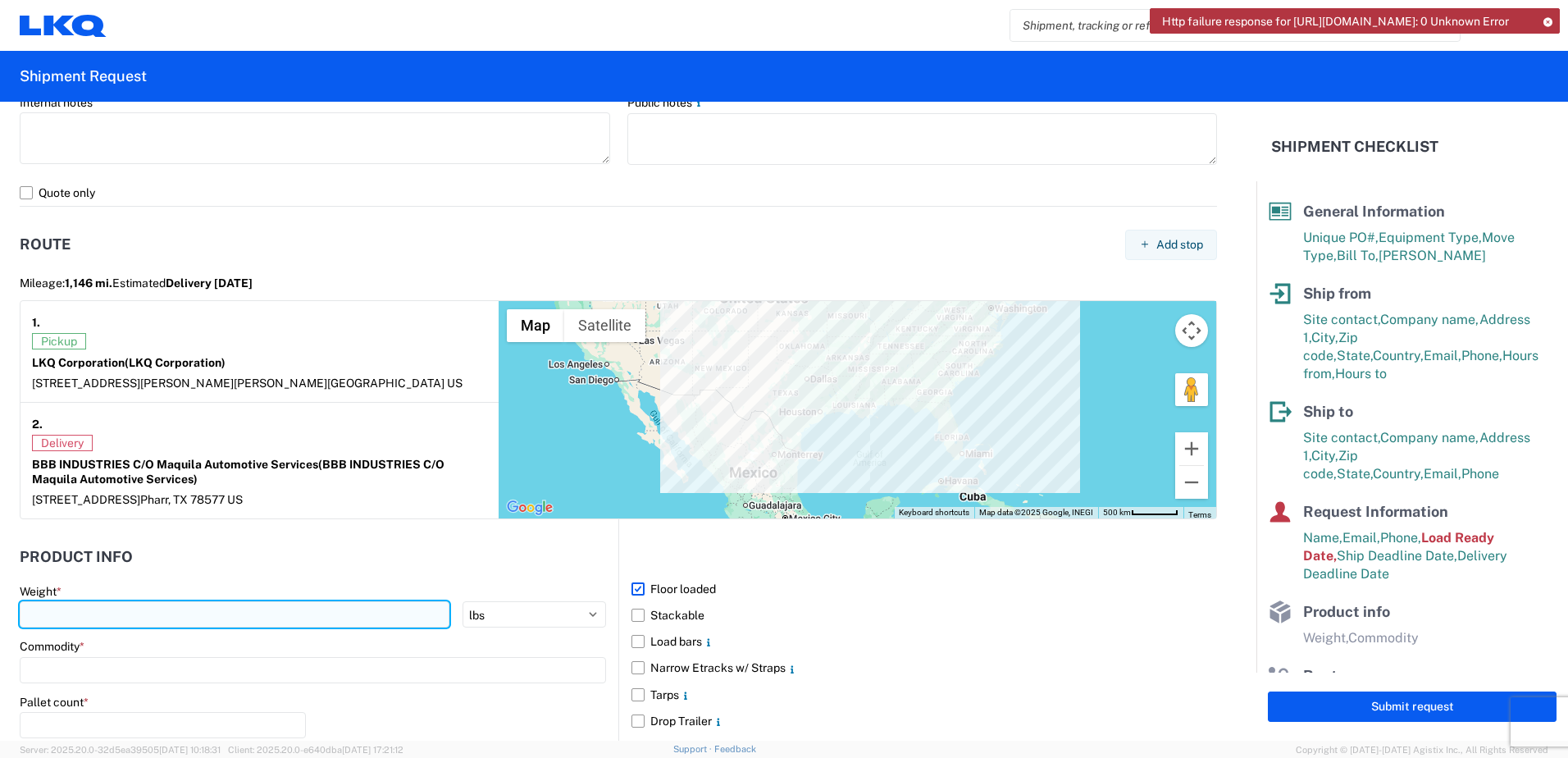
click at [129, 614] on input "number" at bounding box center [235, 614] width 430 height 27
type input "41061"
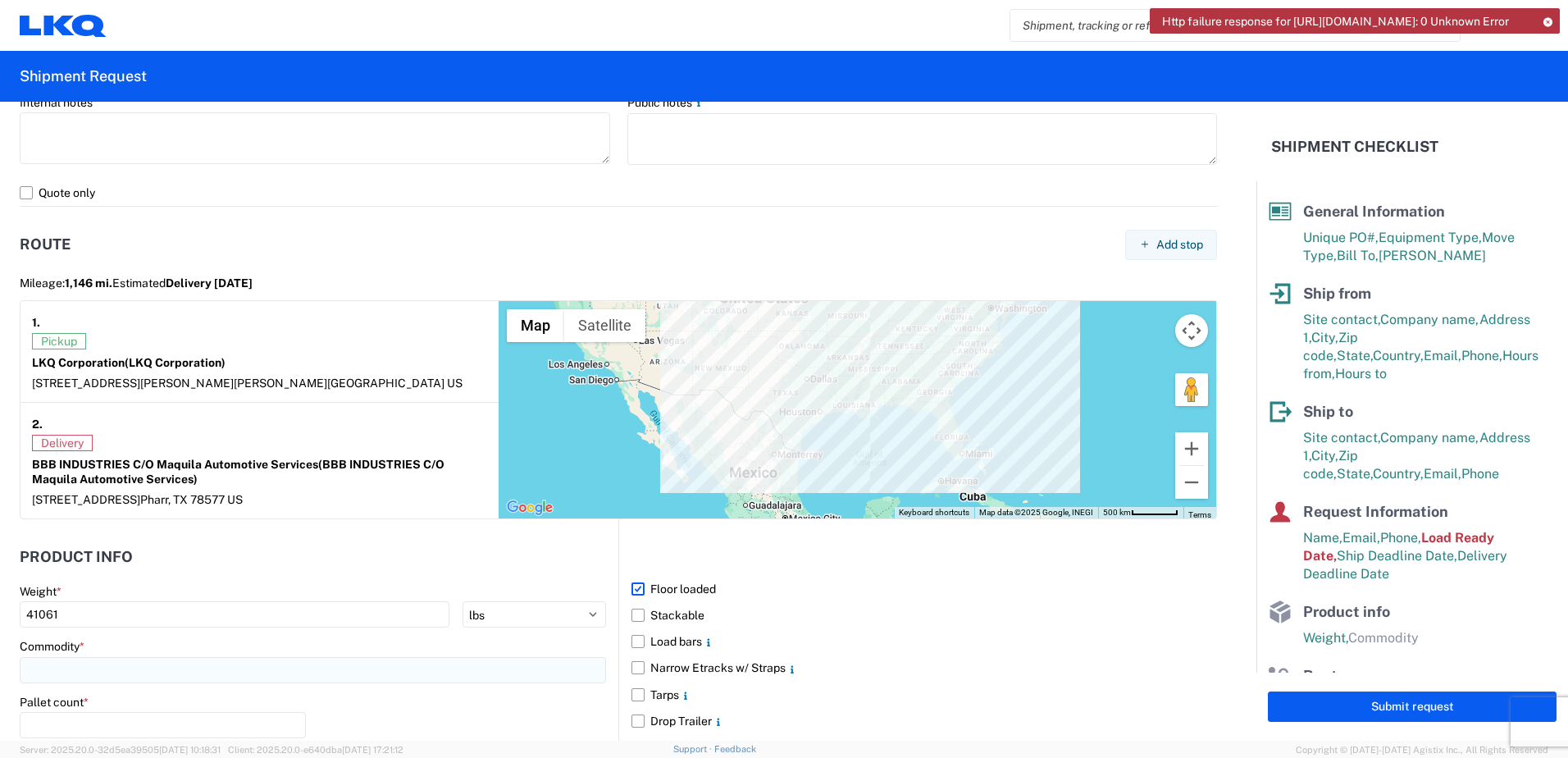
click at [109, 671] on input at bounding box center [312, 670] width 586 height 27
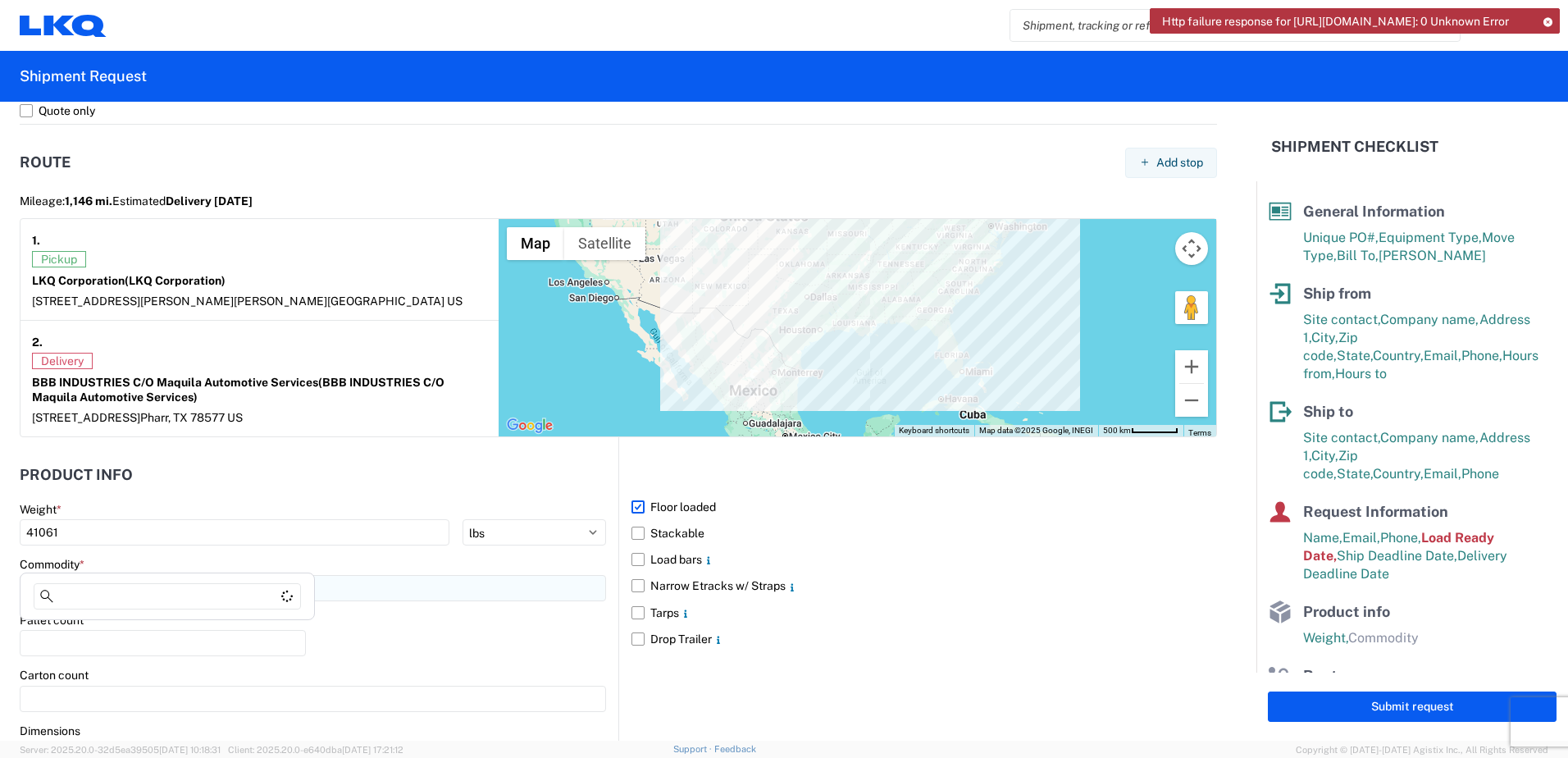
scroll to position [1394, 0]
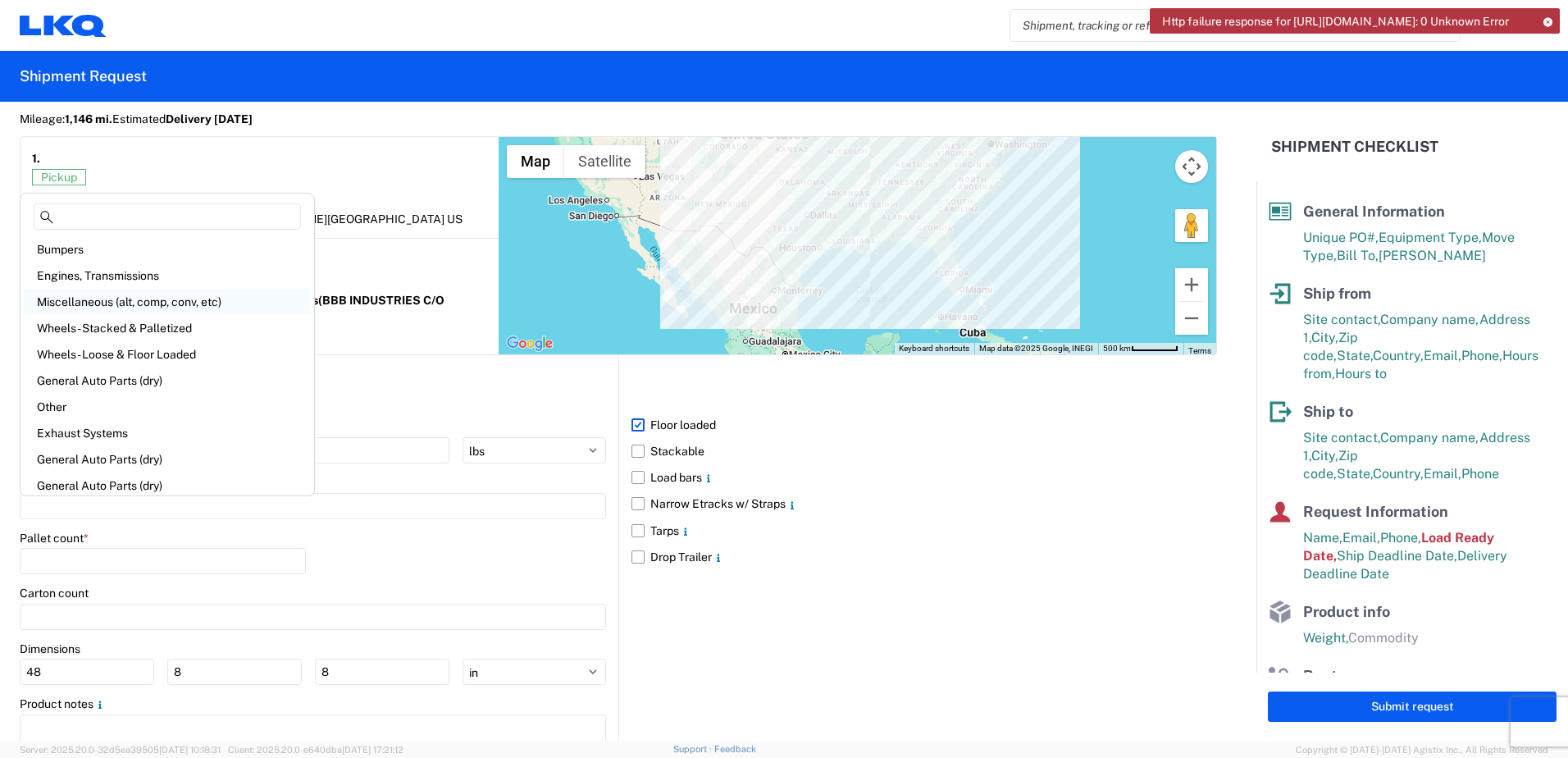
click at [95, 306] on div "Miscellaneous (alt, comp, conv, etc)" at bounding box center [167, 301] width 287 height 27
type input "Miscellaneous (alt, comp, conv, etc)"
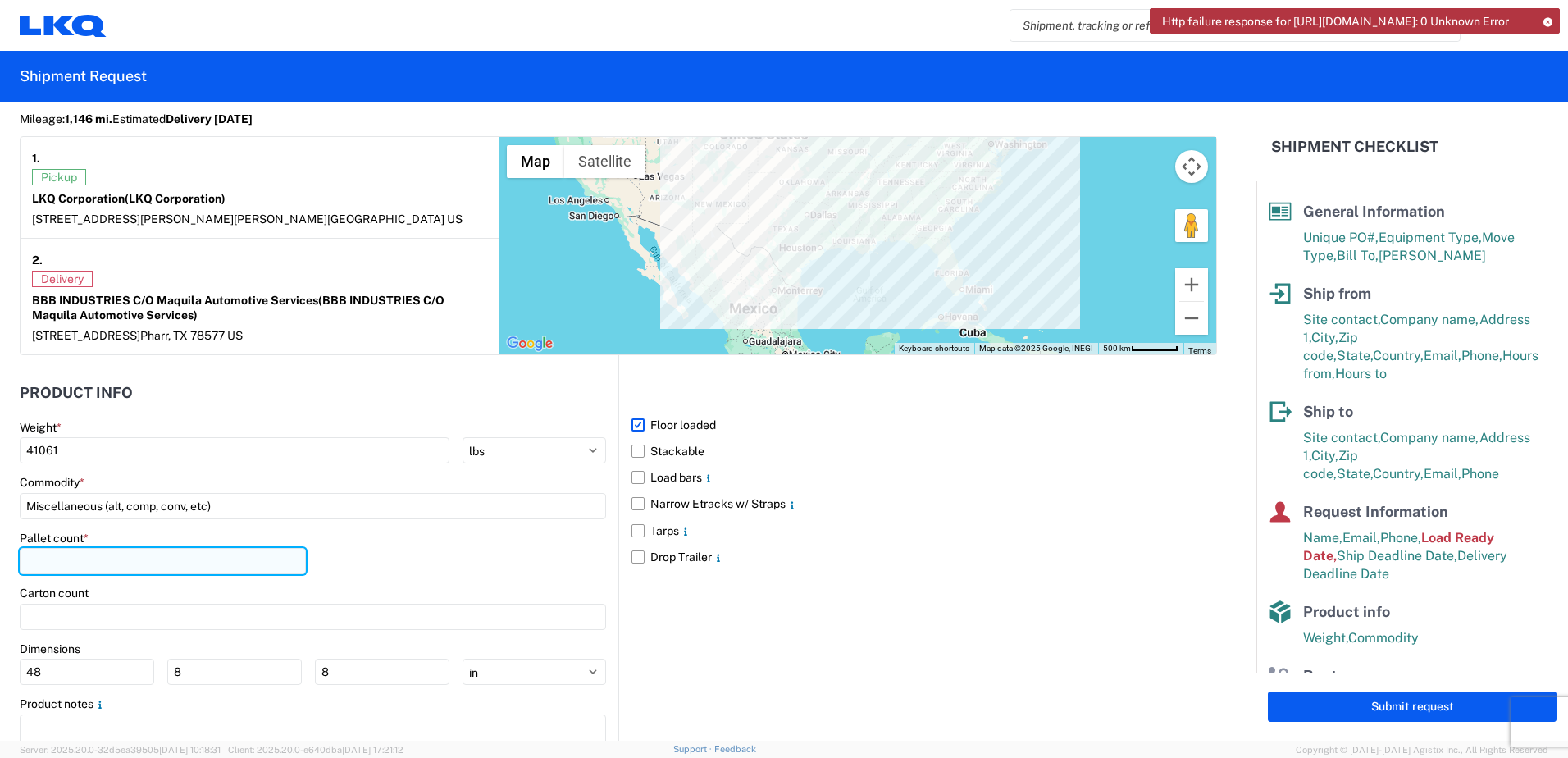
click at [60, 557] on input "number" at bounding box center [163, 561] width 287 height 27
type input "18"
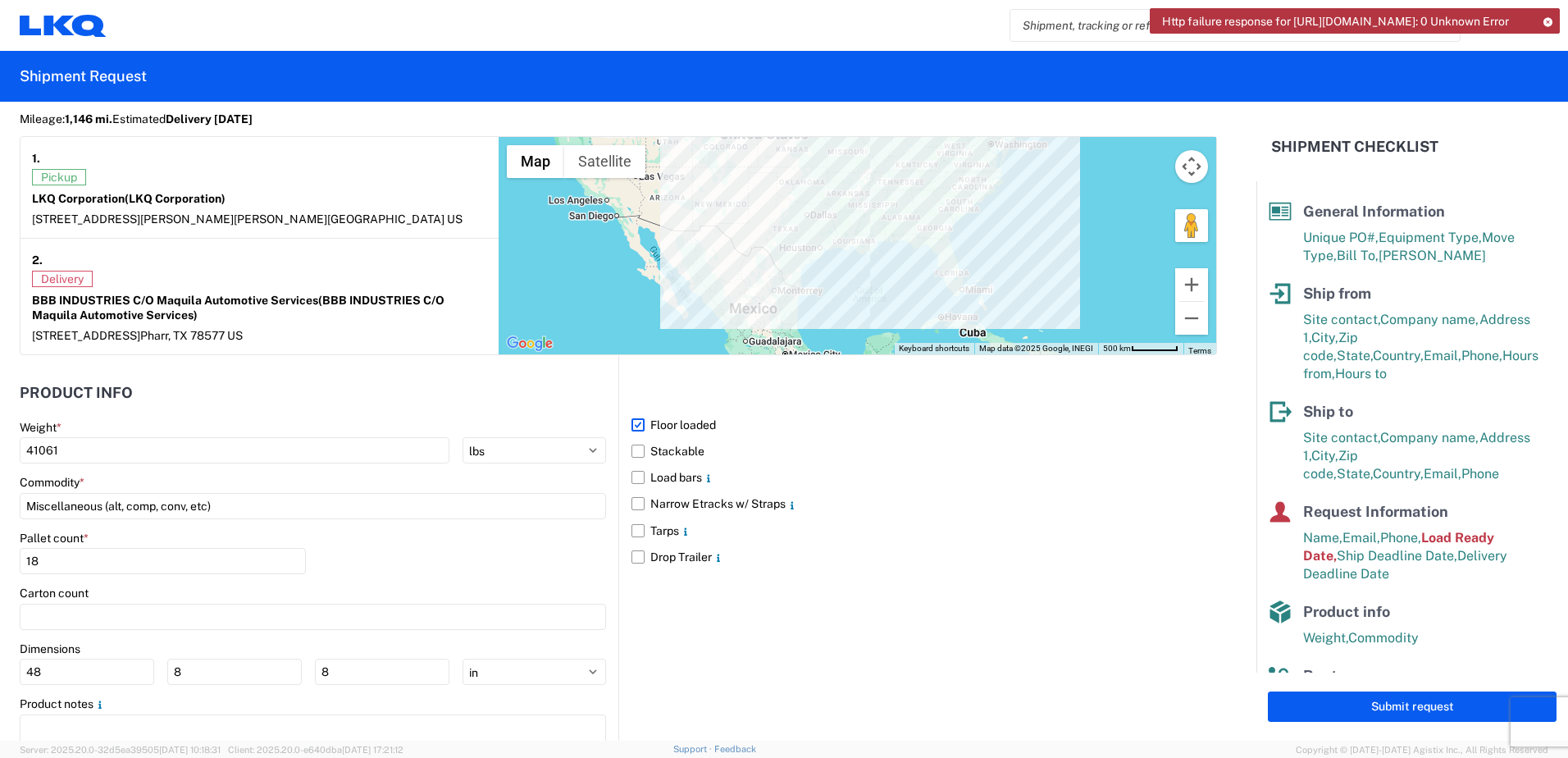
click at [740, 665] on div "Floor loaded Stackable Load bars Narrow Etracks w/ Straps Tarps Drop Trailer" at bounding box center [917, 568] width 599 height 426
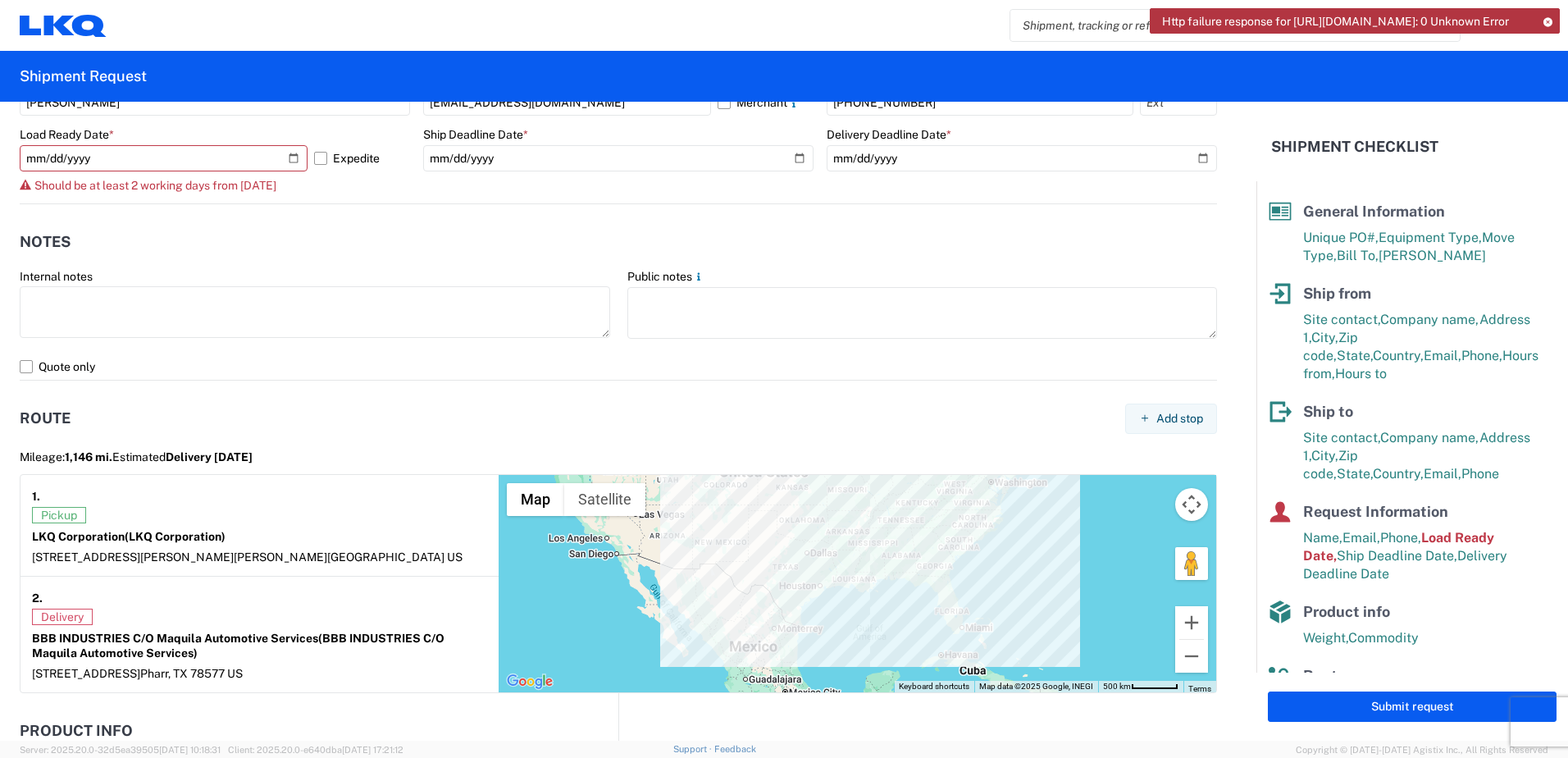
scroll to position [1051, 0]
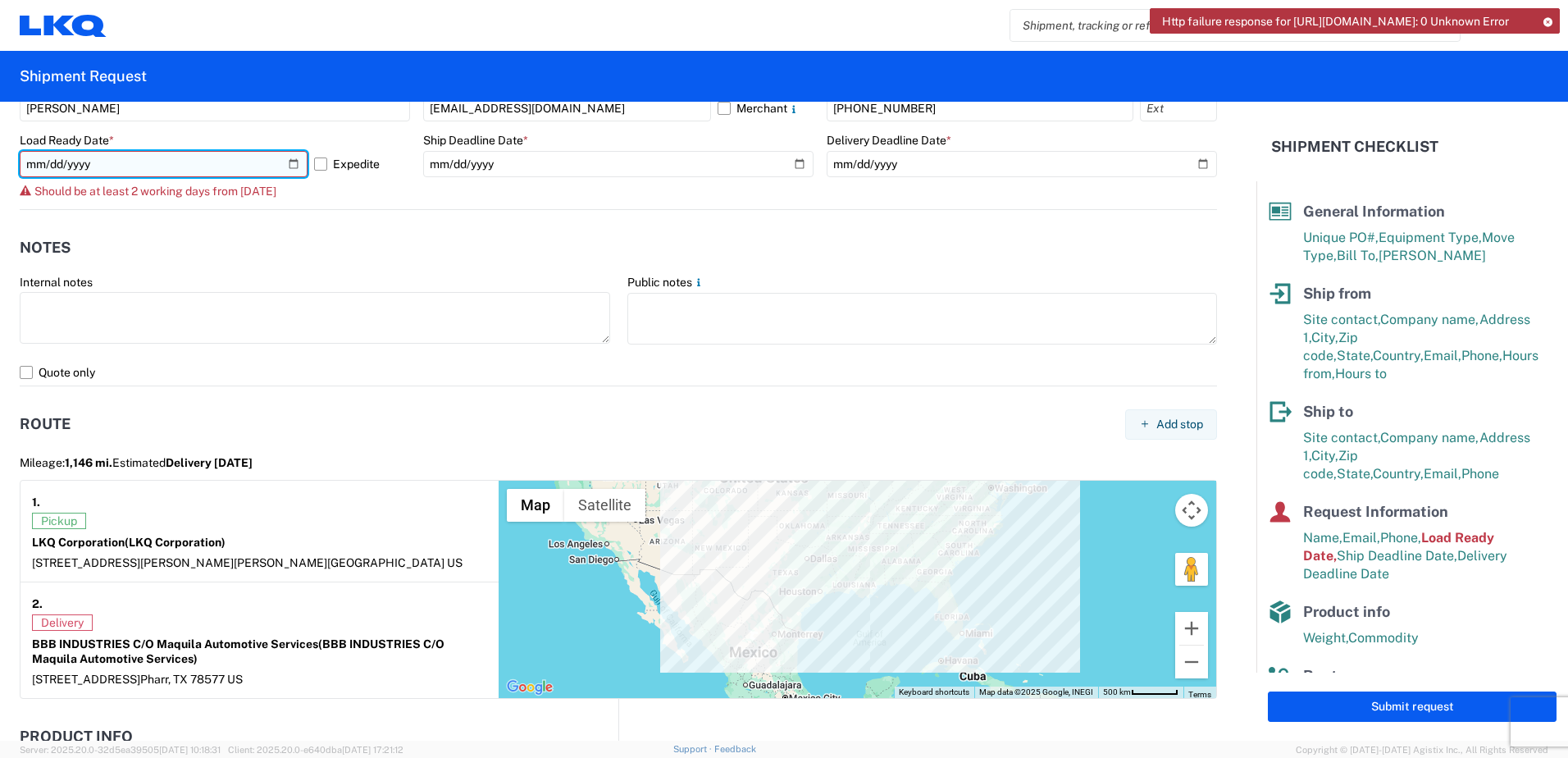
click at [285, 165] on input "[DATE]" at bounding box center [163, 164] width 287 height 27
type input "[DATE]"
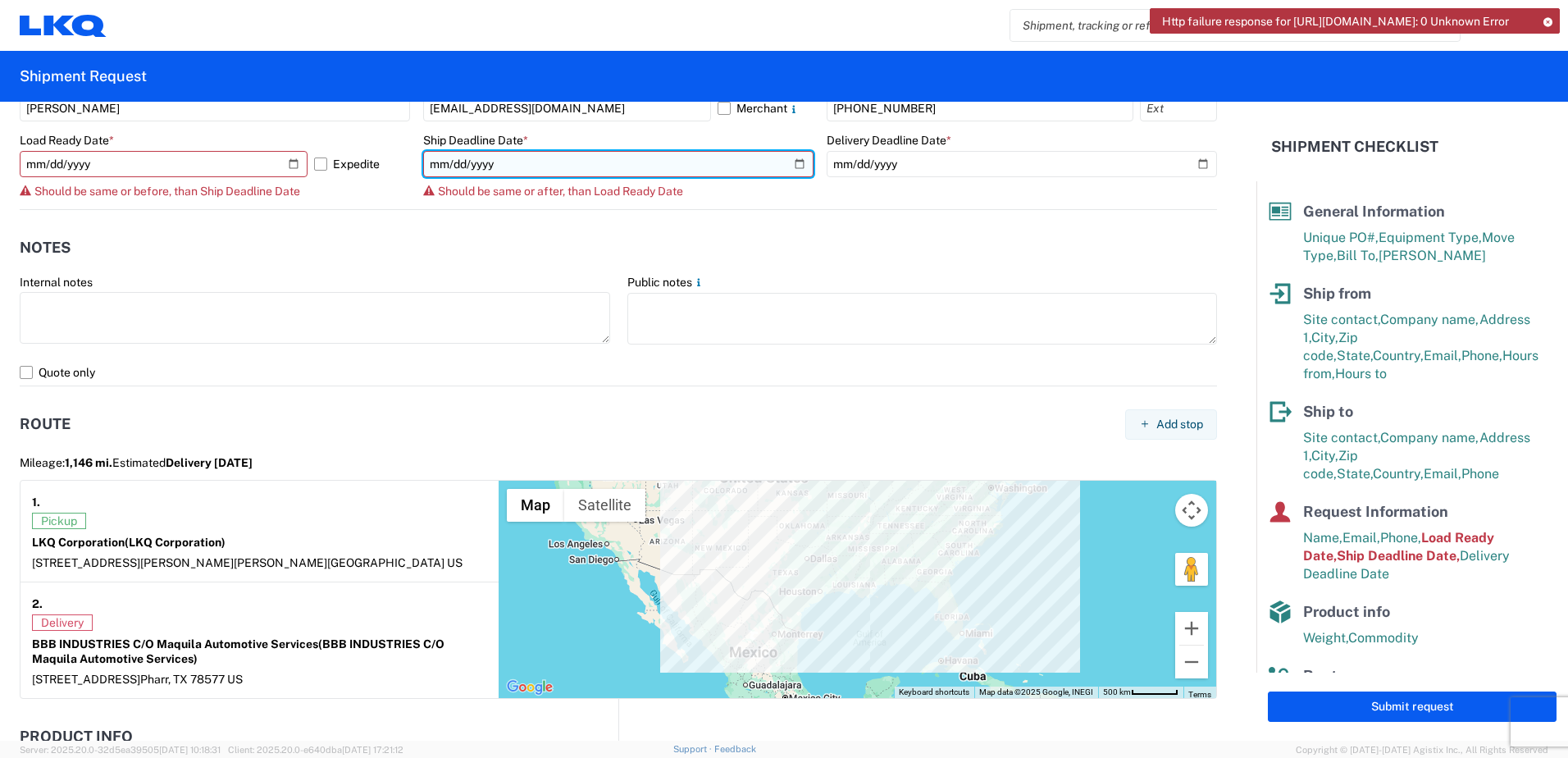
click at [795, 161] on input "[DATE]" at bounding box center [618, 164] width 391 height 27
type input "[DATE]"
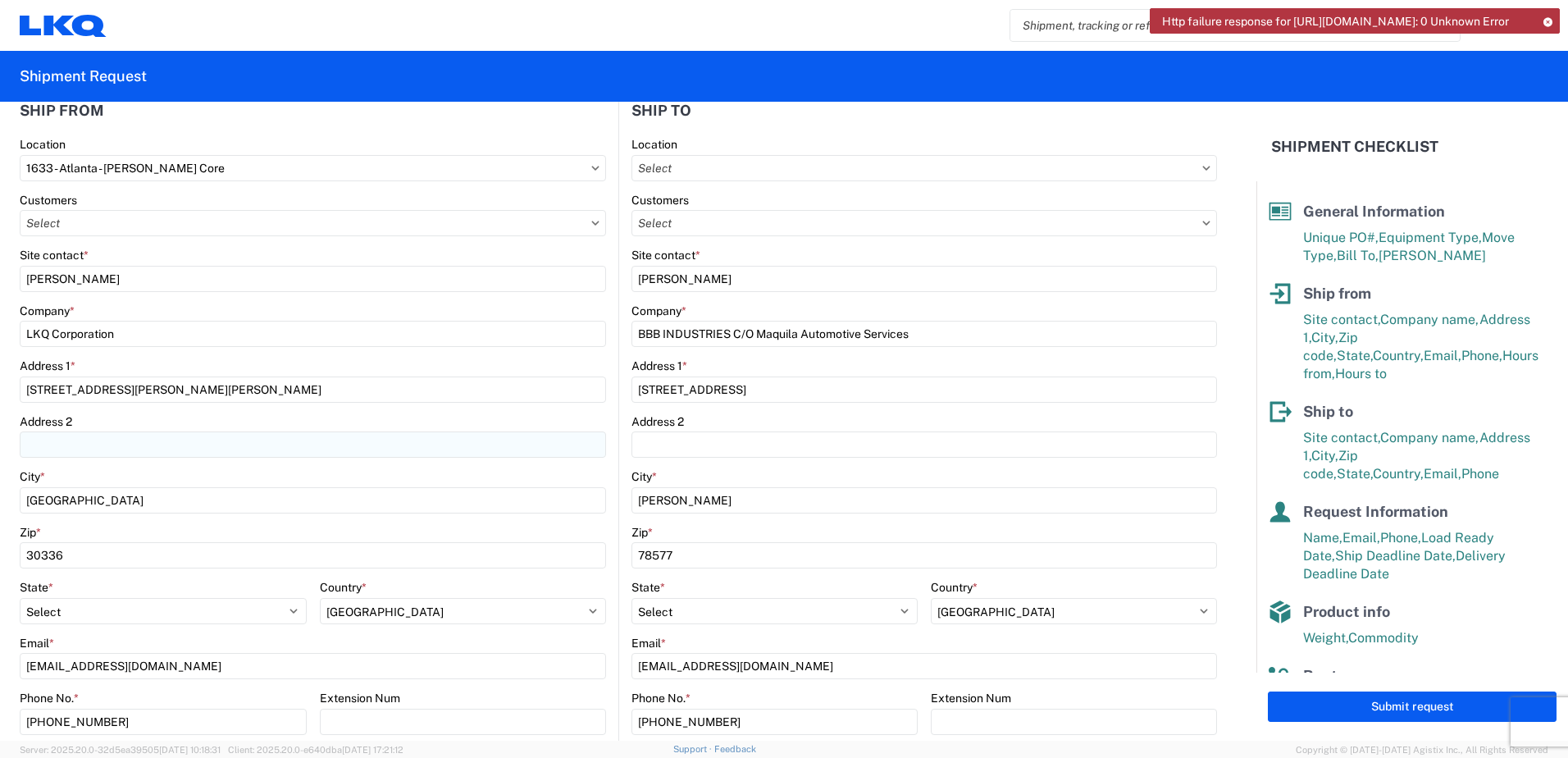
scroll to position [246, 0]
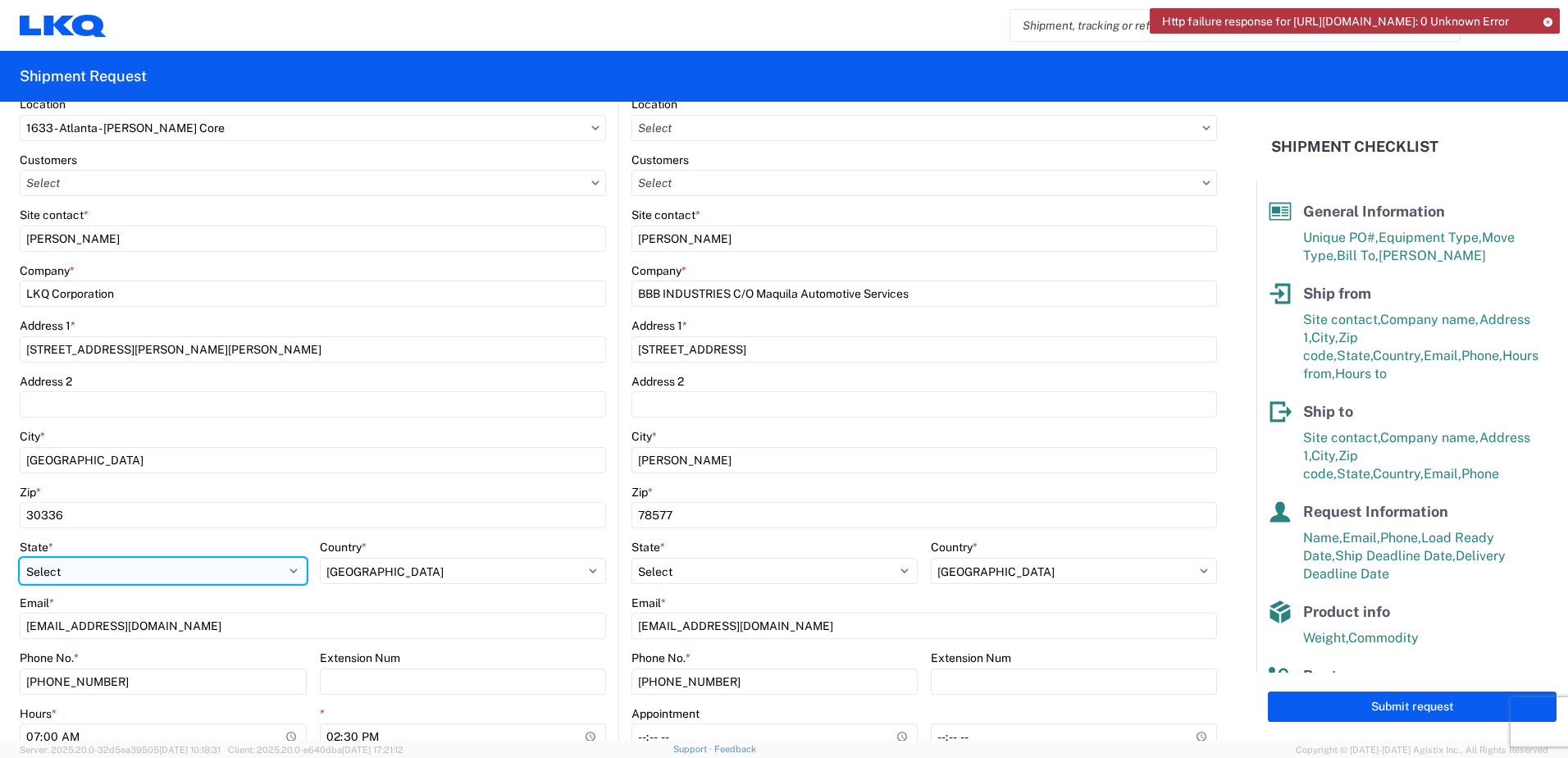
click at [285, 570] on select "Select" at bounding box center [163, 570] width 287 height 27
click at [92, 570] on select "Select" at bounding box center [163, 570] width 287 height 27
click at [78, 574] on select "Select" at bounding box center [163, 570] width 287 height 27
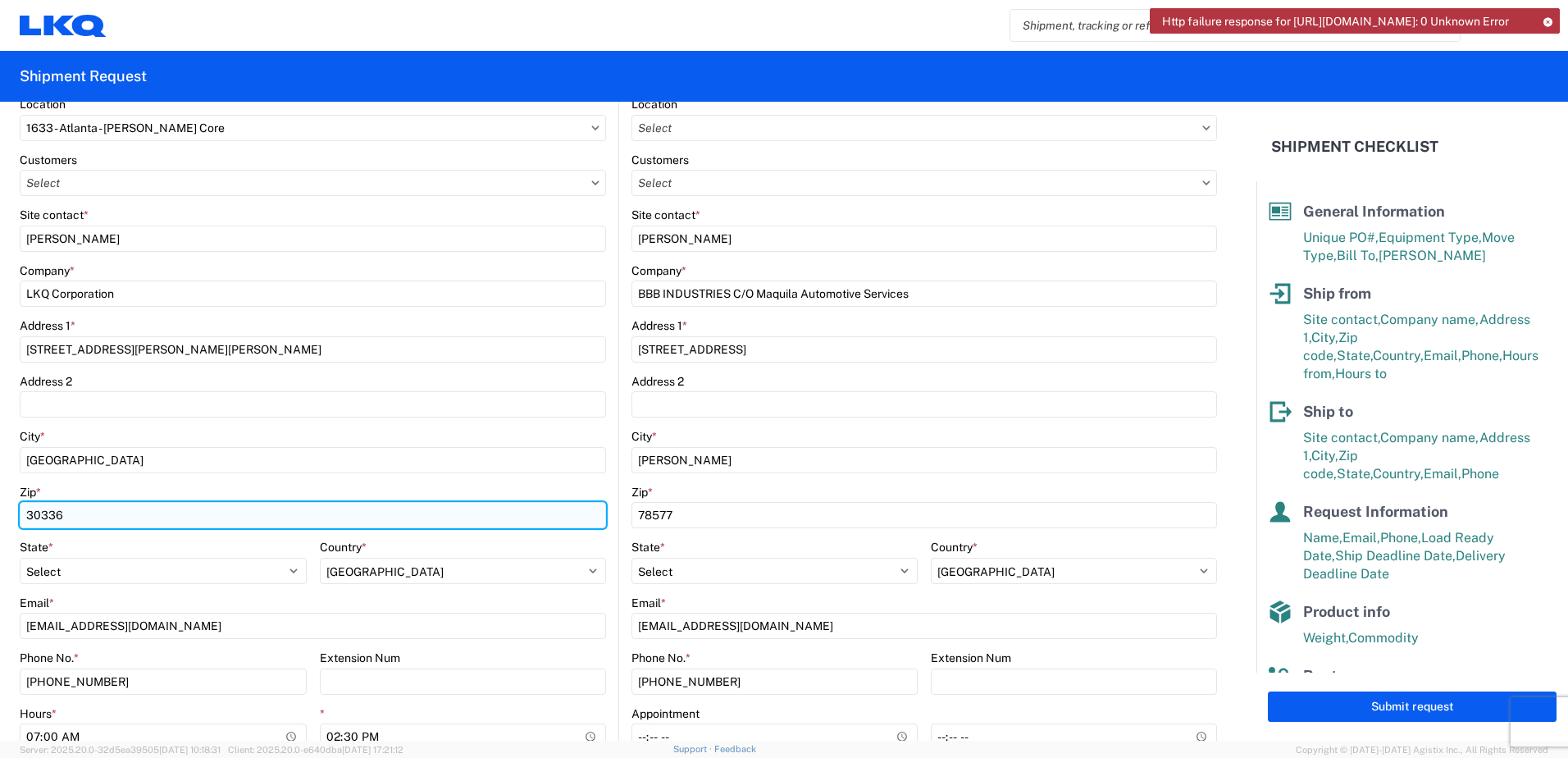
click at [97, 516] on input "30336" at bounding box center [312, 514] width 586 height 27
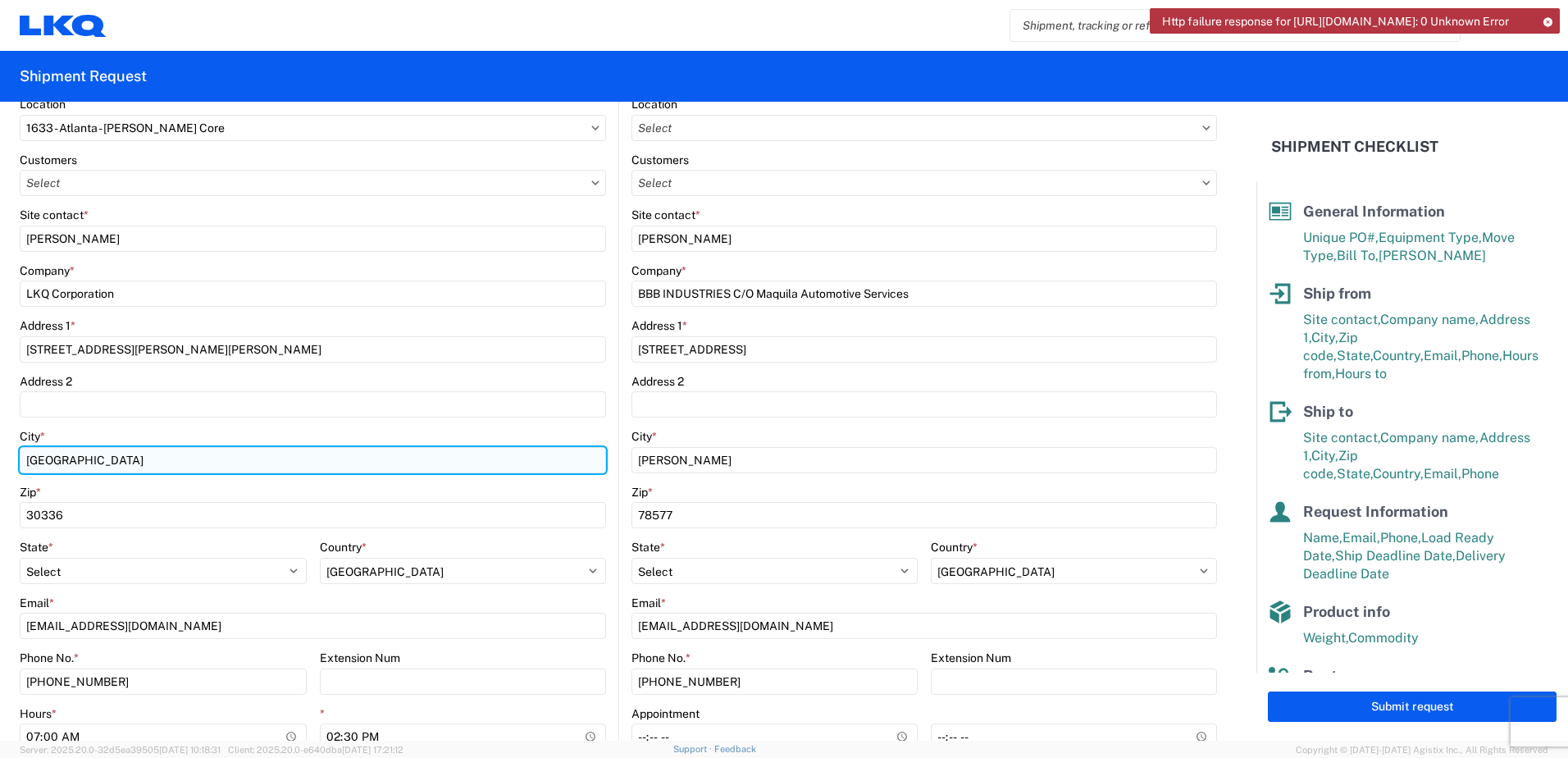
click at [96, 462] on input "[GEOGRAPHIC_DATA]" at bounding box center [312, 460] width 586 height 27
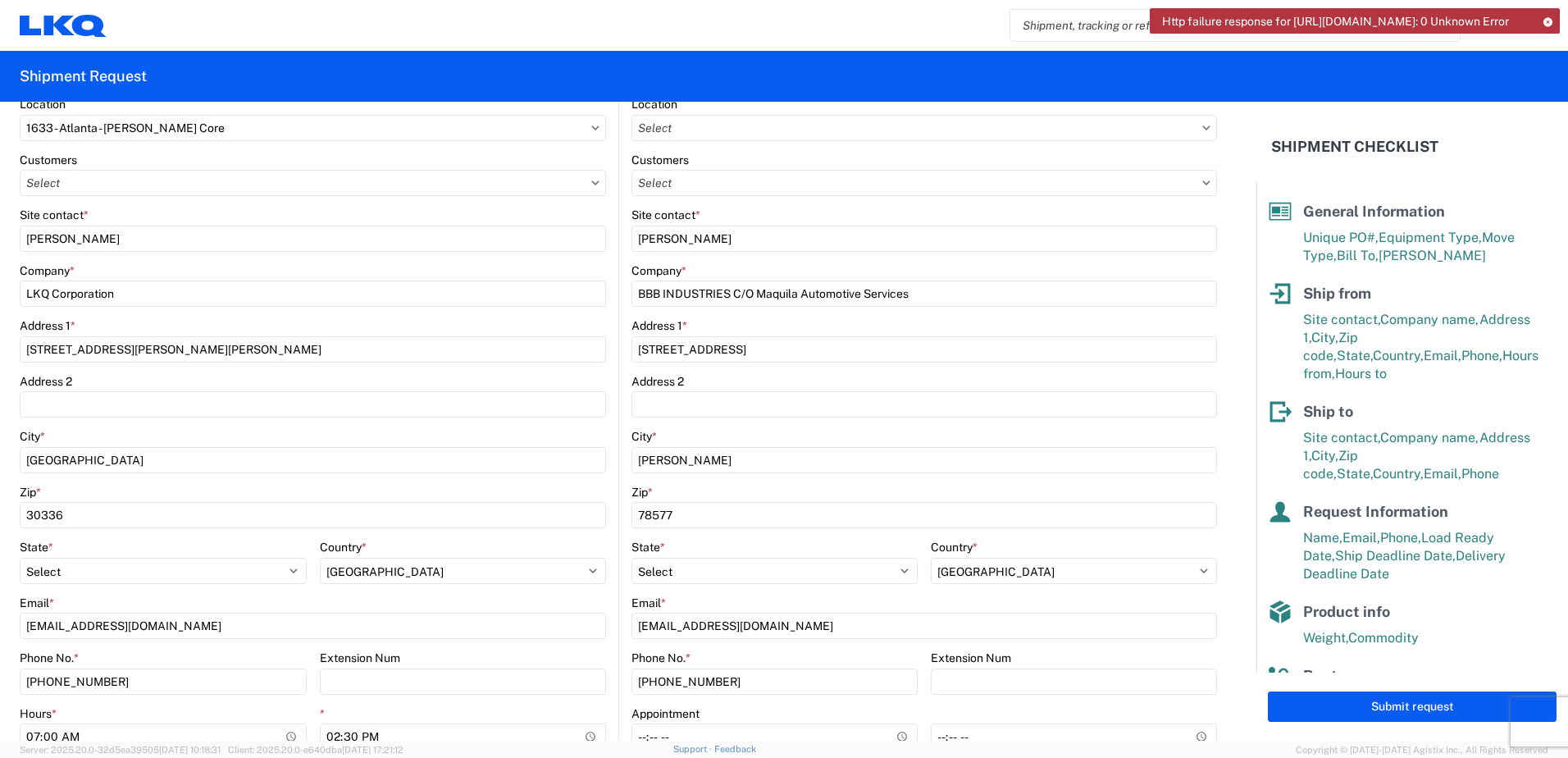
click at [24, 553] on label "State *" at bounding box center [36, 547] width 33 height 15
click at [24, 558] on select "Select" at bounding box center [163, 570] width 287 height 27
click at [76, 567] on select "Select" at bounding box center [163, 570] width 287 height 27
click at [20, 558] on select "Select" at bounding box center [163, 570] width 287 height 27
click at [95, 569] on select "Select" at bounding box center [163, 570] width 287 height 27
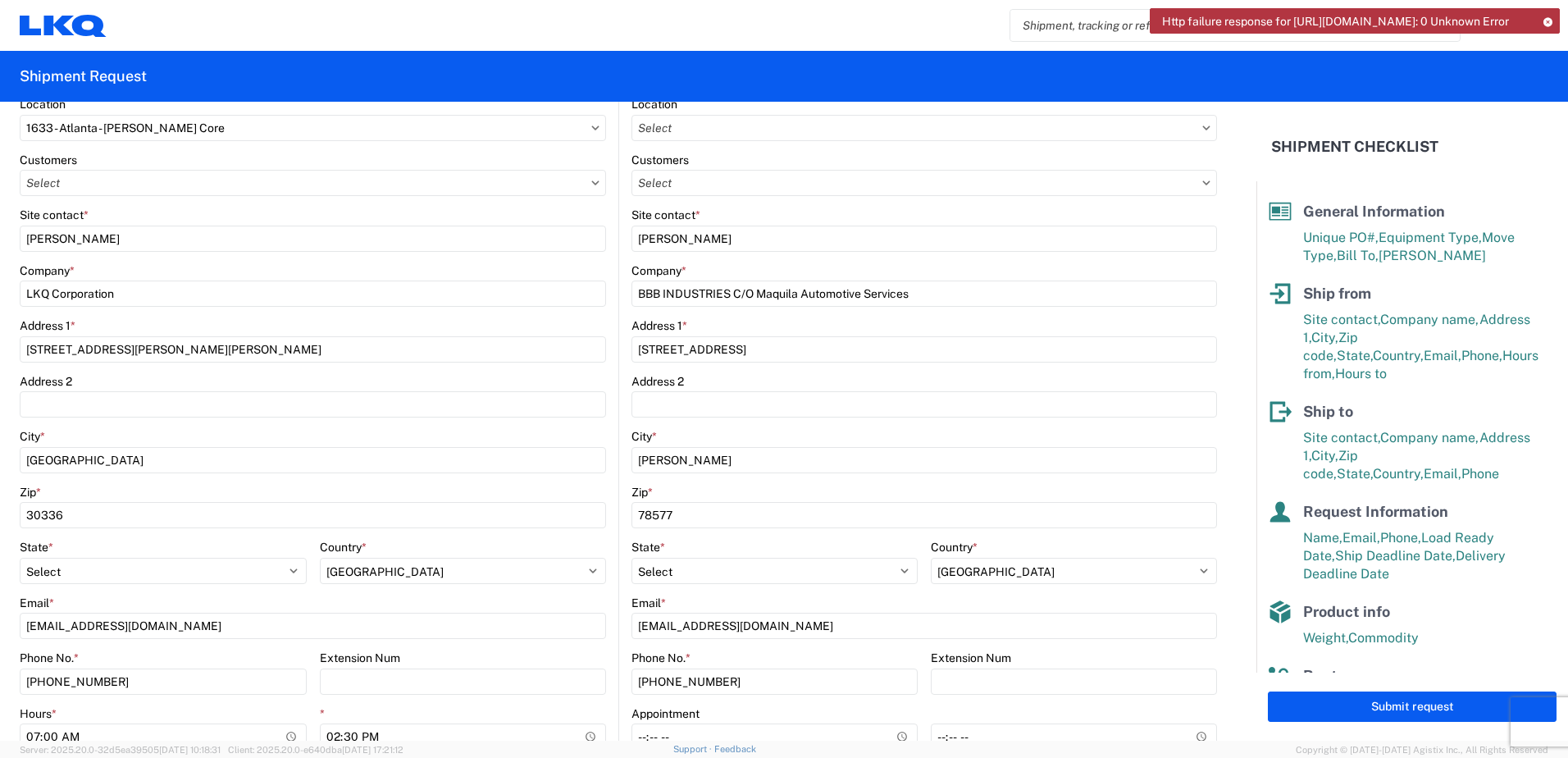
click at [1545, 21] on icon at bounding box center [1547, 22] width 12 height 9
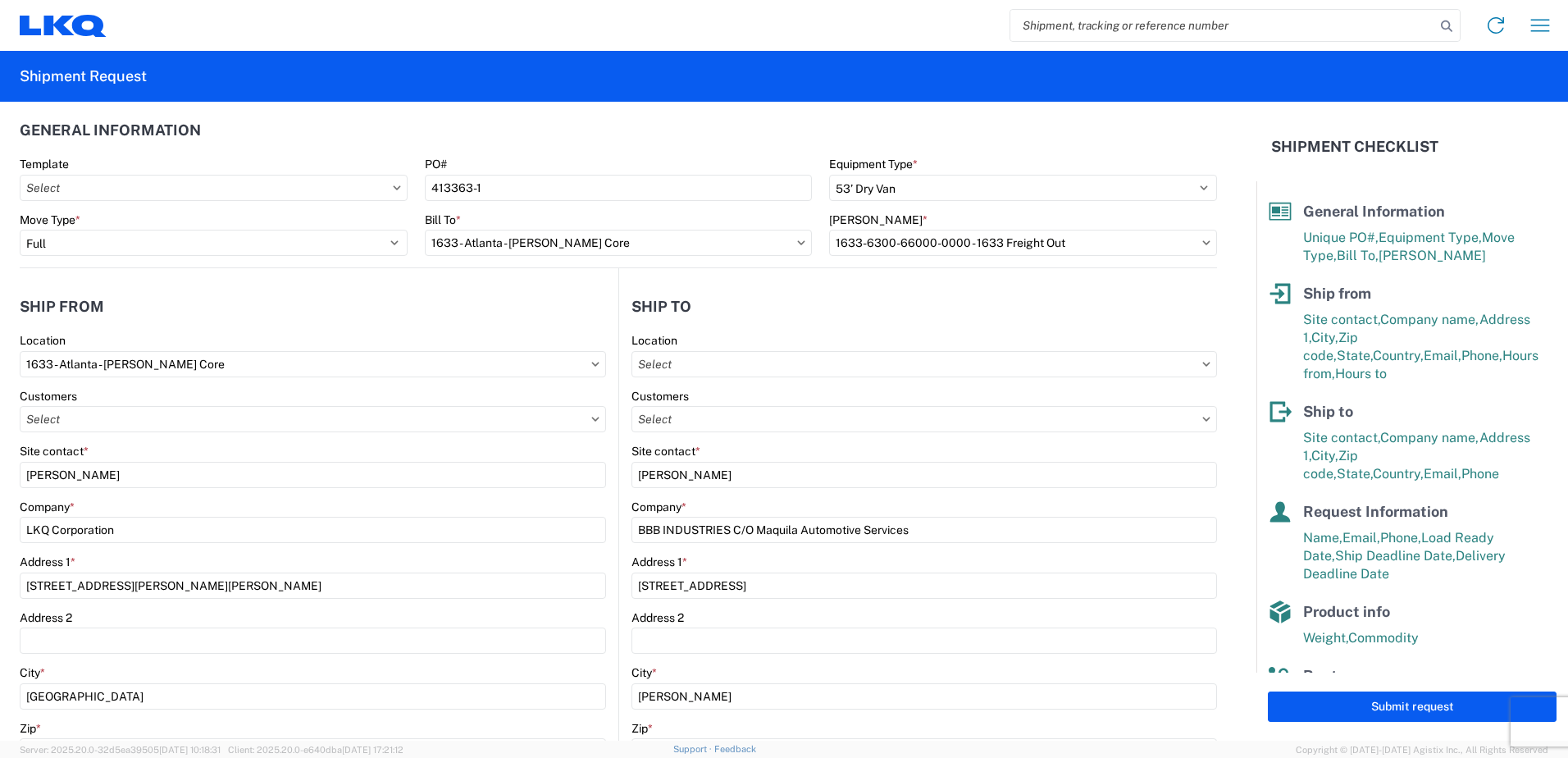
scroll to position [0, 0]
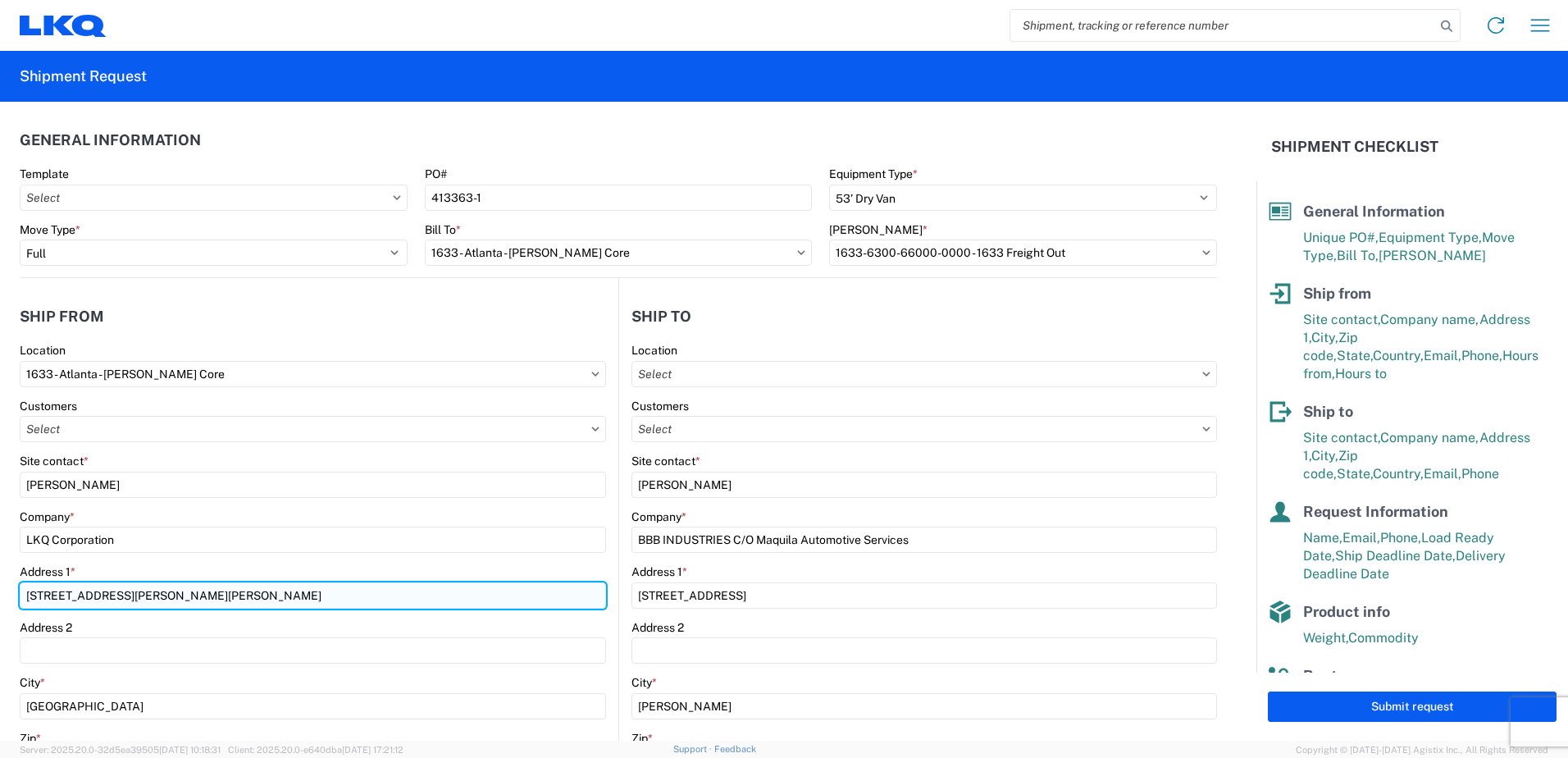
click at [172, 598] on input "[STREET_ADDRESS][PERSON_NAME][PERSON_NAME]" at bounding box center [312, 595] width 586 height 27
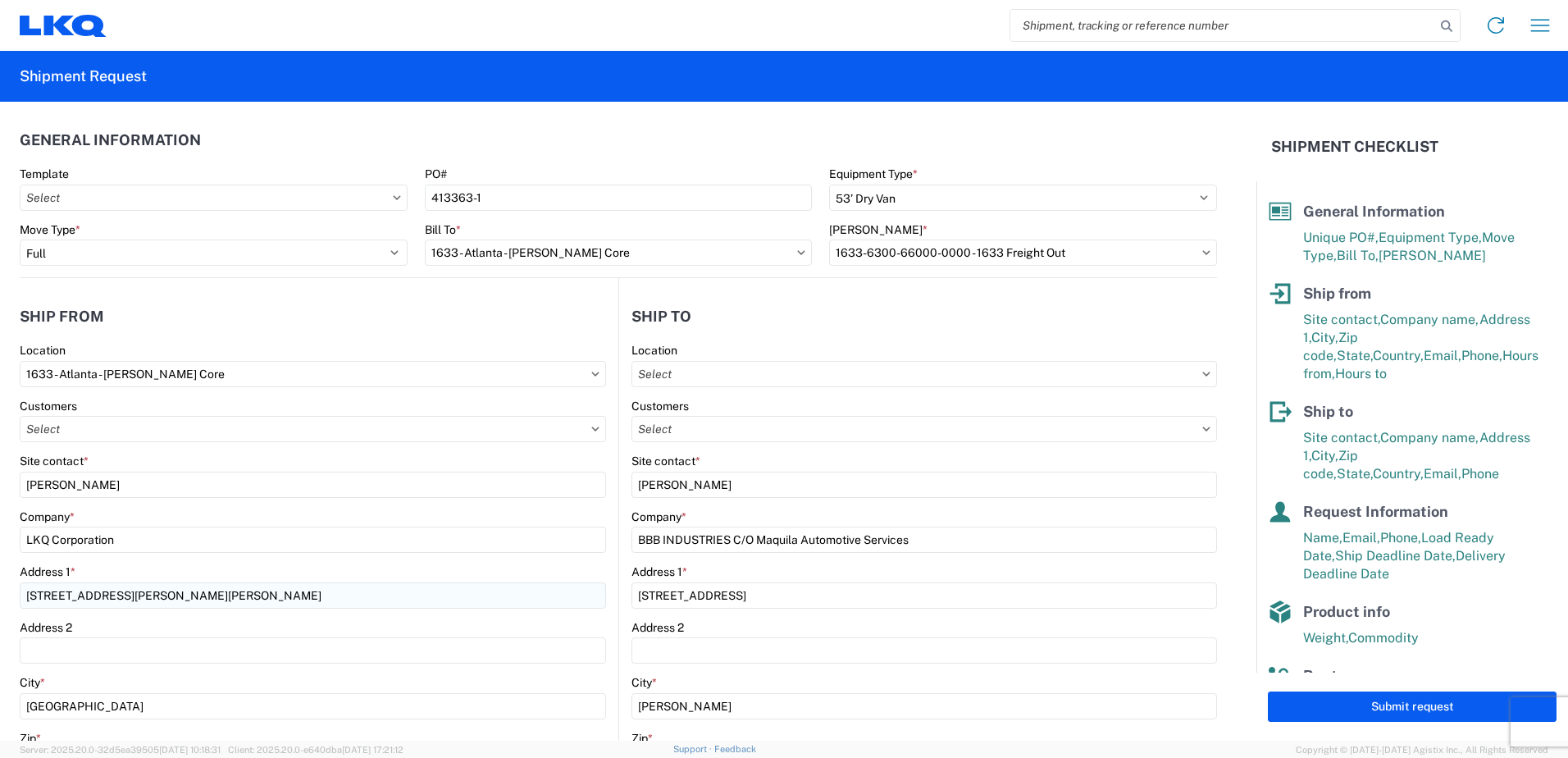
scroll to position [341, 0]
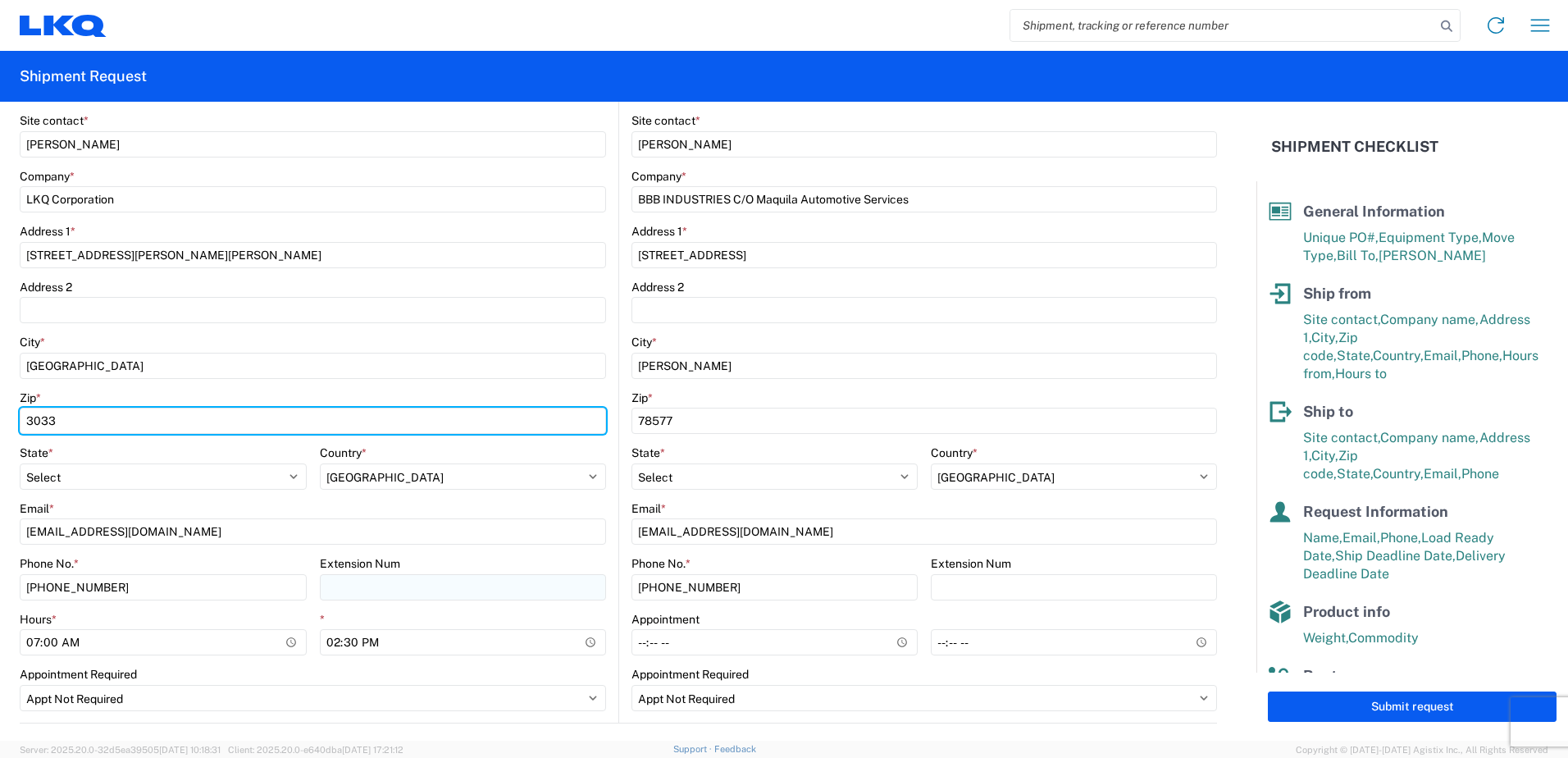
type input "30336"
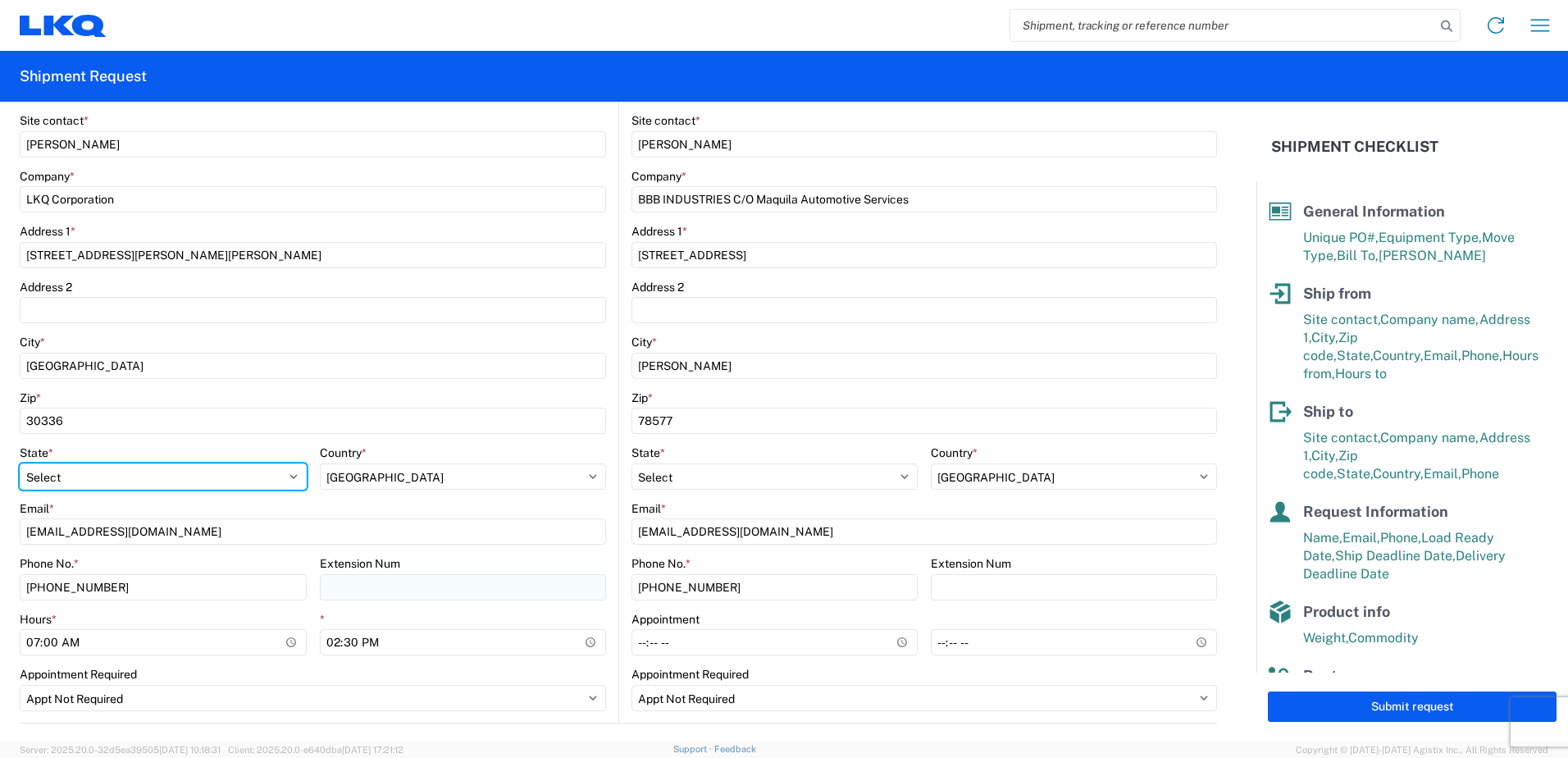
select select
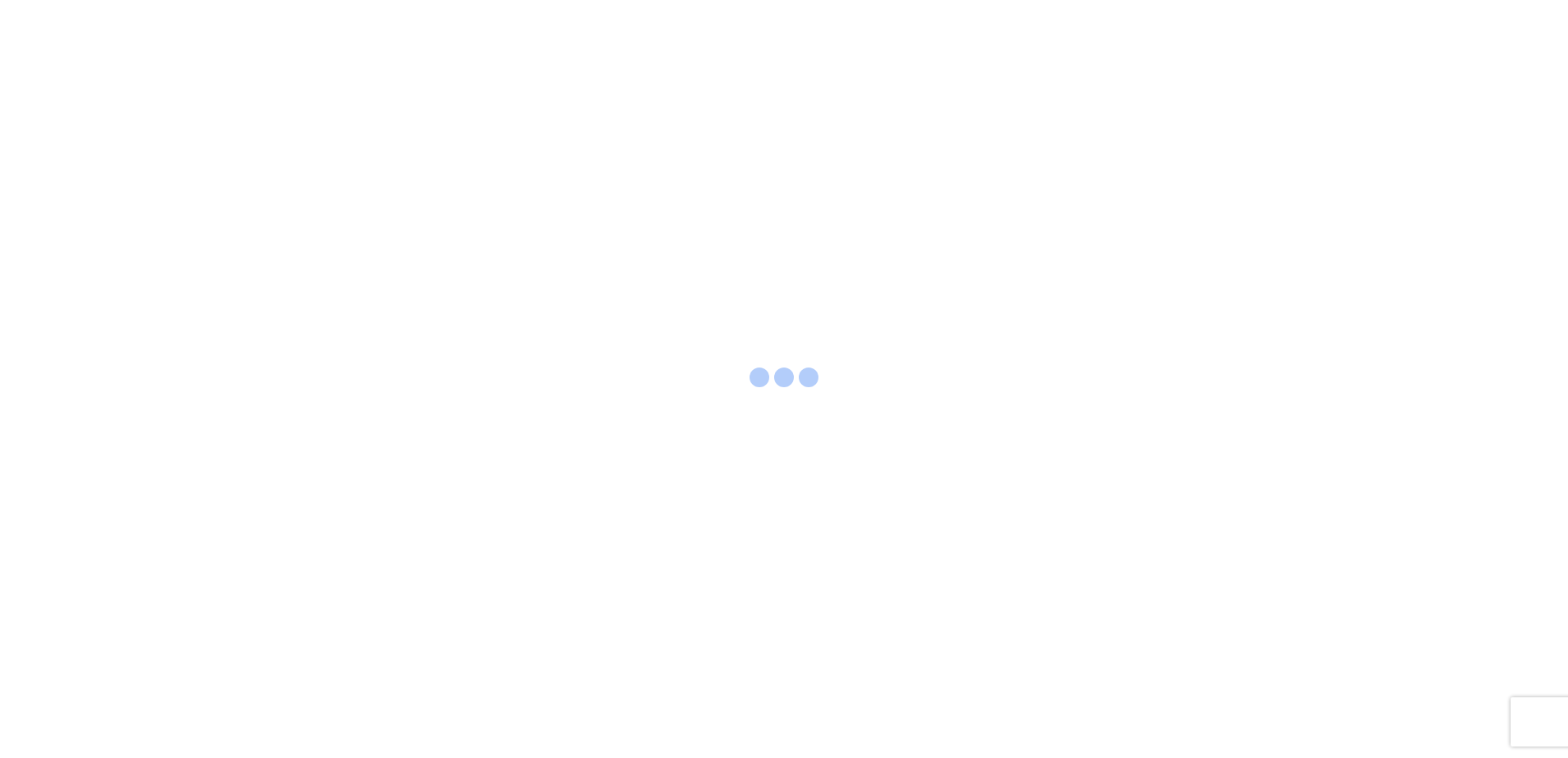
select select "FULL"
select select "LBS"
select select "IN"
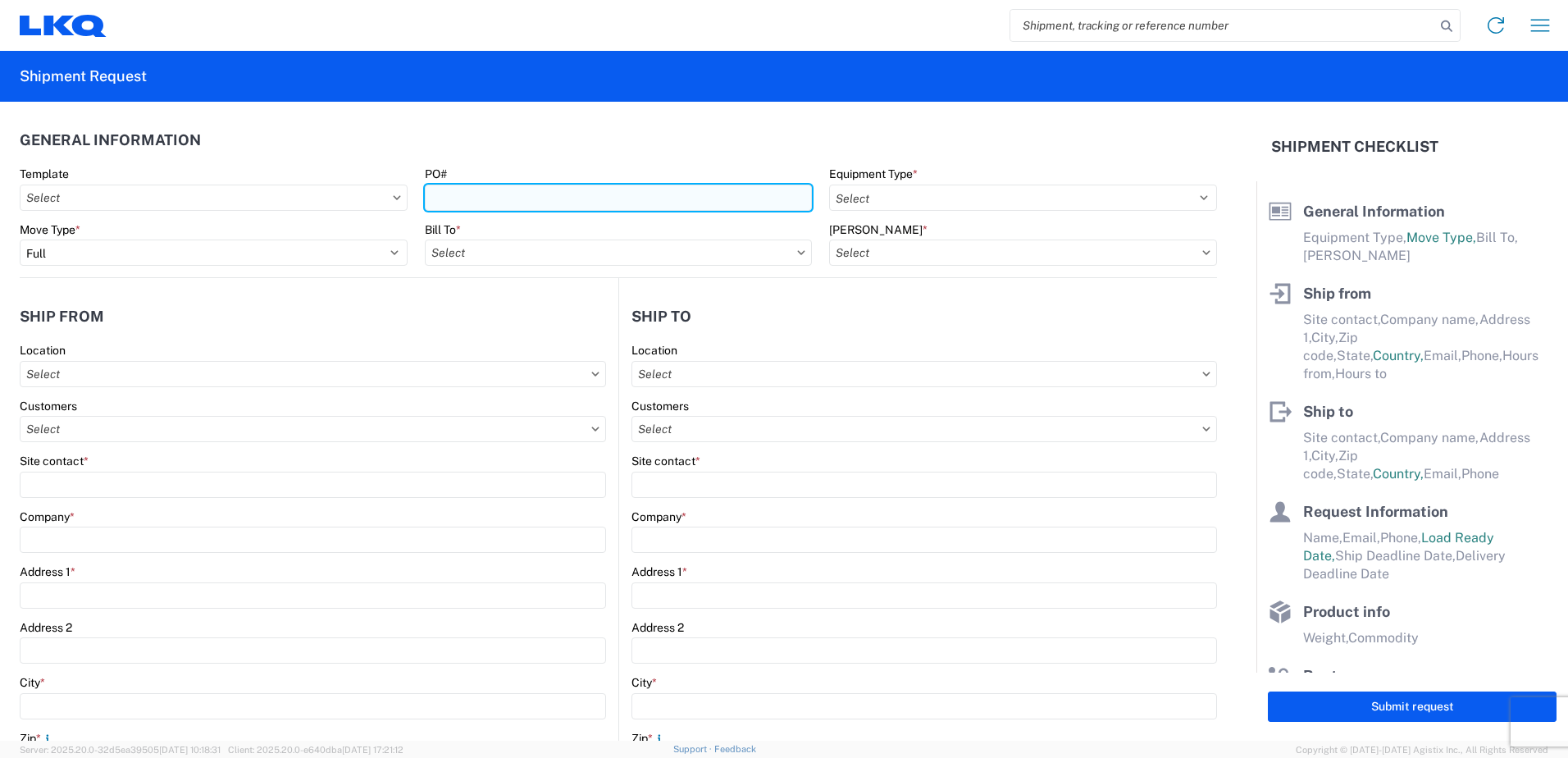
click at [451, 196] on input "PO#" at bounding box center [618, 197] width 388 height 27
type input "413363-1"
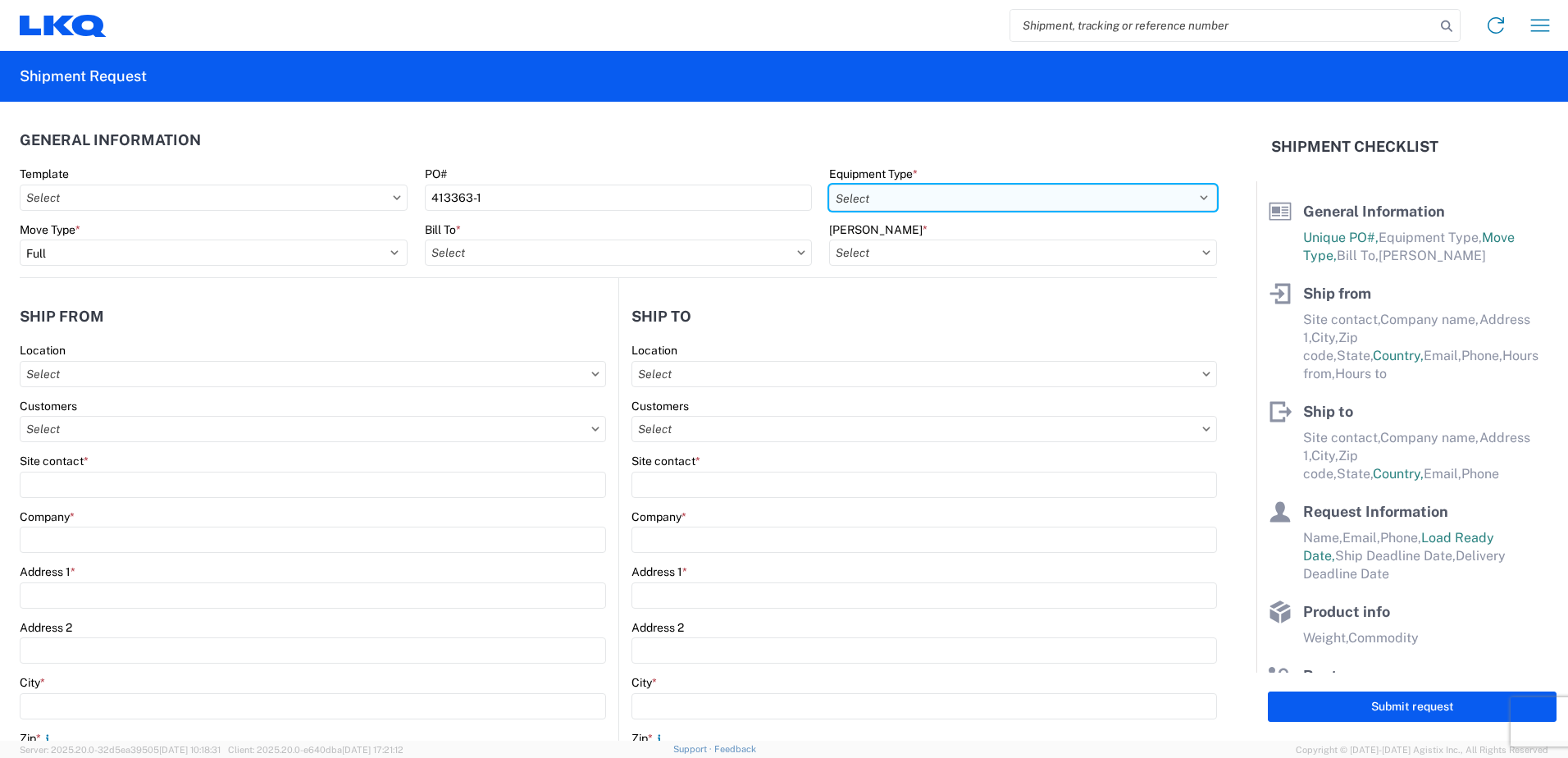
click at [963, 197] on select "Select 53’ Dry Van Flatbed Dropdeck (van) Lowboy (flatbed) Rail" at bounding box center [1022, 197] width 388 height 27
select select "STDV"
click at [829, 185] on select "Select 53’ Dry Van Flatbed Dropdeck (van) Lowboy (flatbed) Rail" at bounding box center [1022, 197] width 388 height 27
click at [457, 250] on input "text" at bounding box center [618, 252] width 388 height 27
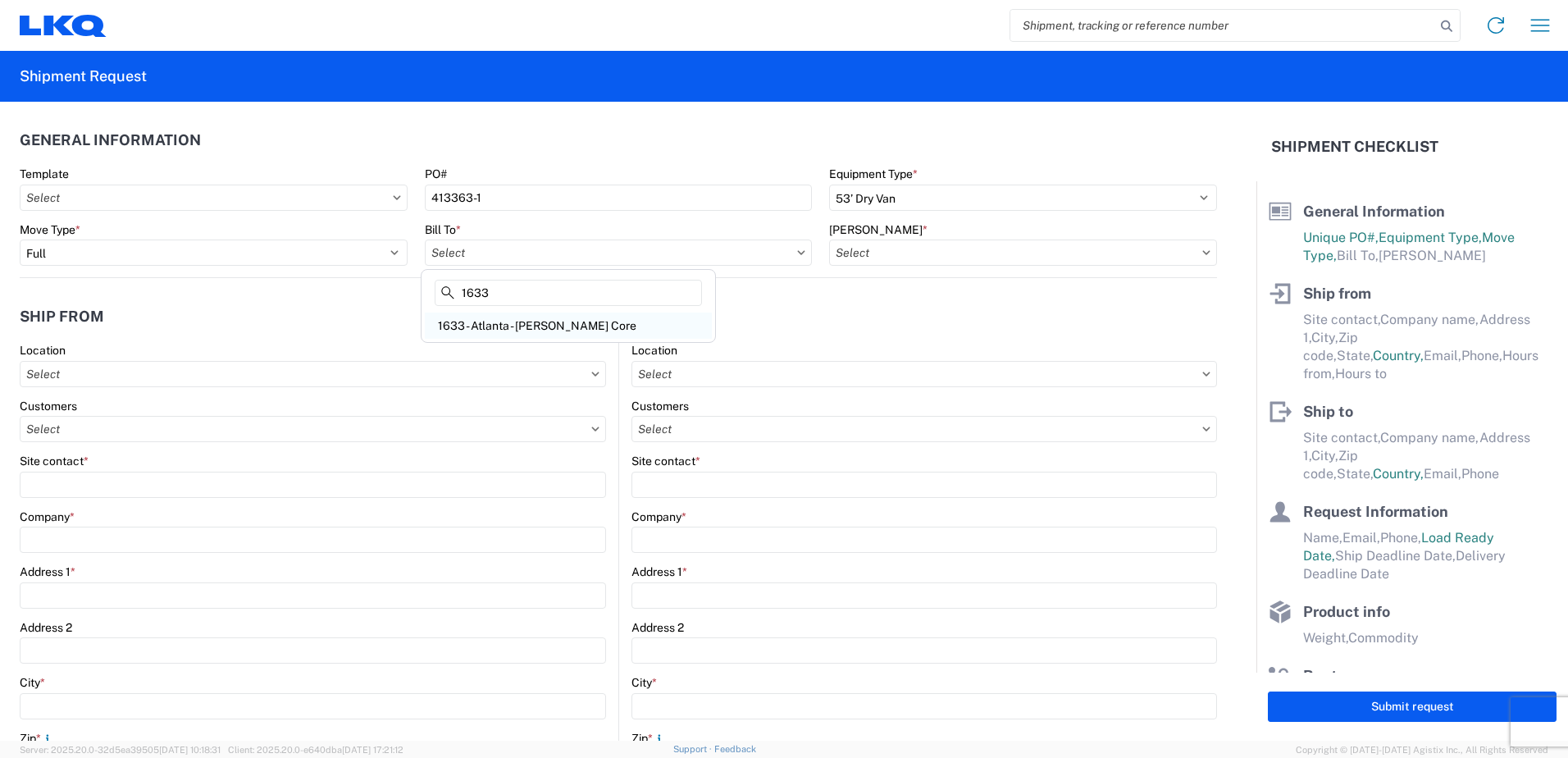
type input "1633"
click at [527, 336] on div "1633 - Atlanta - [PERSON_NAME] Core" at bounding box center [568, 325] width 287 height 27
type input "1633 - Atlanta - [PERSON_NAME] Core"
click at [869, 254] on input "text" at bounding box center [1022, 252] width 388 height 27
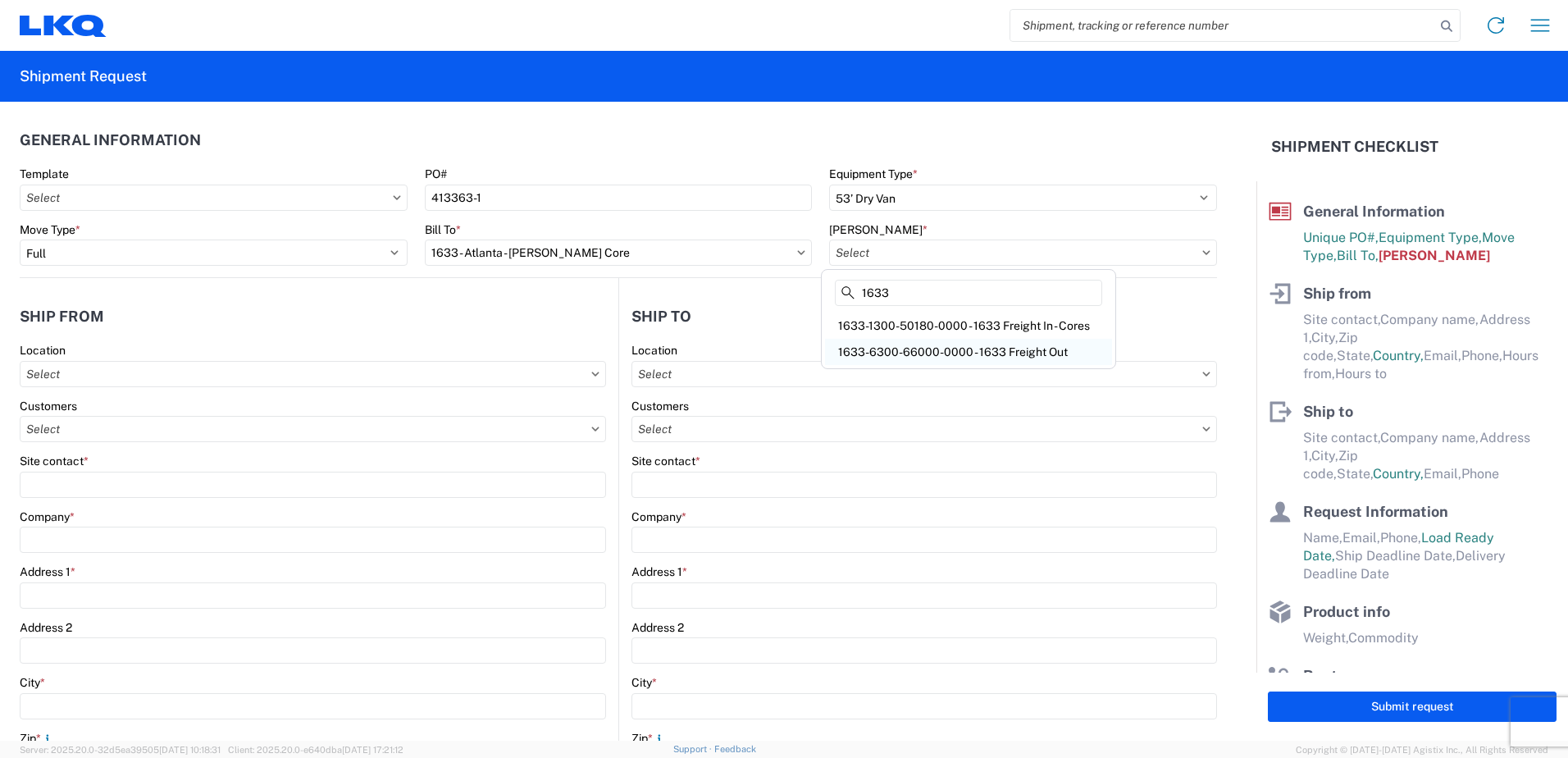
type input "1633"
click at [929, 347] on div "1633-6300-66000-0000 - 1633 Freight Out" at bounding box center [968, 352] width 287 height 27
type input "1633-6300-66000-0000 - 1633 Freight Out"
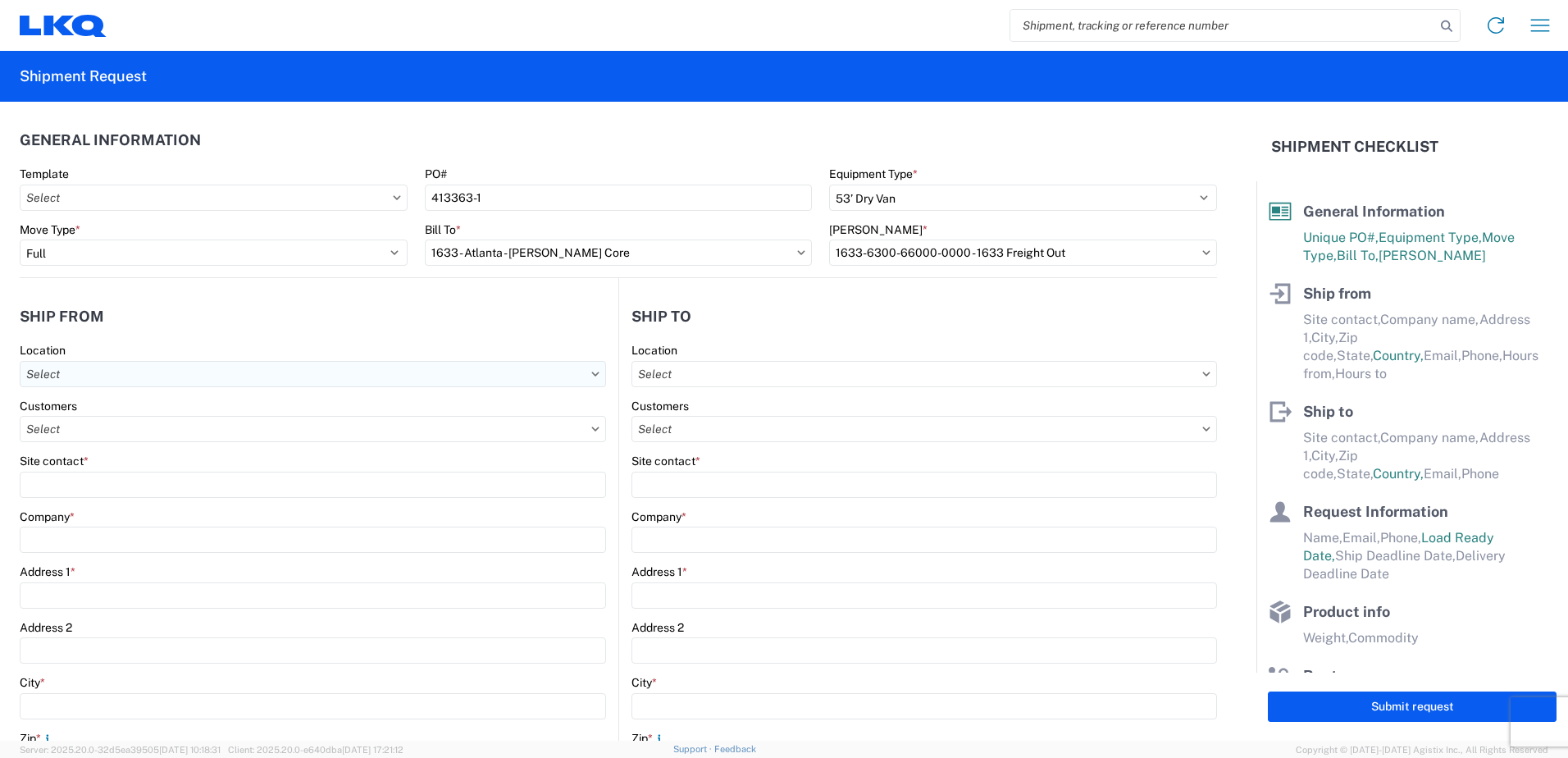
click at [60, 376] on input "text" at bounding box center [312, 374] width 586 height 27
type input "1633"
click at [122, 442] on div "1633 - Atlanta - [PERSON_NAME] Core" at bounding box center [167, 447] width 287 height 27
type input "1633 - Atlanta - [PERSON_NAME] Core"
type input "LKQ Corporation"
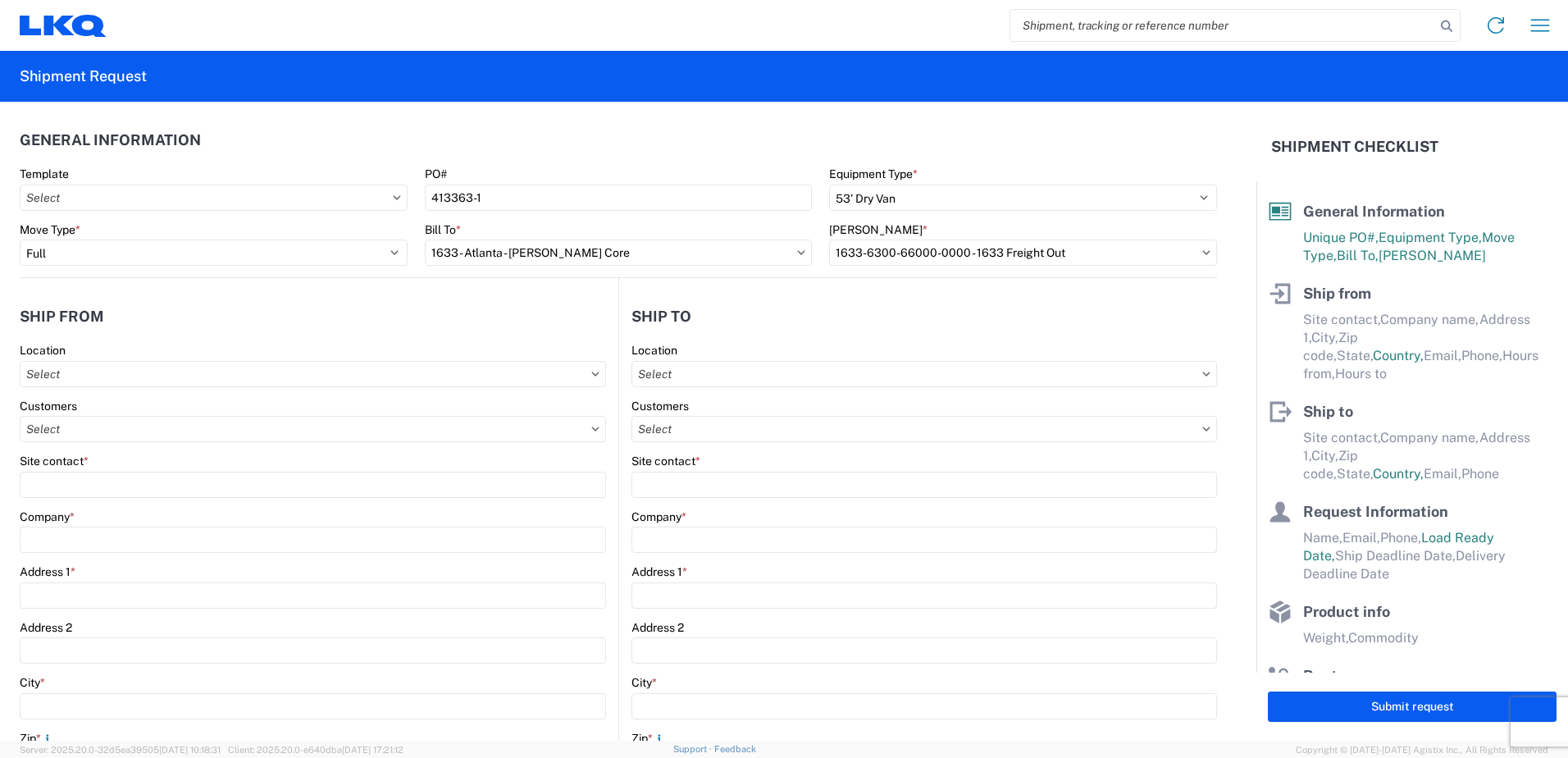
type input "[STREET_ADDRESS][PERSON_NAME][PERSON_NAME]"
type input "[GEOGRAPHIC_DATA]"
type input "30336"
select select "GA"
select select "US"
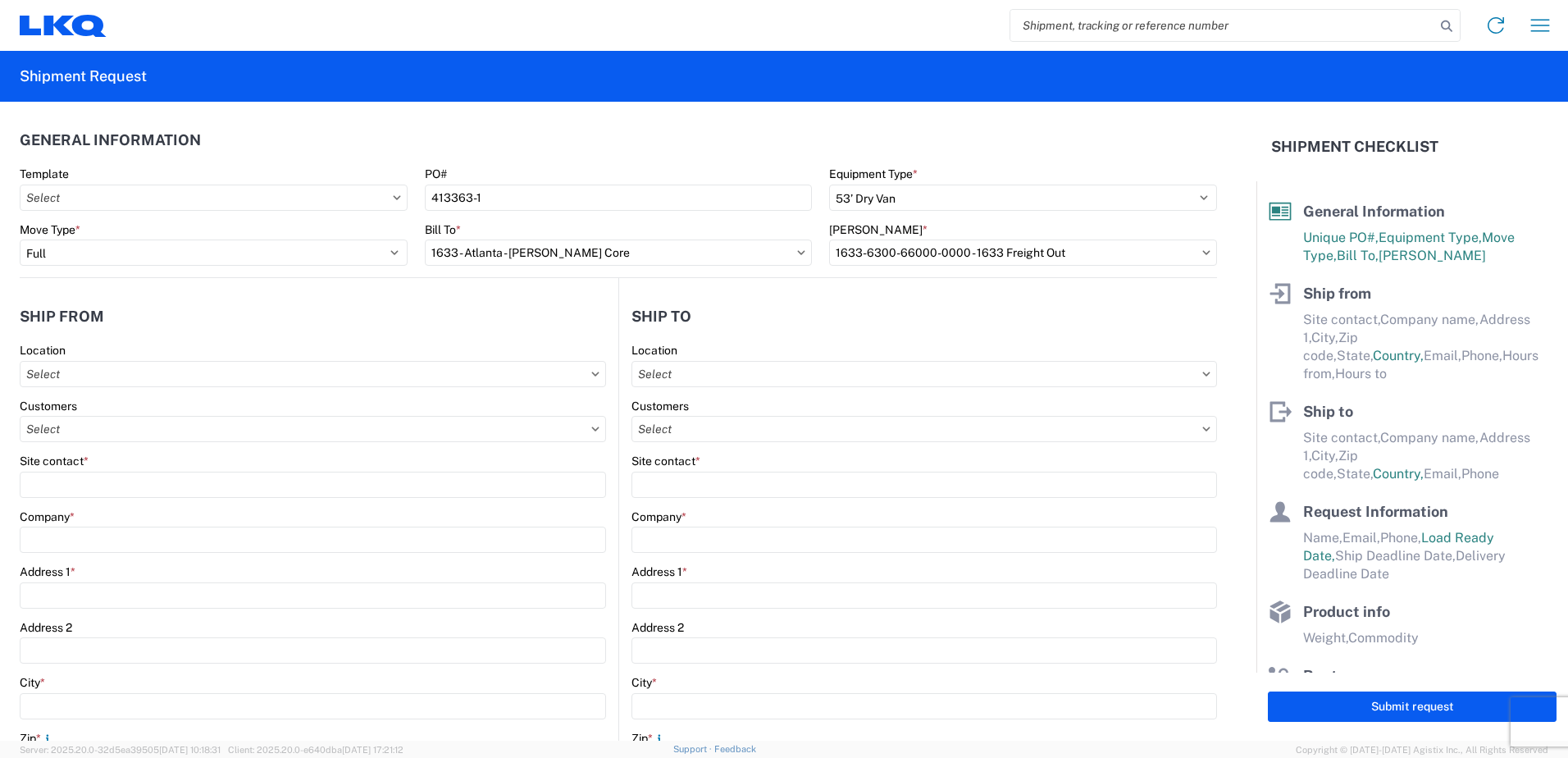
type input "[PHONE_NUMBER]"
type input "00:00"
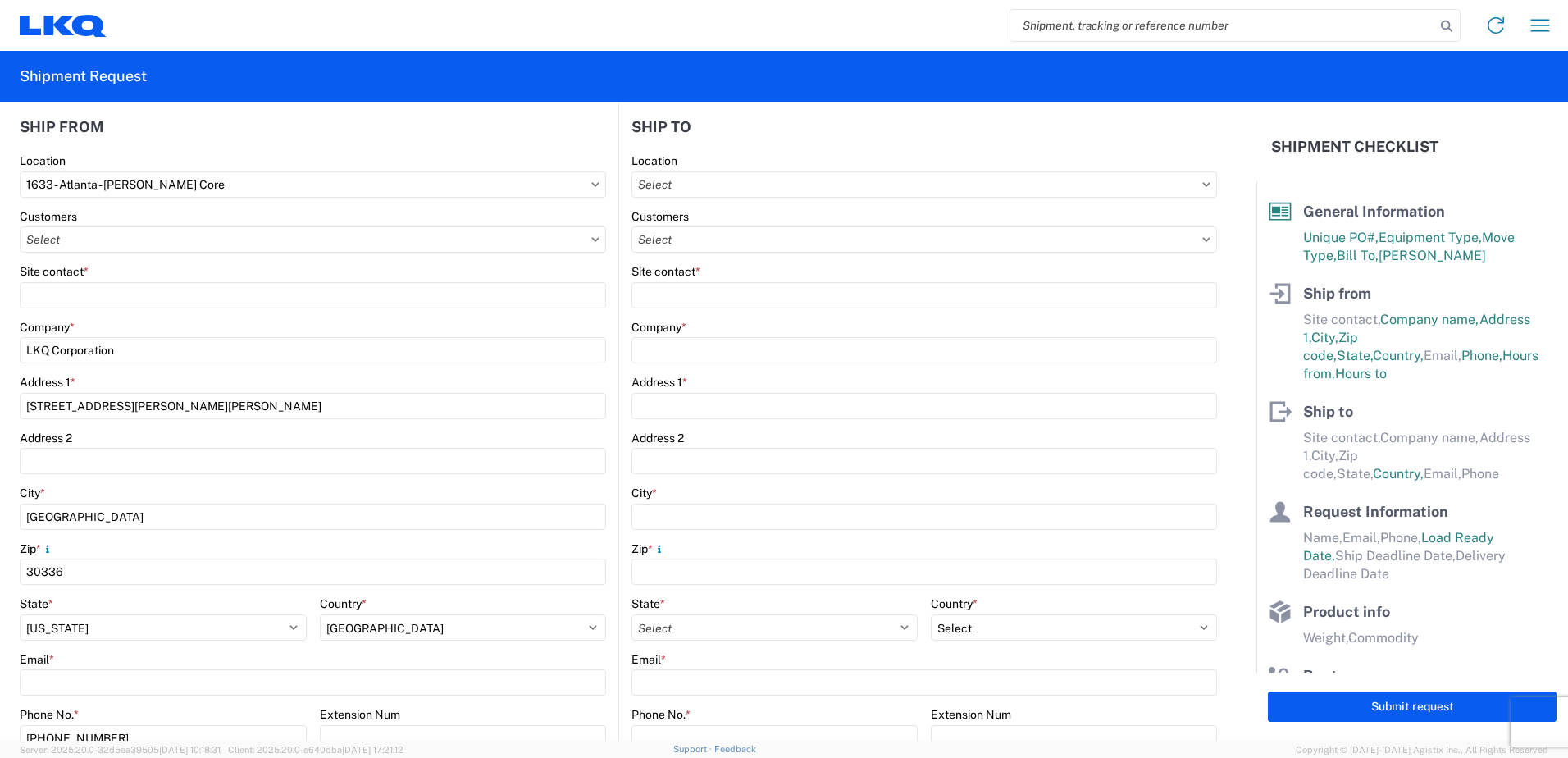
scroll to position [328, 0]
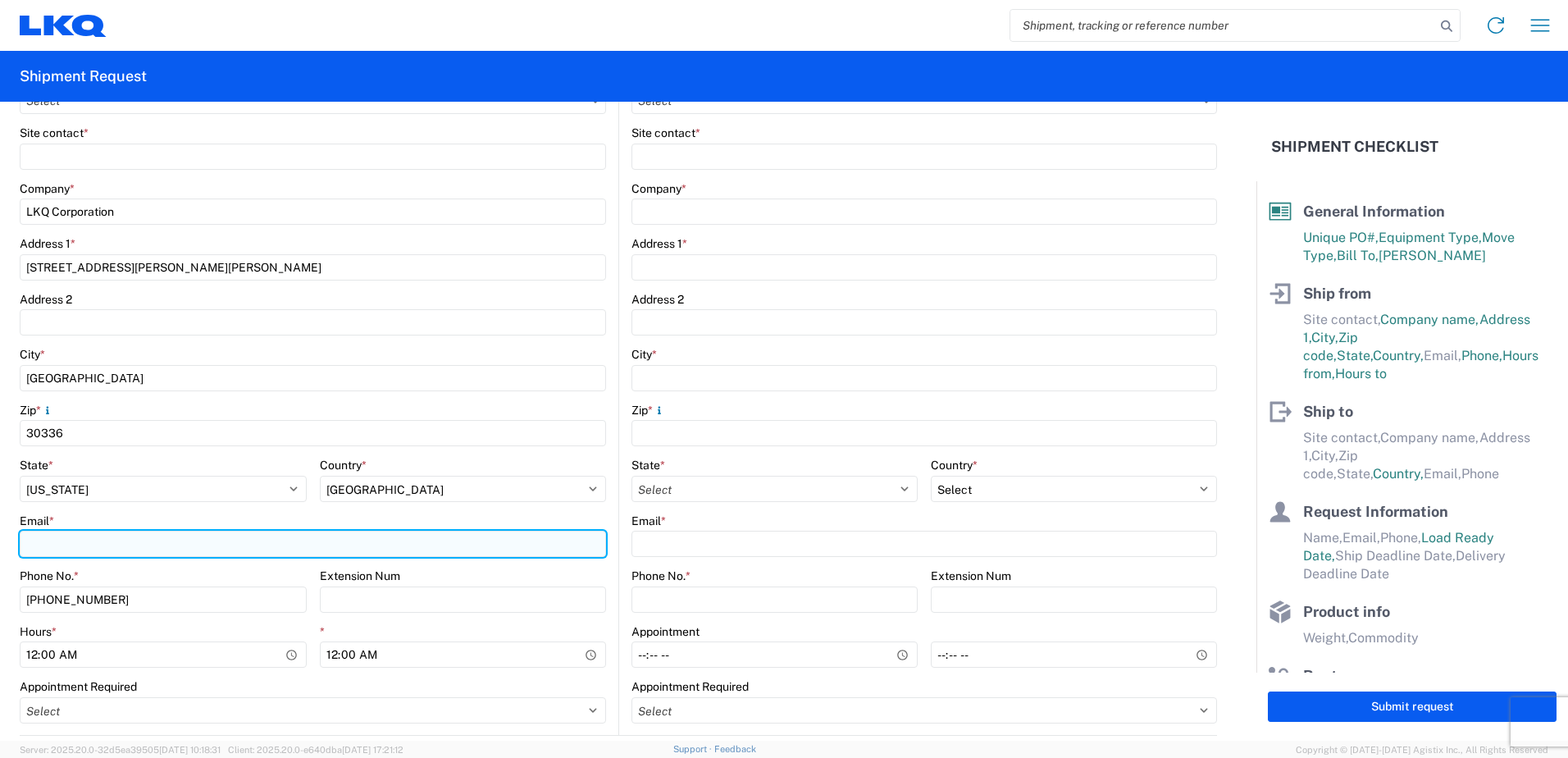
click at [68, 537] on input "Email *" at bounding box center [312, 544] width 586 height 27
type input "[EMAIL_ADDRESS][DOMAIN_NAME]"
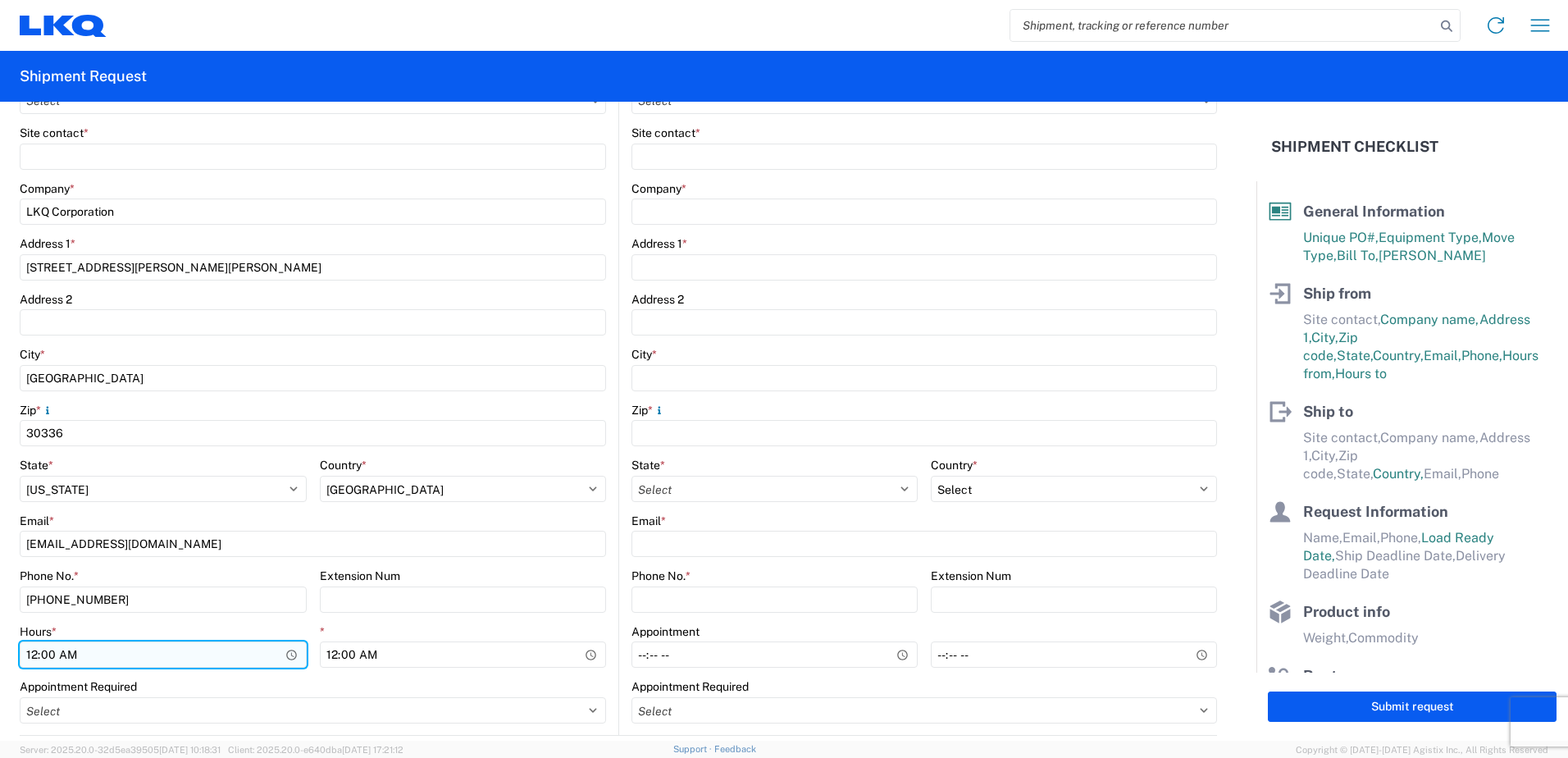
click at [285, 654] on input "00:00" at bounding box center [163, 654] width 287 height 27
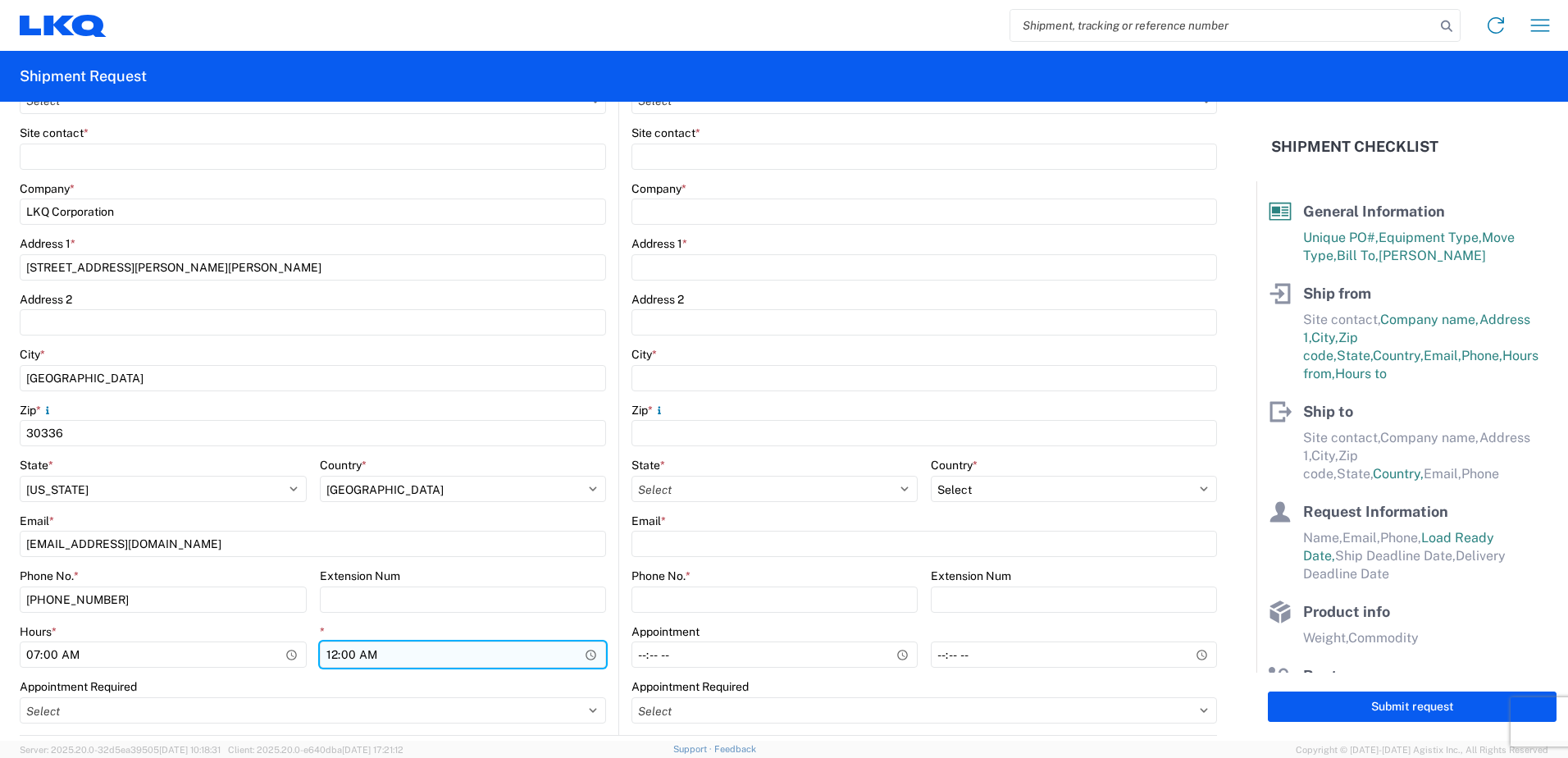
type input "07:00"
click at [587, 657] on input "00:00" at bounding box center [463, 654] width 287 height 27
type input "14:30"
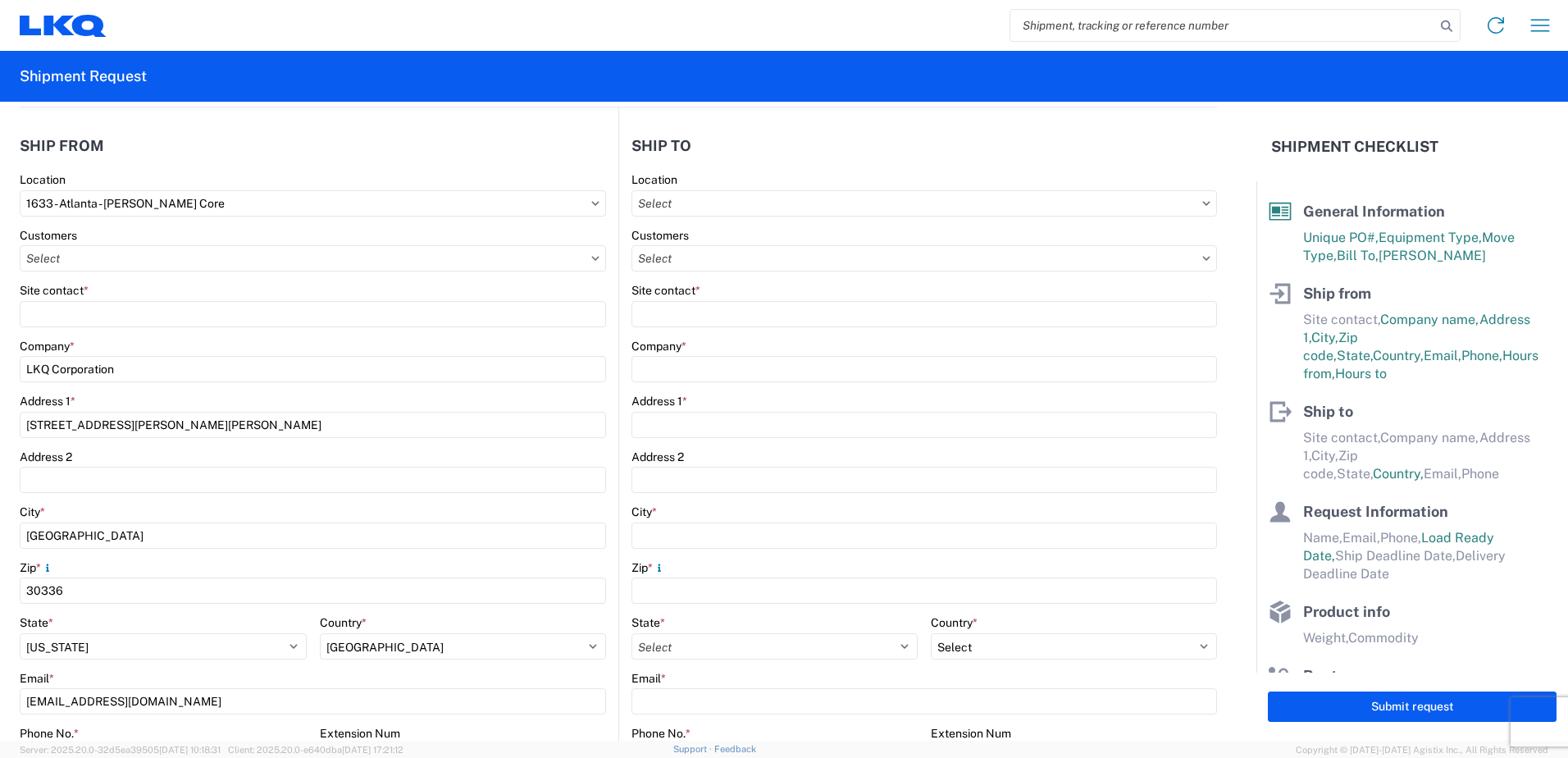
scroll to position [164, 0]
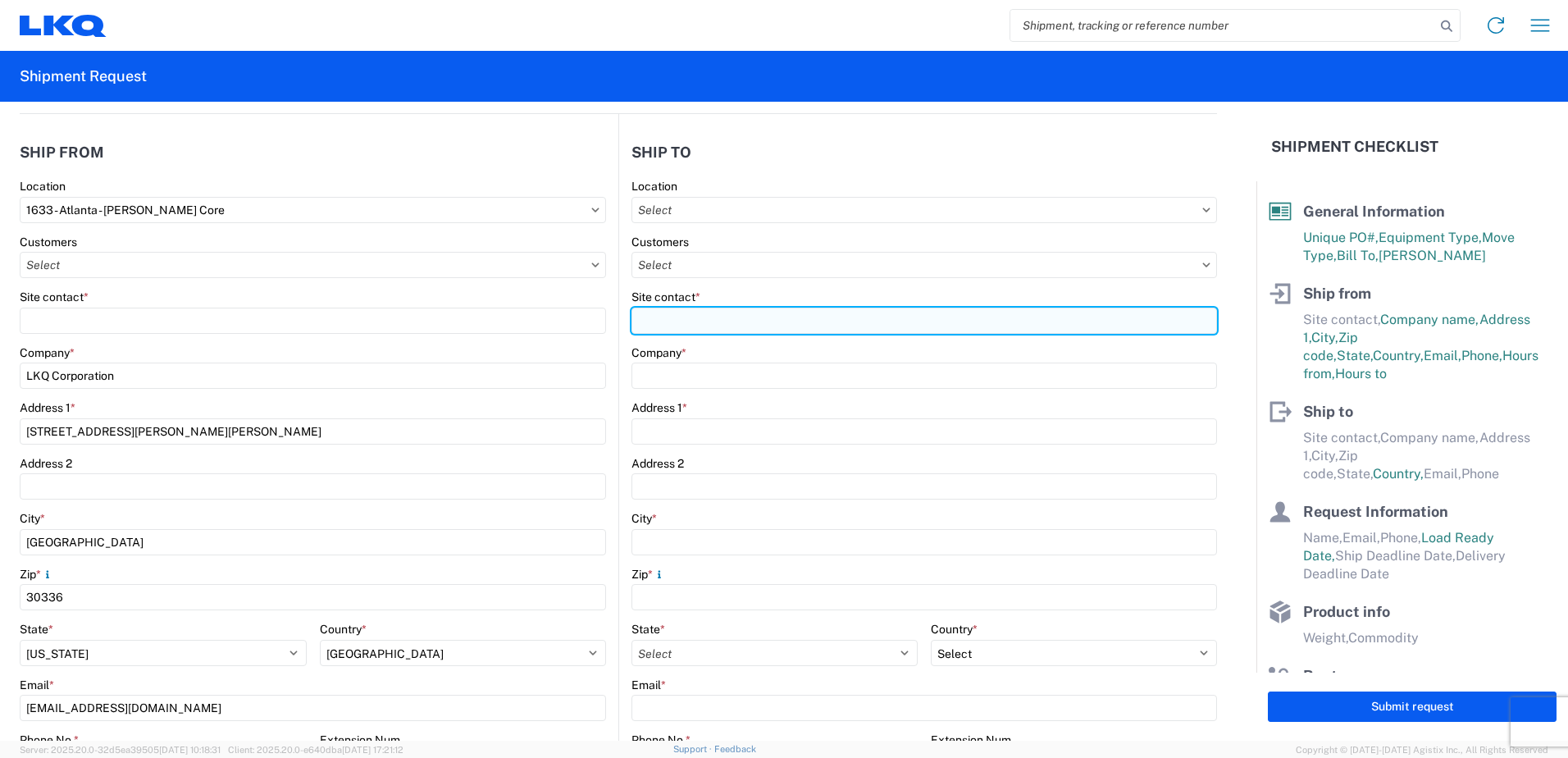
click at [675, 314] on input "Site contact *" at bounding box center [923, 320] width 586 height 27
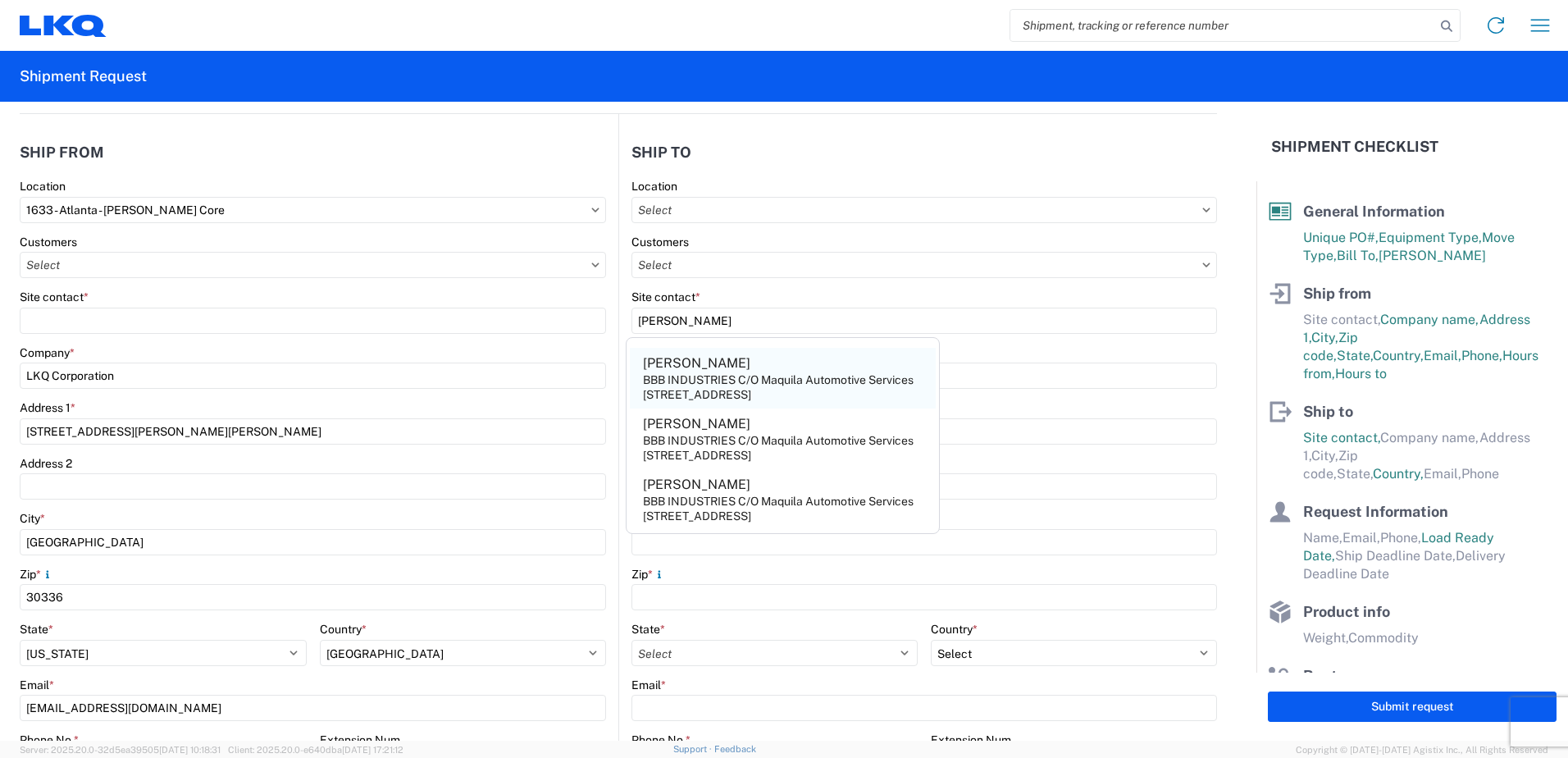
click at [715, 387] on div "[STREET_ADDRESS]" at bounding box center [697, 394] width 108 height 15
type input "[PERSON_NAME]"
type input "BBB INDUSTRIES C/O Maquila Automotive Services"
type input "[STREET_ADDRESS]"
type input "[PERSON_NAME]"
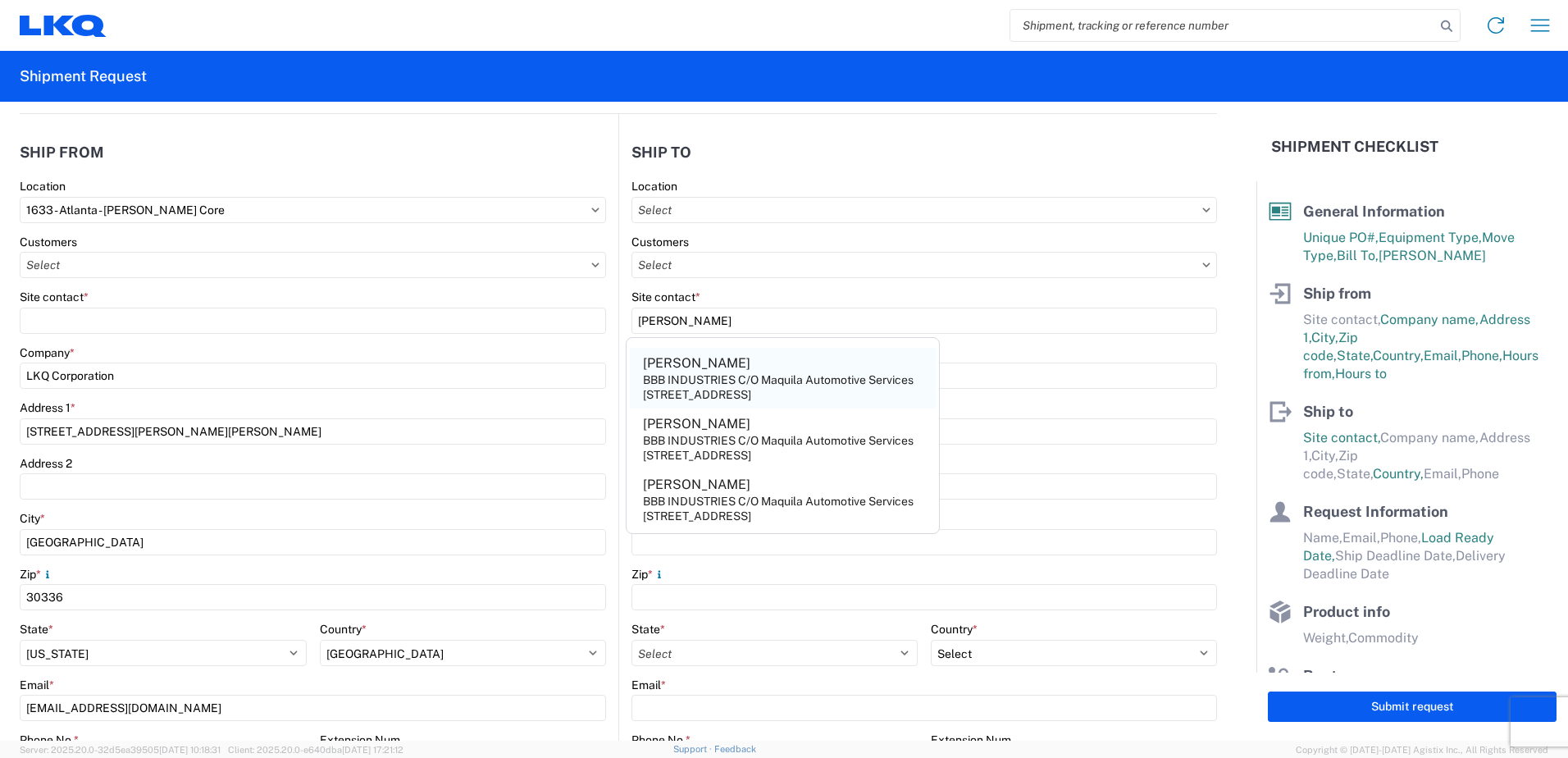
type input "78577"
select select "[GEOGRAPHIC_DATA]"
select select "US"
type input "[EMAIL_ADDRESS][DOMAIN_NAME]"
type input "[PHONE_NUMBER]"
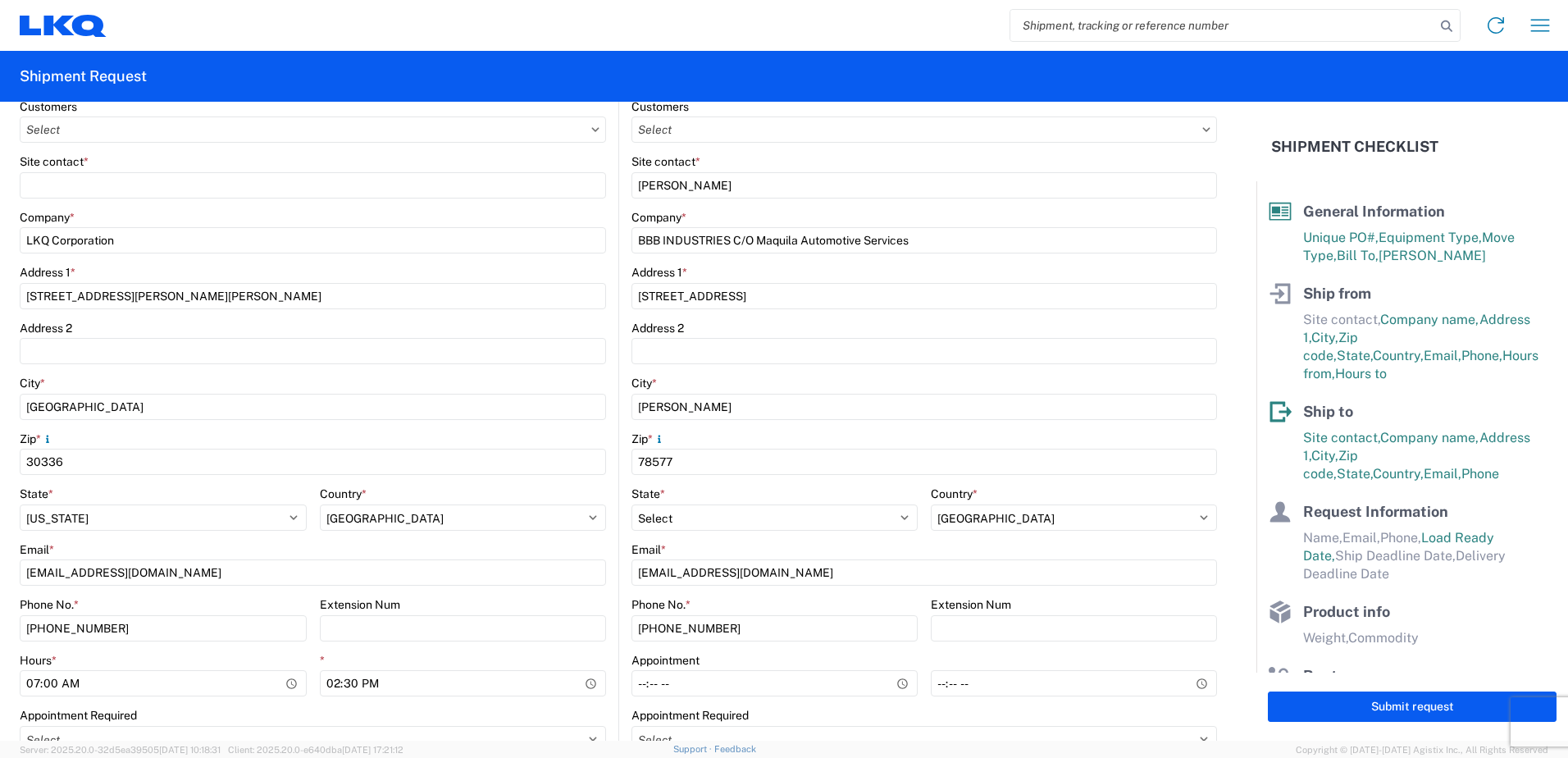
scroll to position [328, 0]
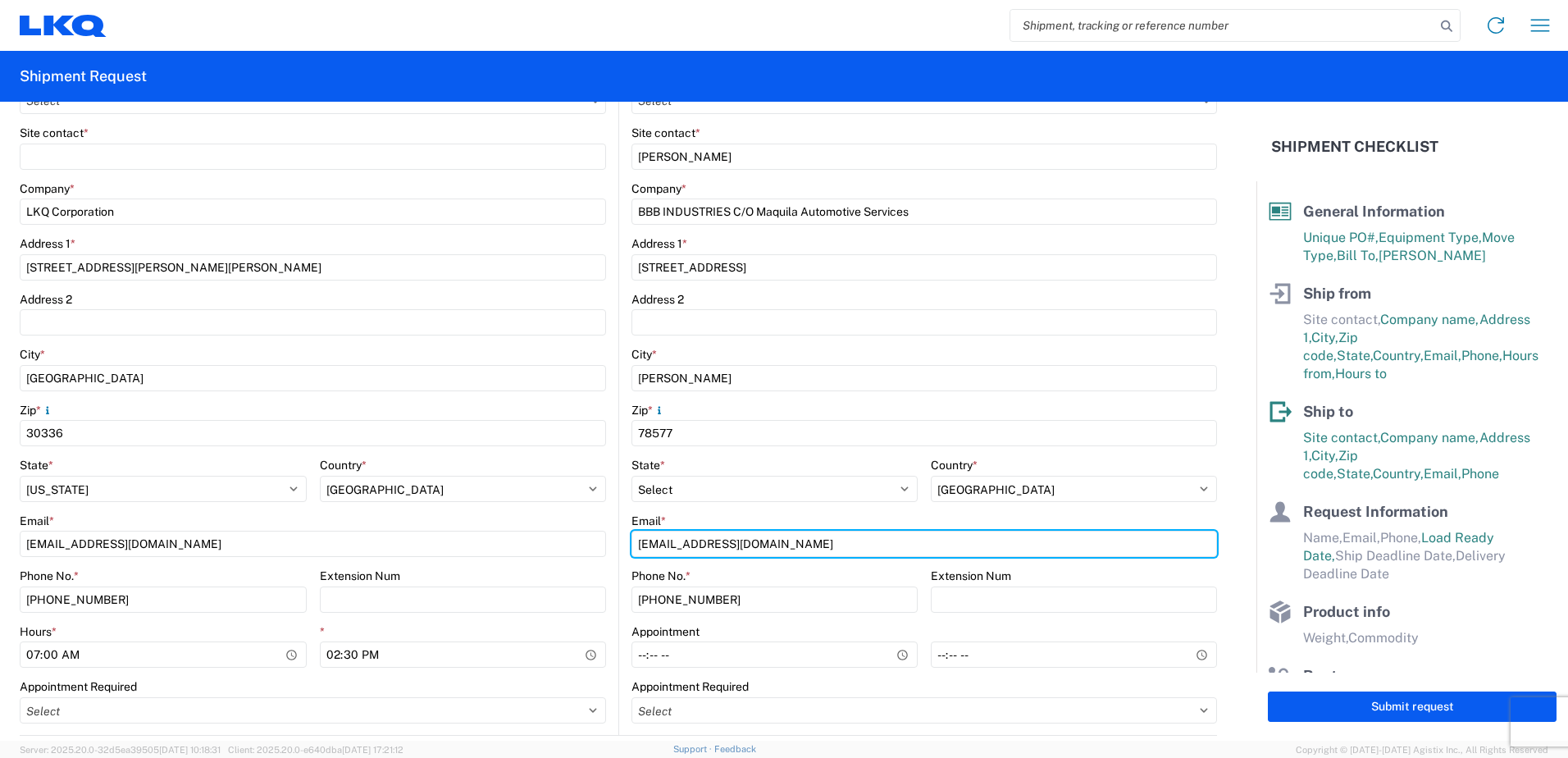
drag, startPoint x: 759, startPoint y: 546, endPoint x: 425, endPoint y: 514, distance: 335.5
click at [425, 514] on div "Ship from 1633 Location 1633 - Atlanta - Knopf Core Customers Site contact * Co…" at bounding box center [618, 343] width 1197 height 785
type input "[EMAIL_ADDRESS][DOMAIN_NAME]"
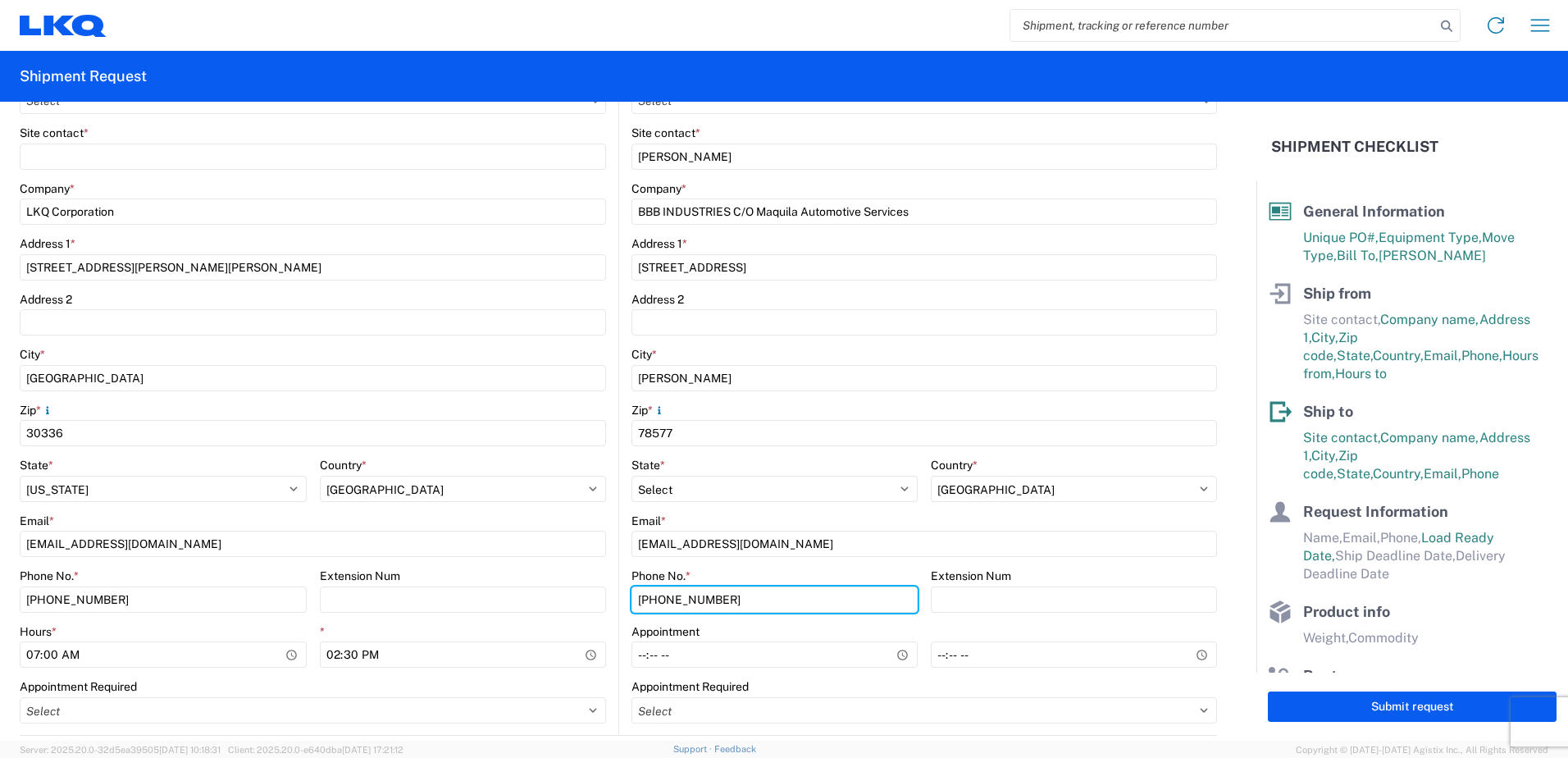
drag, startPoint x: 735, startPoint y: 601, endPoint x: 444, endPoint y: 563, distance: 293.5
click at [447, 564] on div "Ship from 1633 Location 1633 - Atlanta - Knopf Core Customers Site contact * Co…" at bounding box center [618, 343] width 1197 height 785
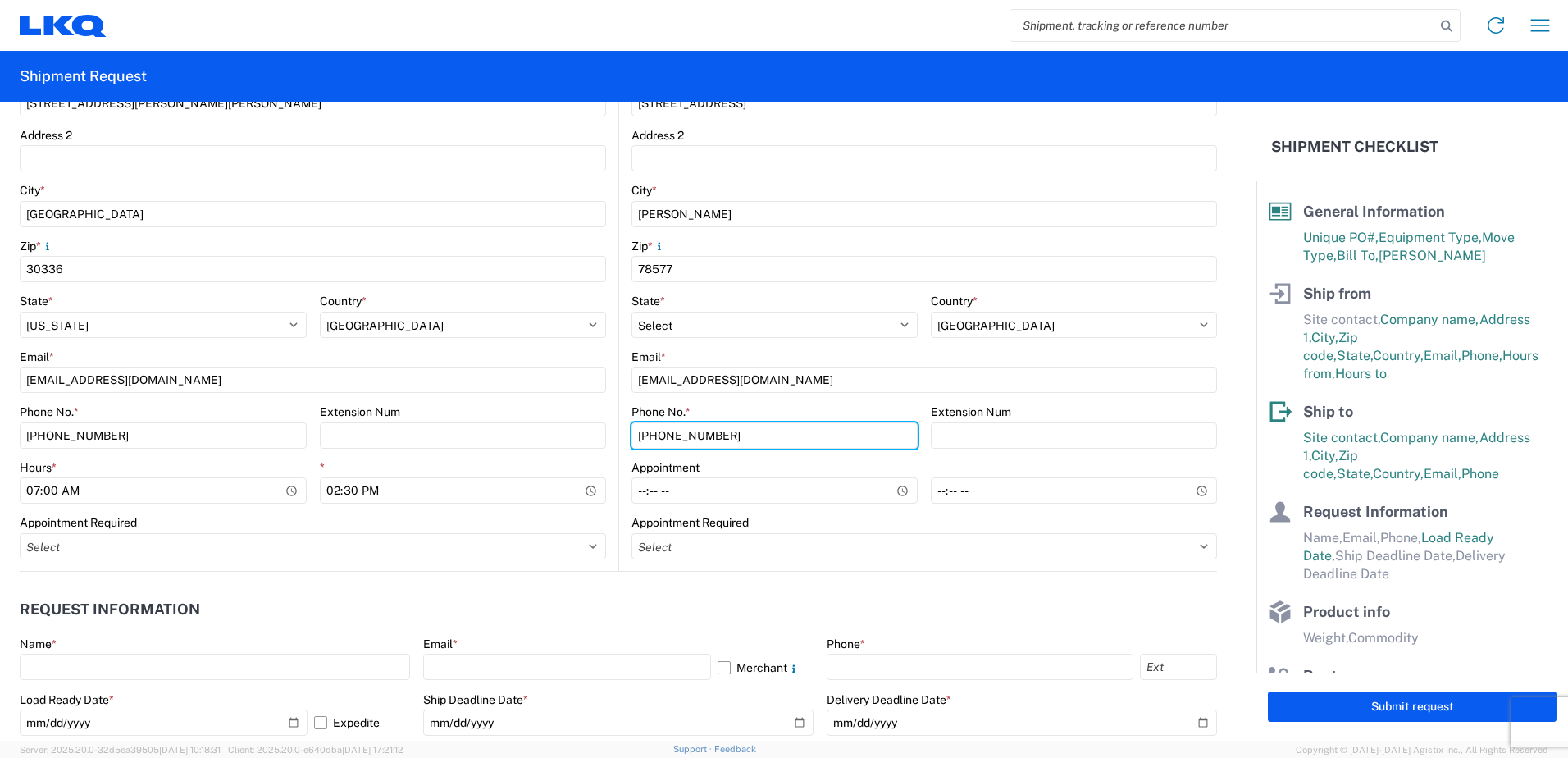
scroll to position [574, 0]
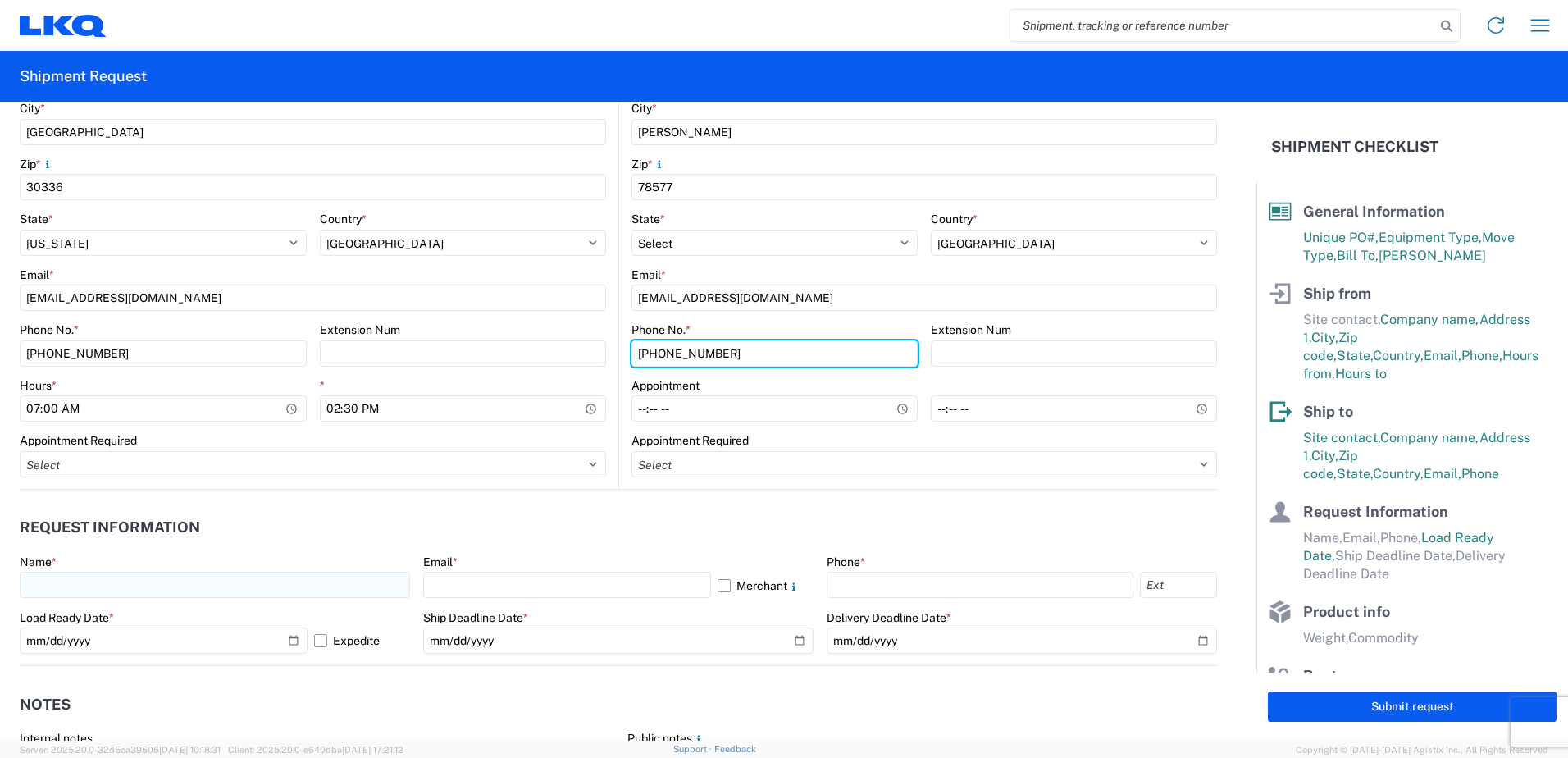
type input "[PHONE_NUMBER]"
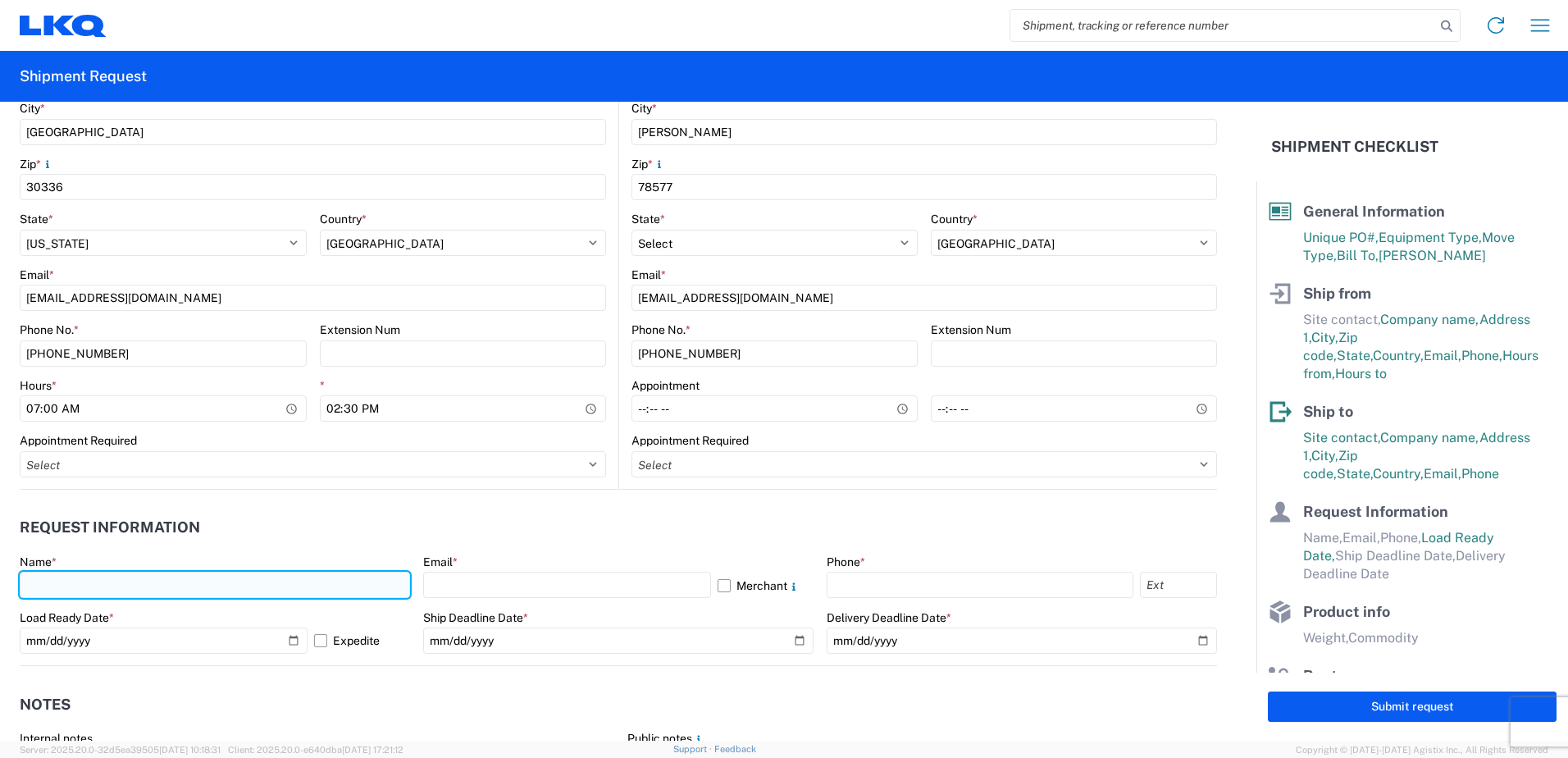
click at [167, 581] on input "text" at bounding box center [215, 584] width 391 height 27
type input "[PERSON_NAME]"
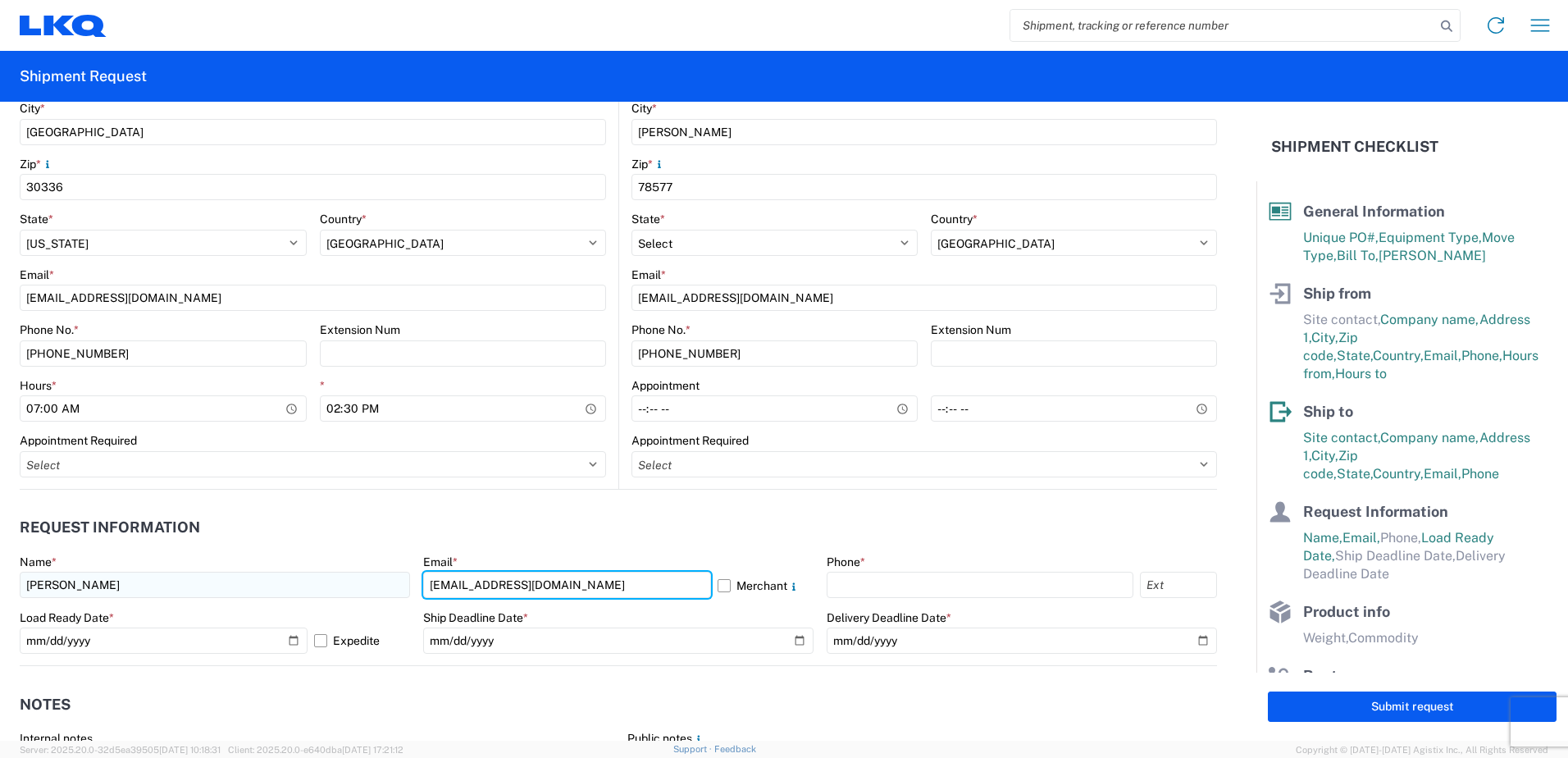
type input "[EMAIL_ADDRESS][DOMAIN_NAME]"
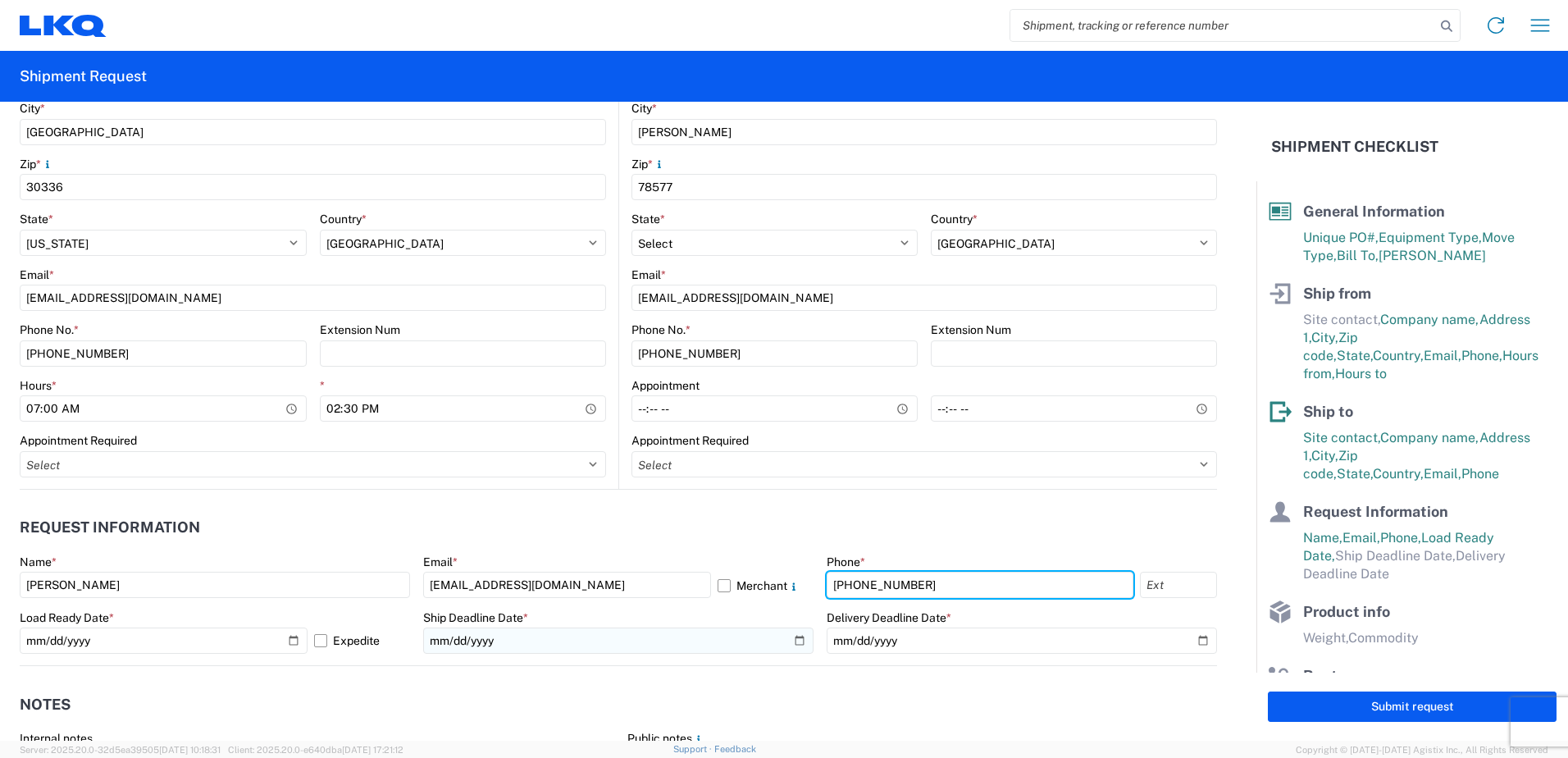
type input "[PHONE_NUMBER]"
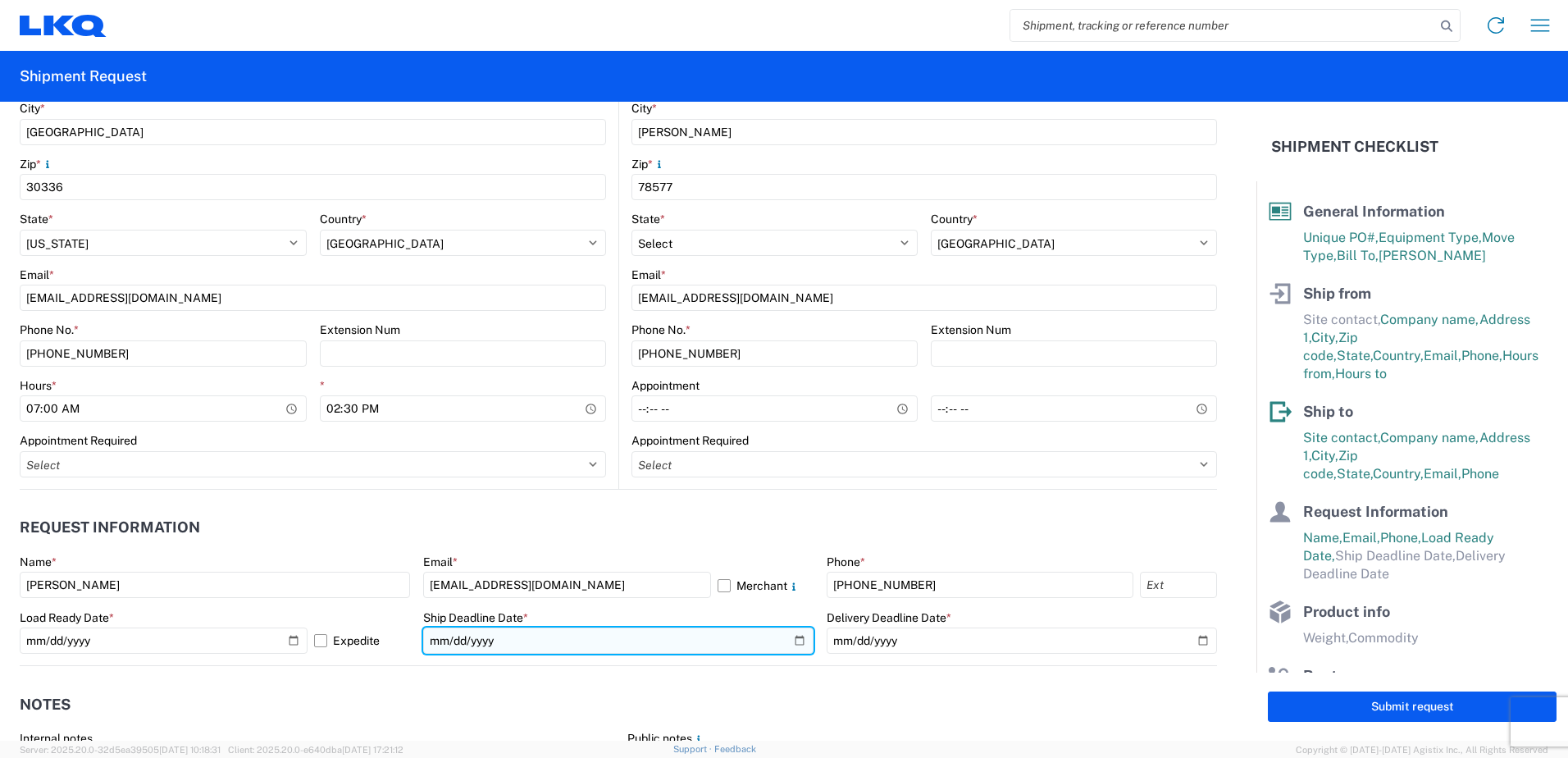
click at [792, 641] on input "date" at bounding box center [618, 640] width 391 height 27
type input "[DATE]"
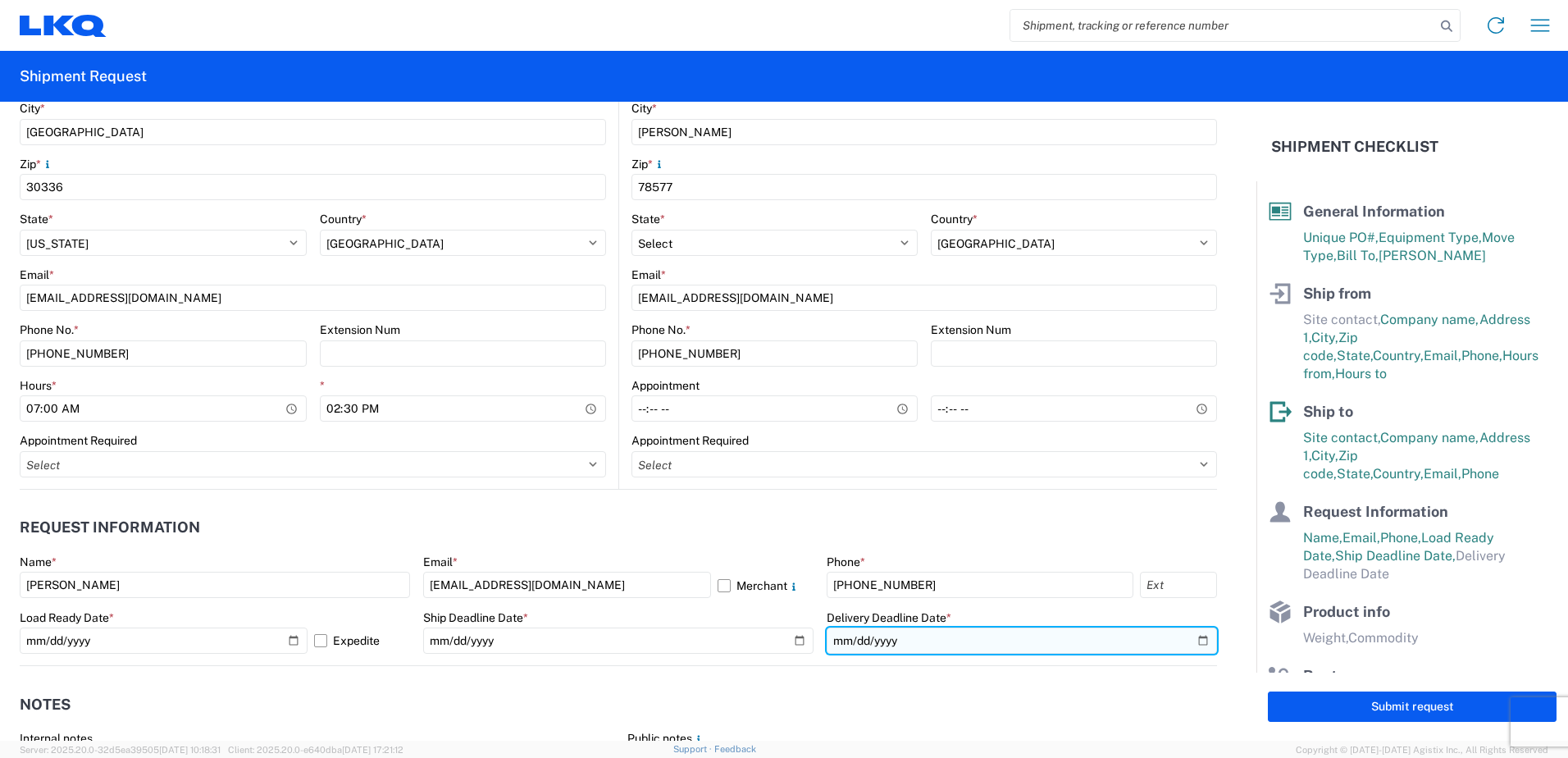
click at [1190, 641] on input "date" at bounding box center [1021, 640] width 391 height 27
type input "[DATE]"
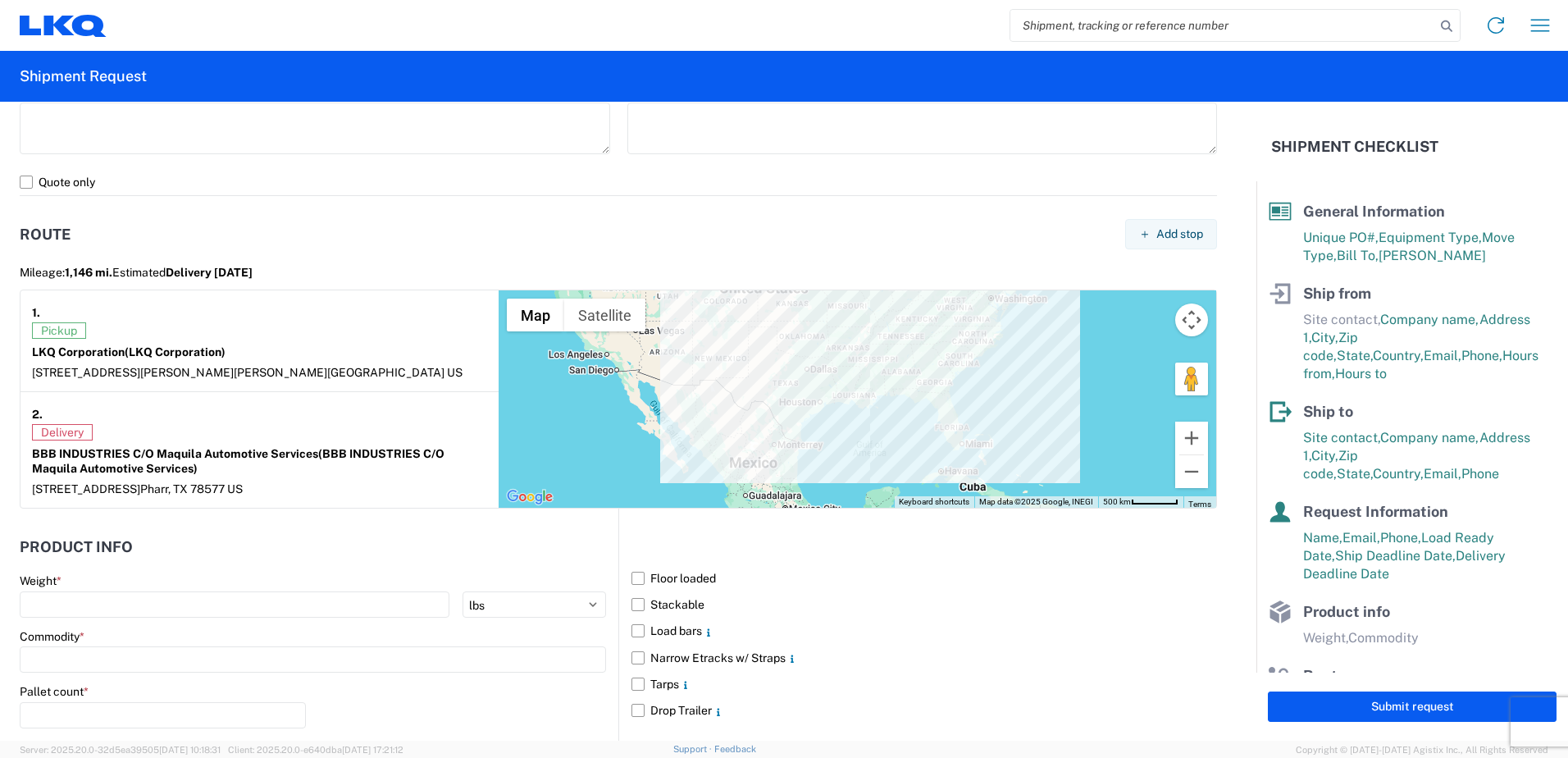
scroll to position [1230, 0]
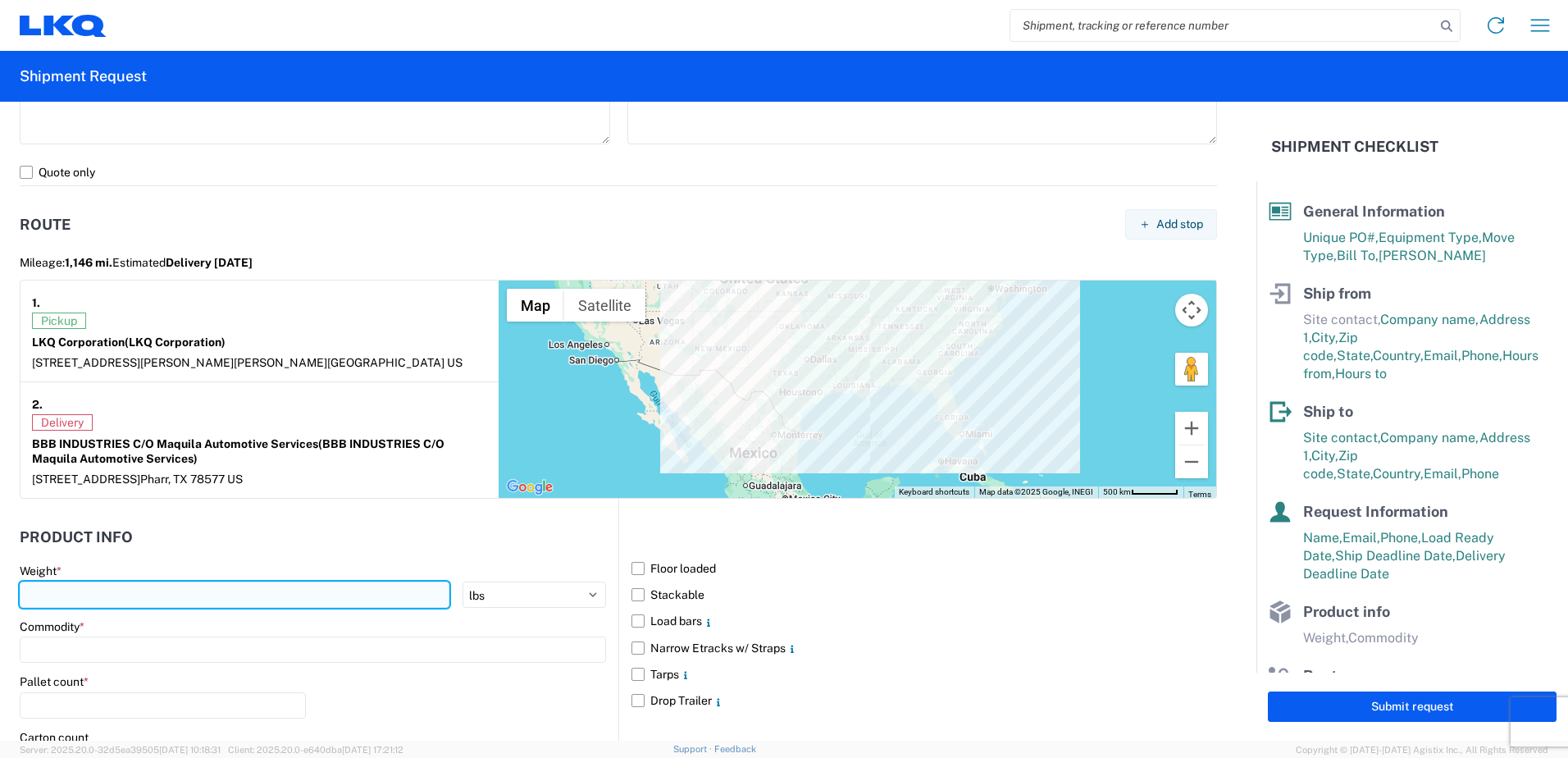
click at [73, 597] on input "number" at bounding box center [235, 594] width 430 height 27
type input "41061"
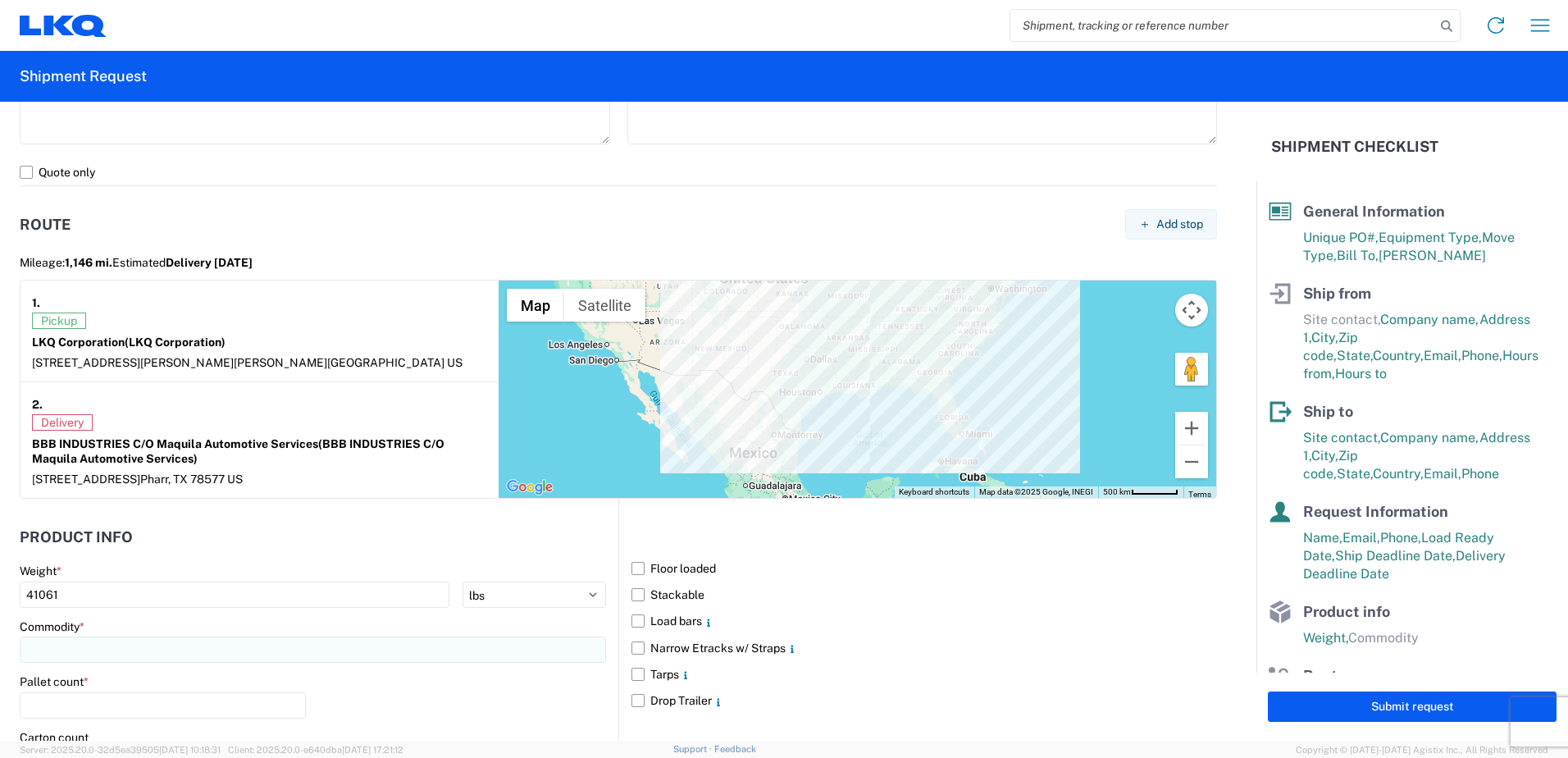
click at [68, 646] on input at bounding box center [312, 649] width 586 height 27
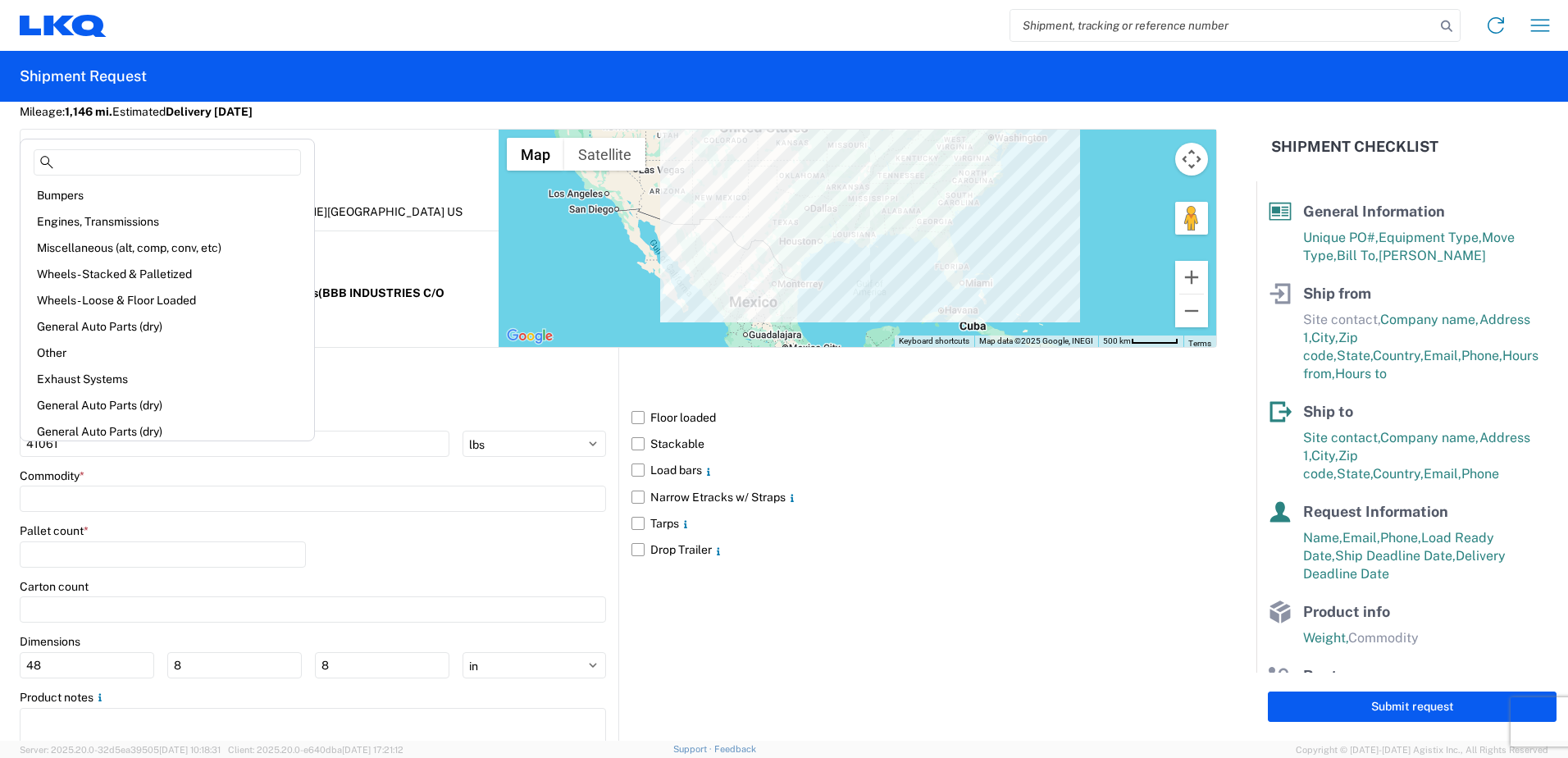
scroll to position [1441, 0]
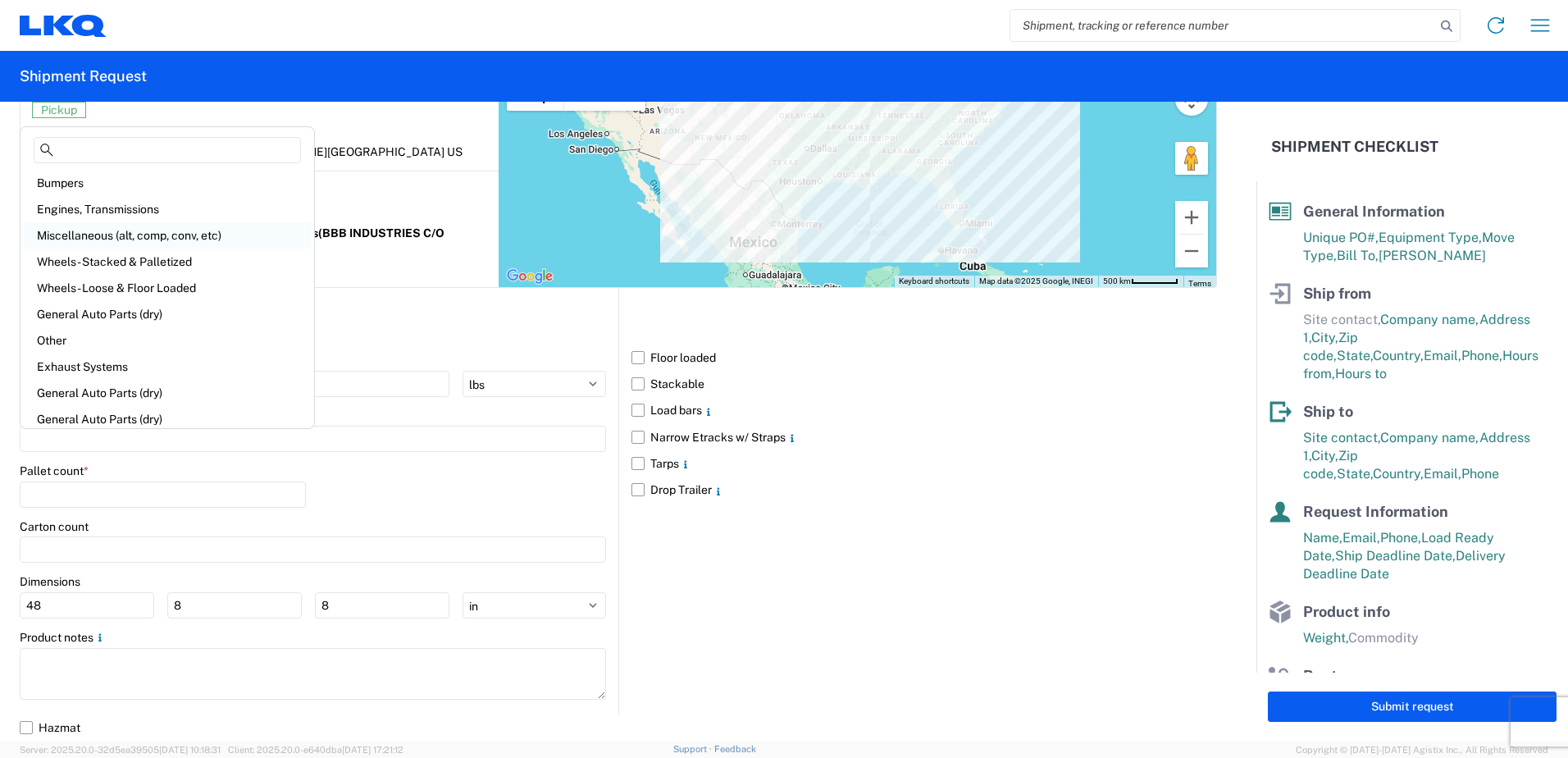
click at [103, 232] on div "Miscellaneous (alt, comp, conv, etc)" at bounding box center [167, 235] width 287 height 27
type input "Miscellaneous (alt, comp, conv, etc)"
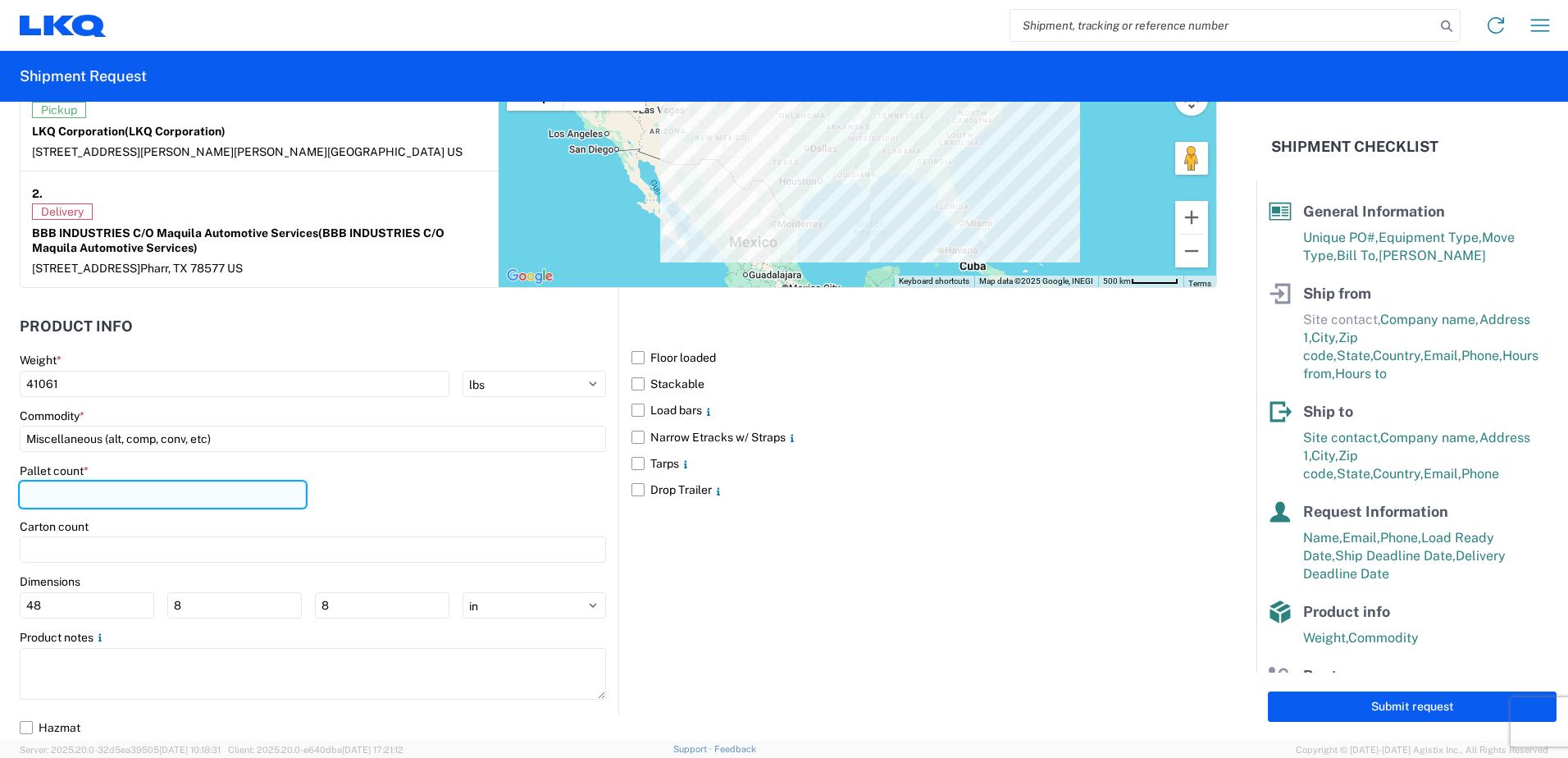
click at [53, 491] on input "number" at bounding box center [163, 494] width 287 height 27
type input "18"
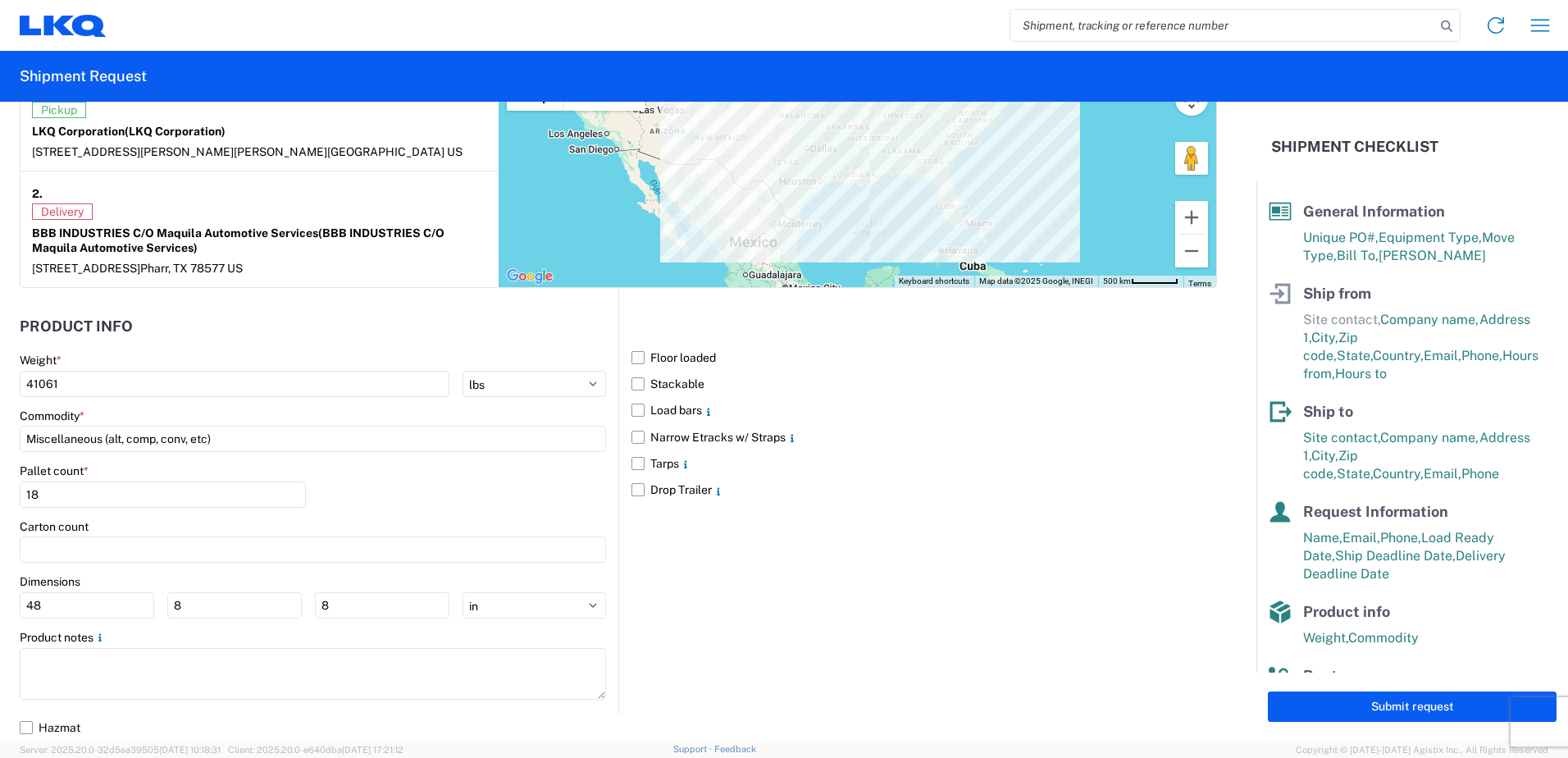
click at [635, 356] on label "Floor loaded" at bounding box center [923, 357] width 586 height 27
click at [0, 0] on input "Floor loaded" at bounding box center [0, 0] width 0 height 0
click at [1440, 704] on button "Submit request" at bounding box center [1412, 706] width 288 height 30
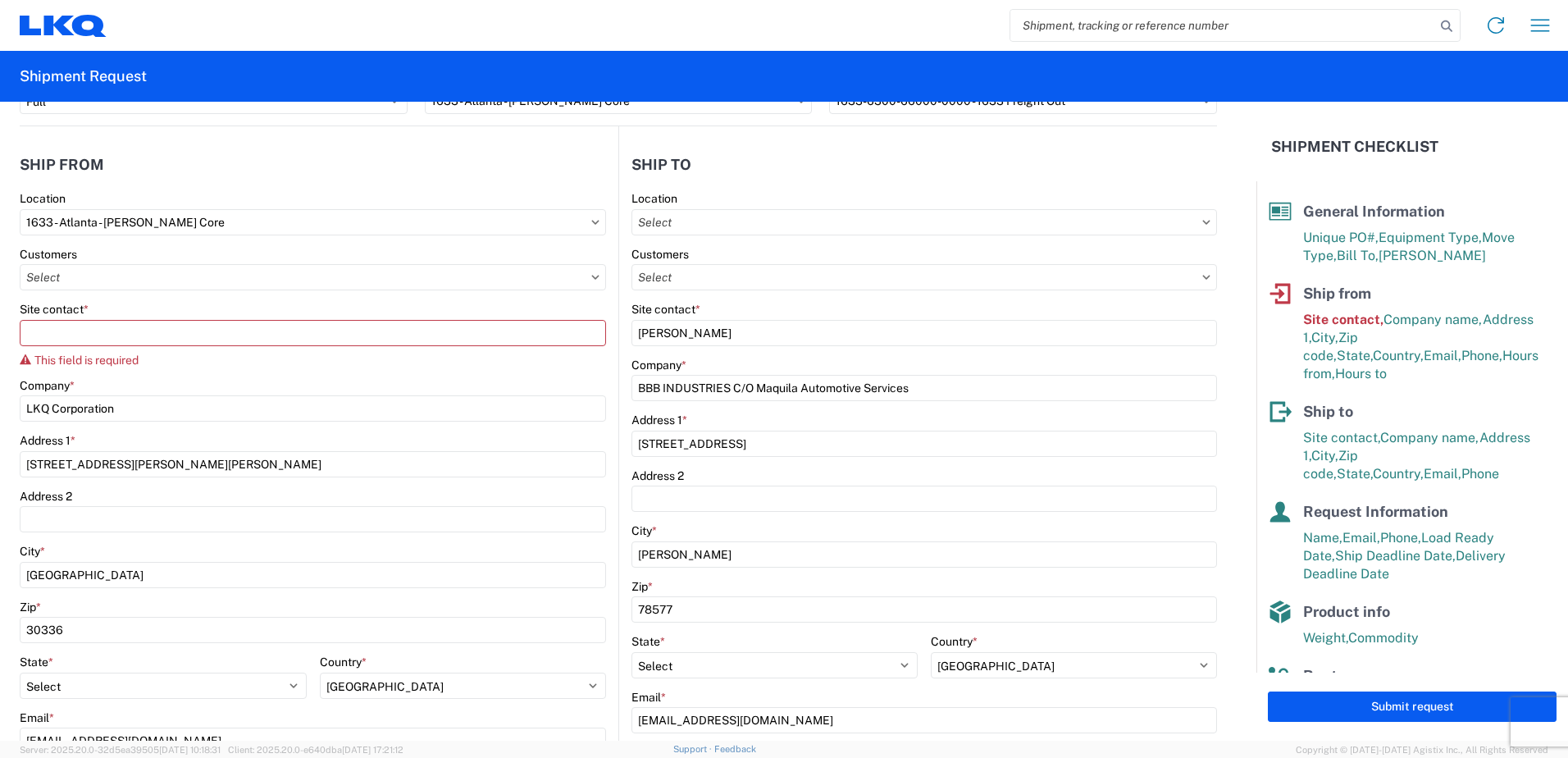
scroll to position [0, 0]
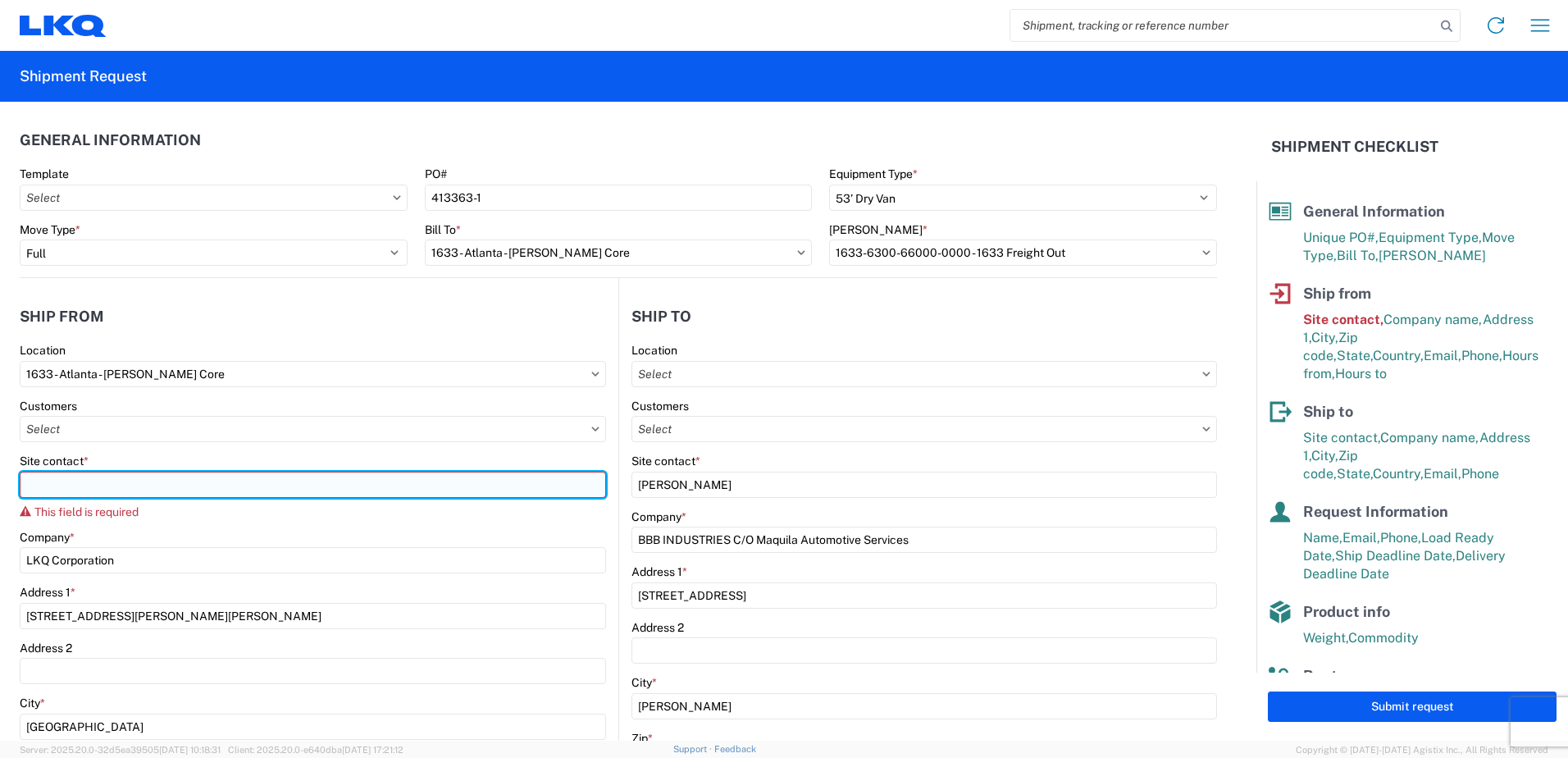
click at [172, 482] on input "Site contact *" at bounding box center [312, 484] width 586 height 27
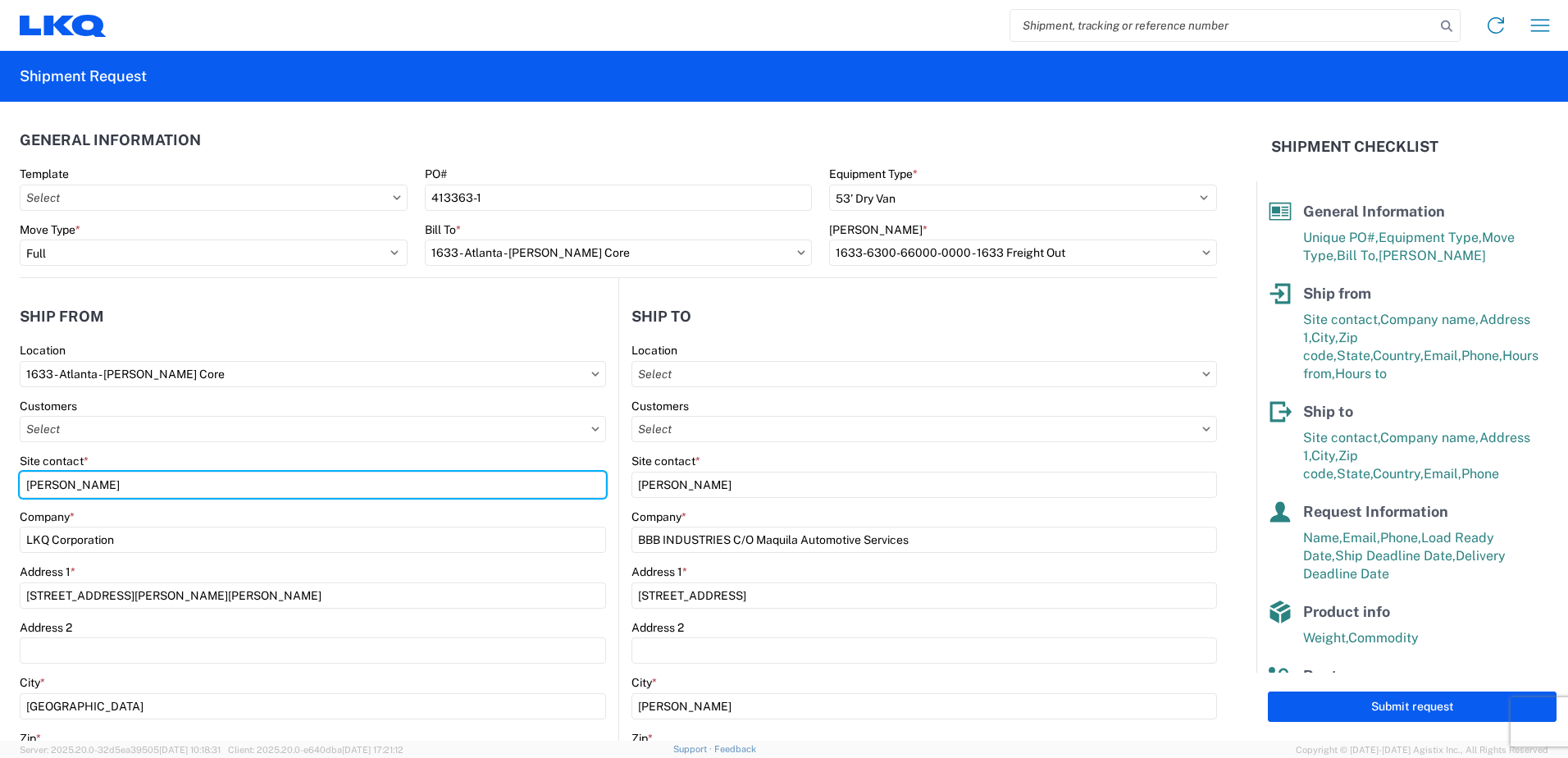
type input "[PERSON_NAME]"
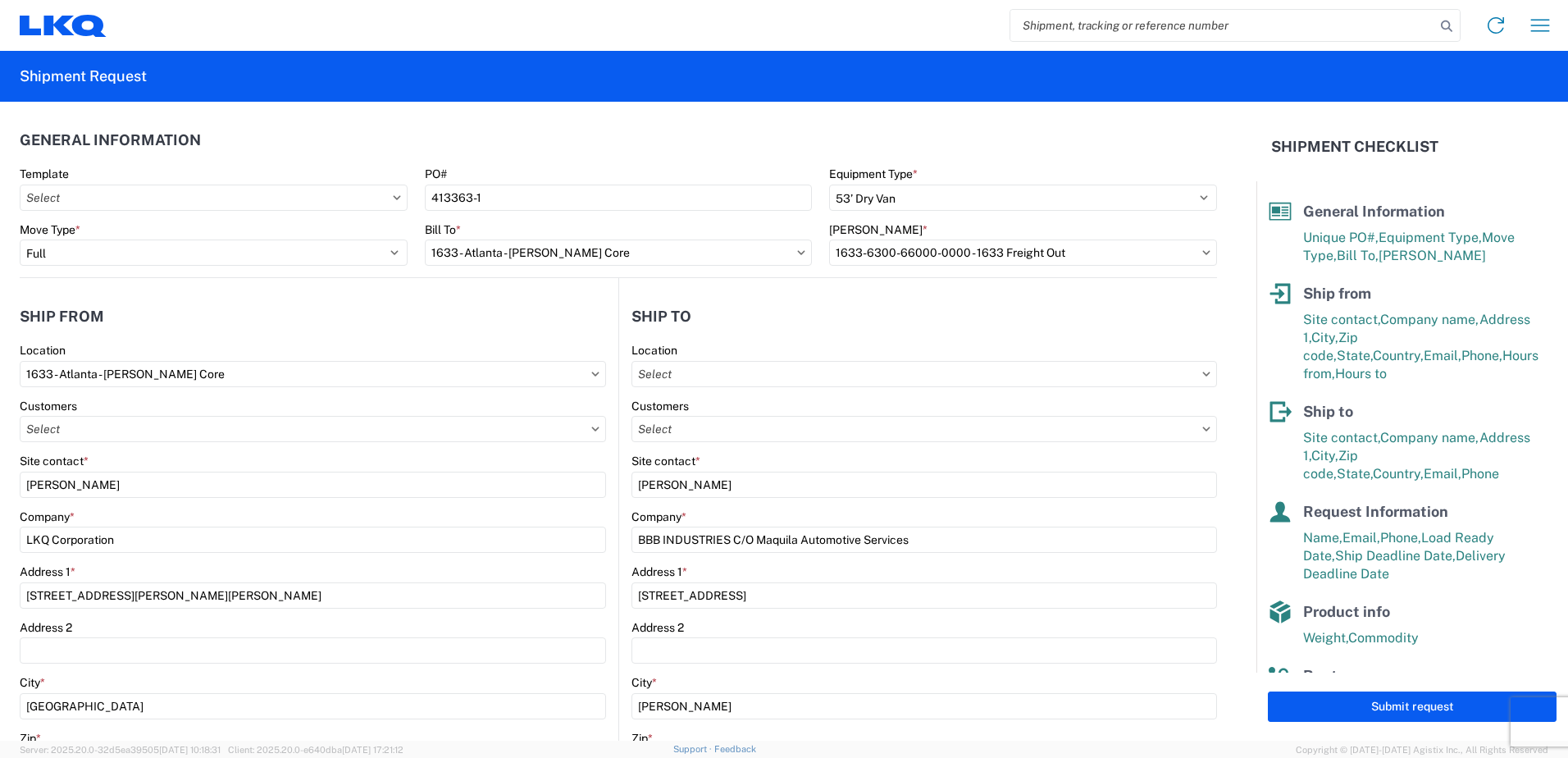
click at [160, 459] on div "Site contact *" at bounding box center [312, 460] width 586 height 15
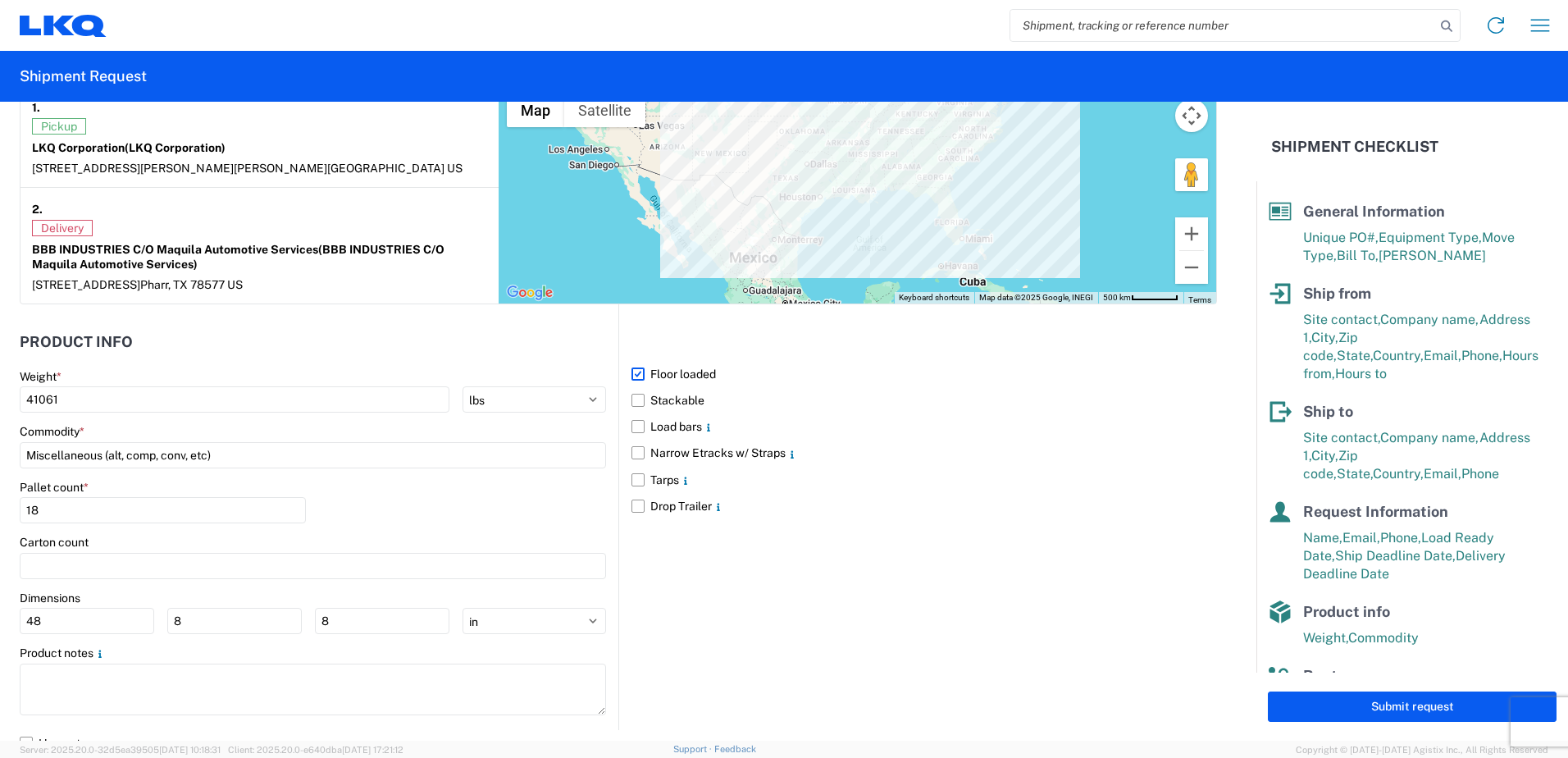
scroll to position [1440, 0]
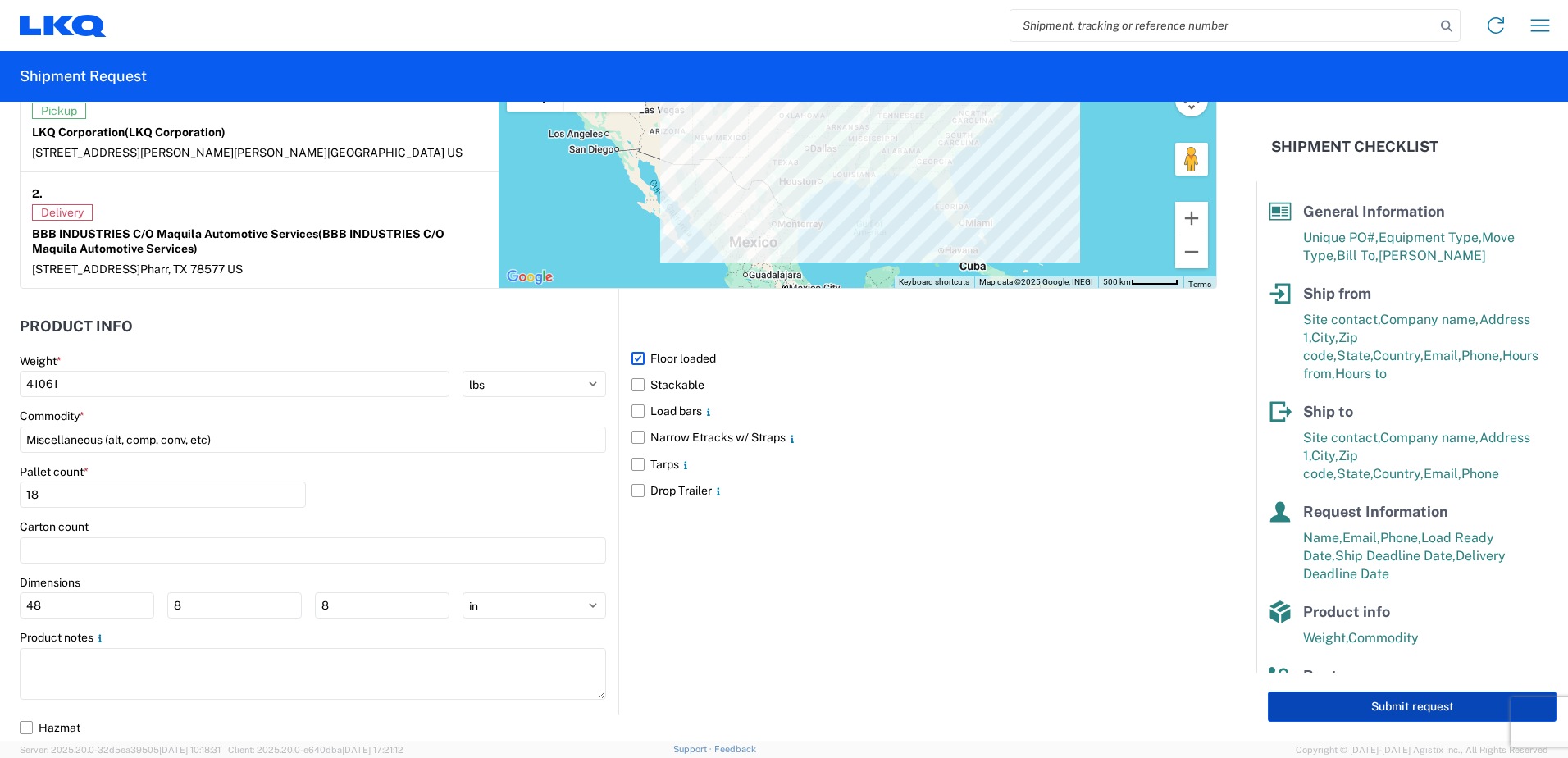
click at [1421, 710] on button "Submit request" at bounding box center [1412, 706] width 288 height 30
